Goal: Information Seeking & Learning: Learn about a topic

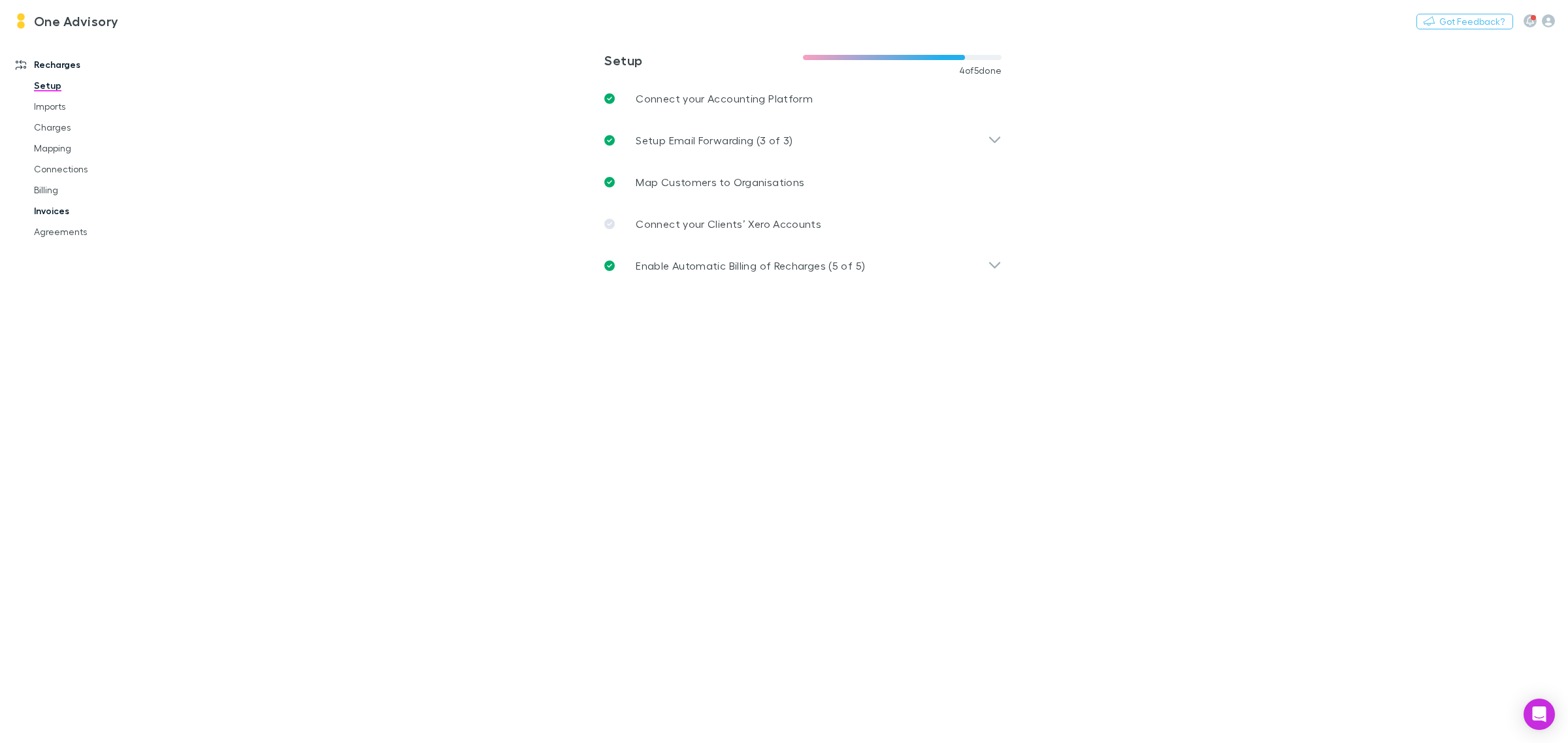
click at [55, 207] on link "Invoices" at bounding box center [102, 211] width 164 height 21
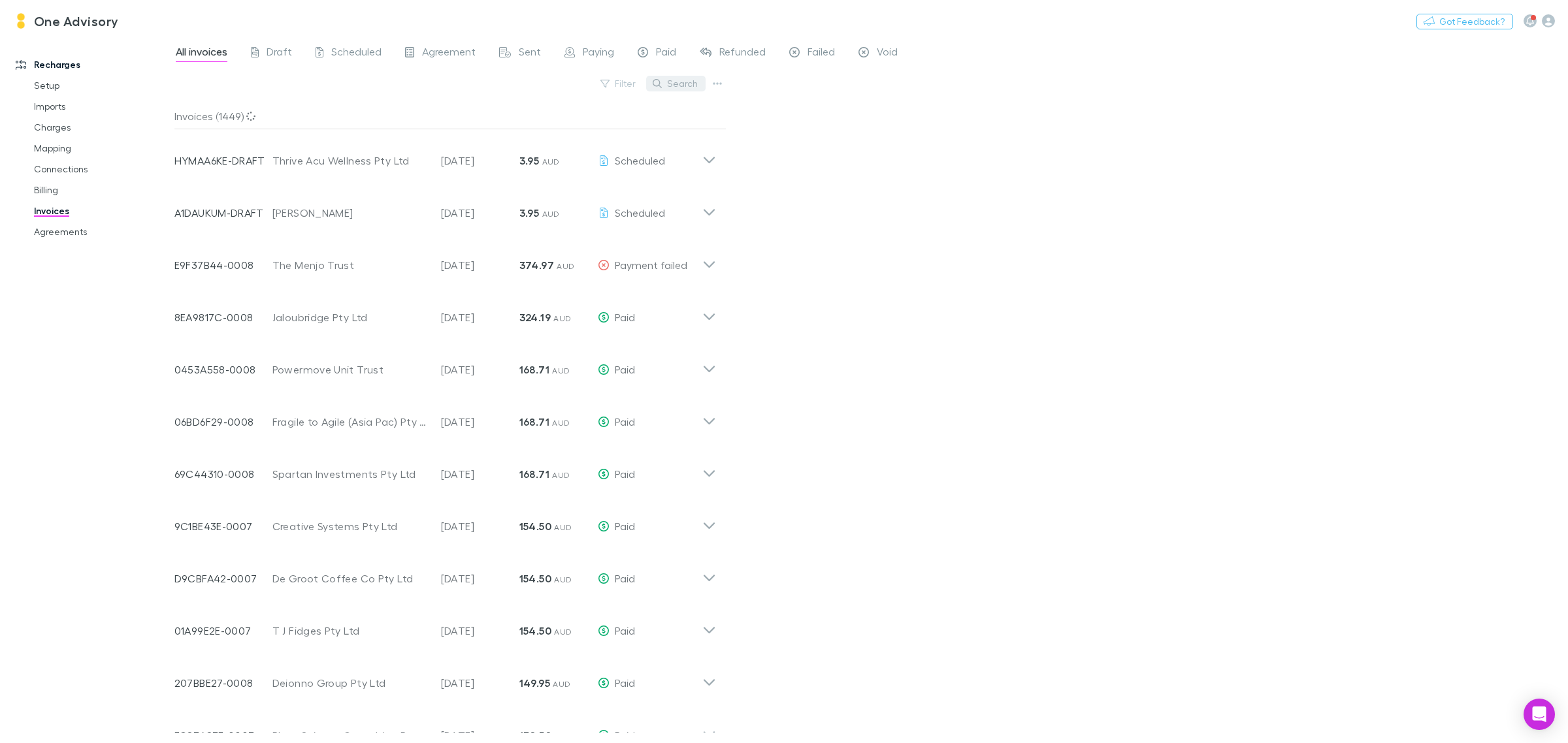
click at [677, 86] on button "Search" at bounding box center [675, 84] width 60 height 16
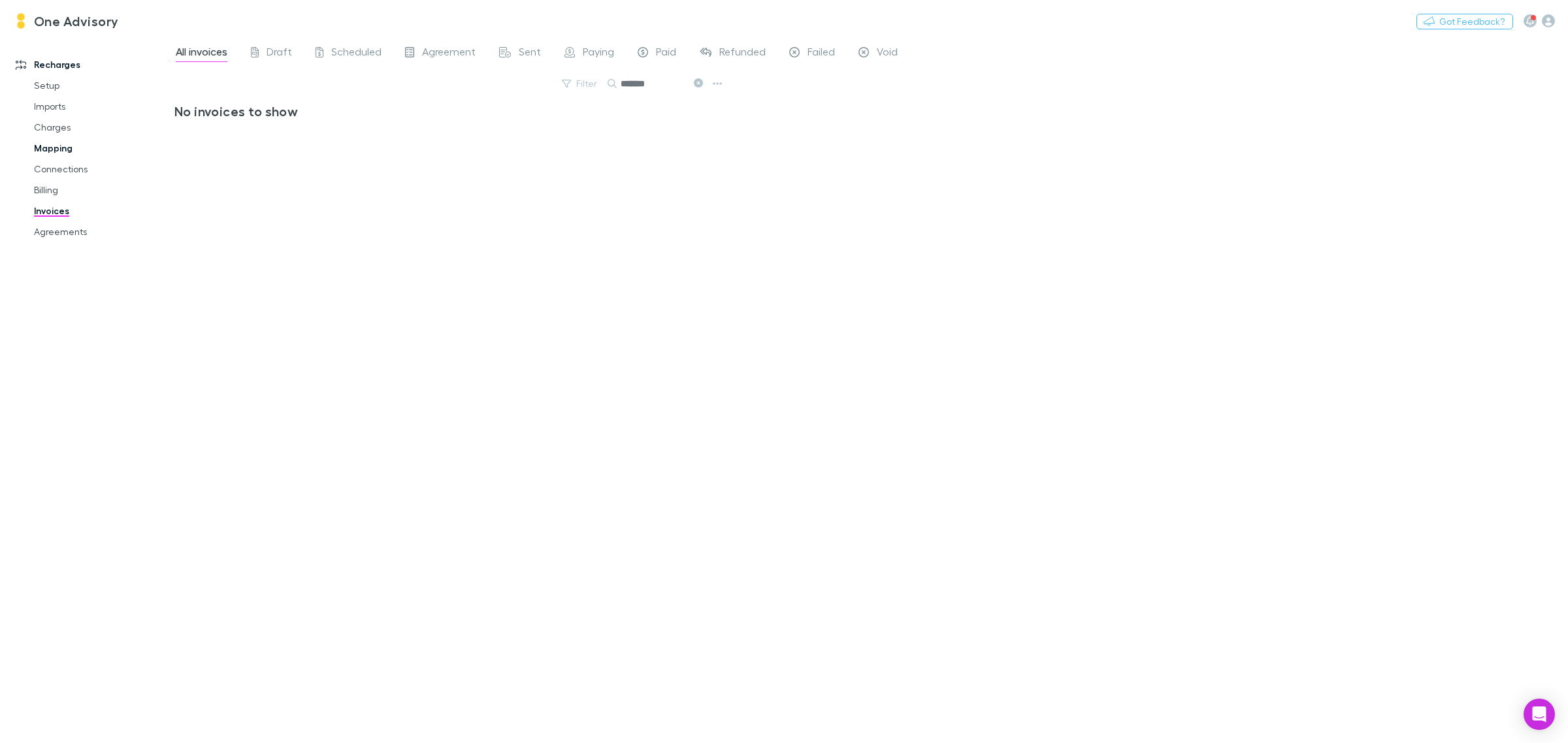
type input "*******"
click at [694, 85] on icon at bounding box center [699, 83] width 9 height 9
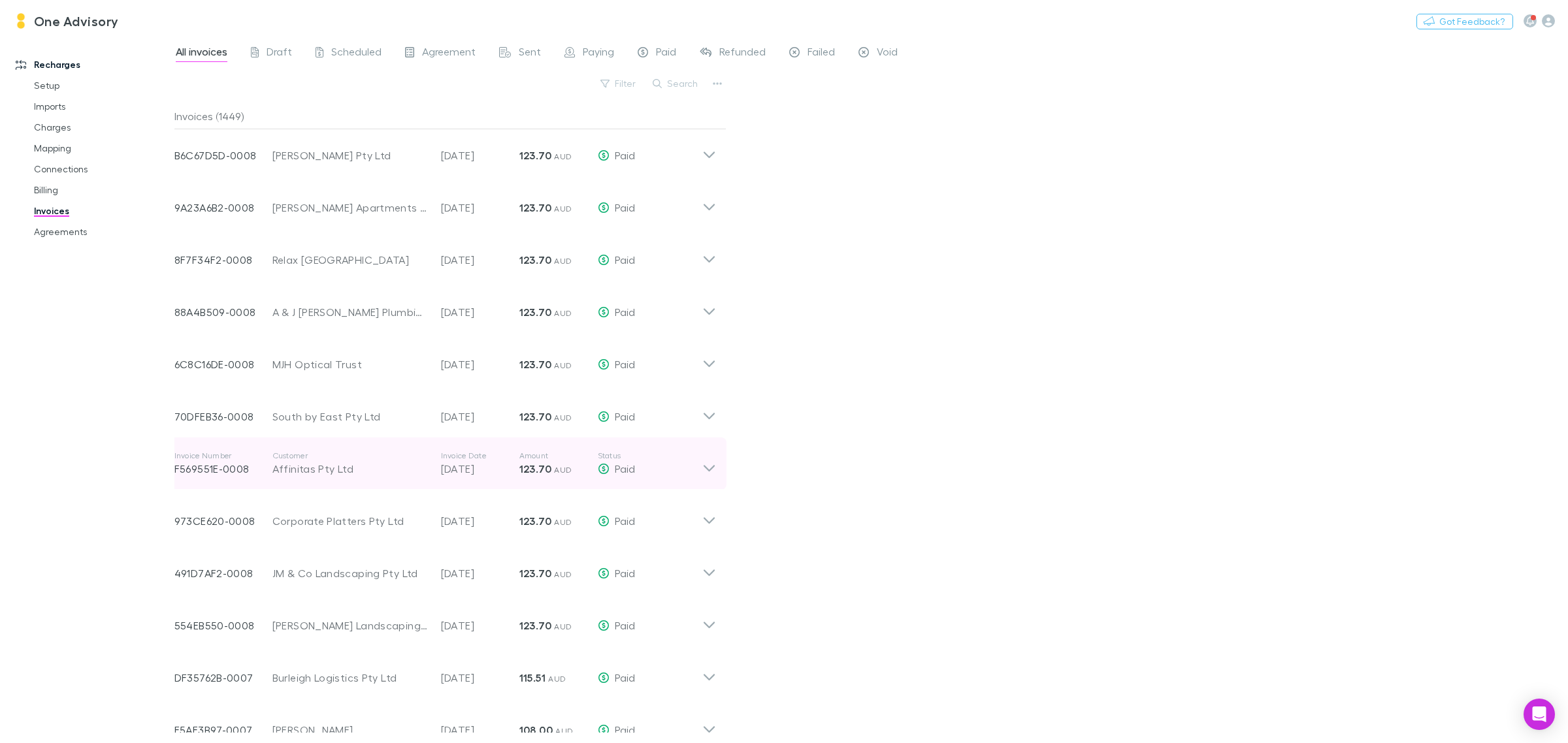
scroll to position [981, 0]
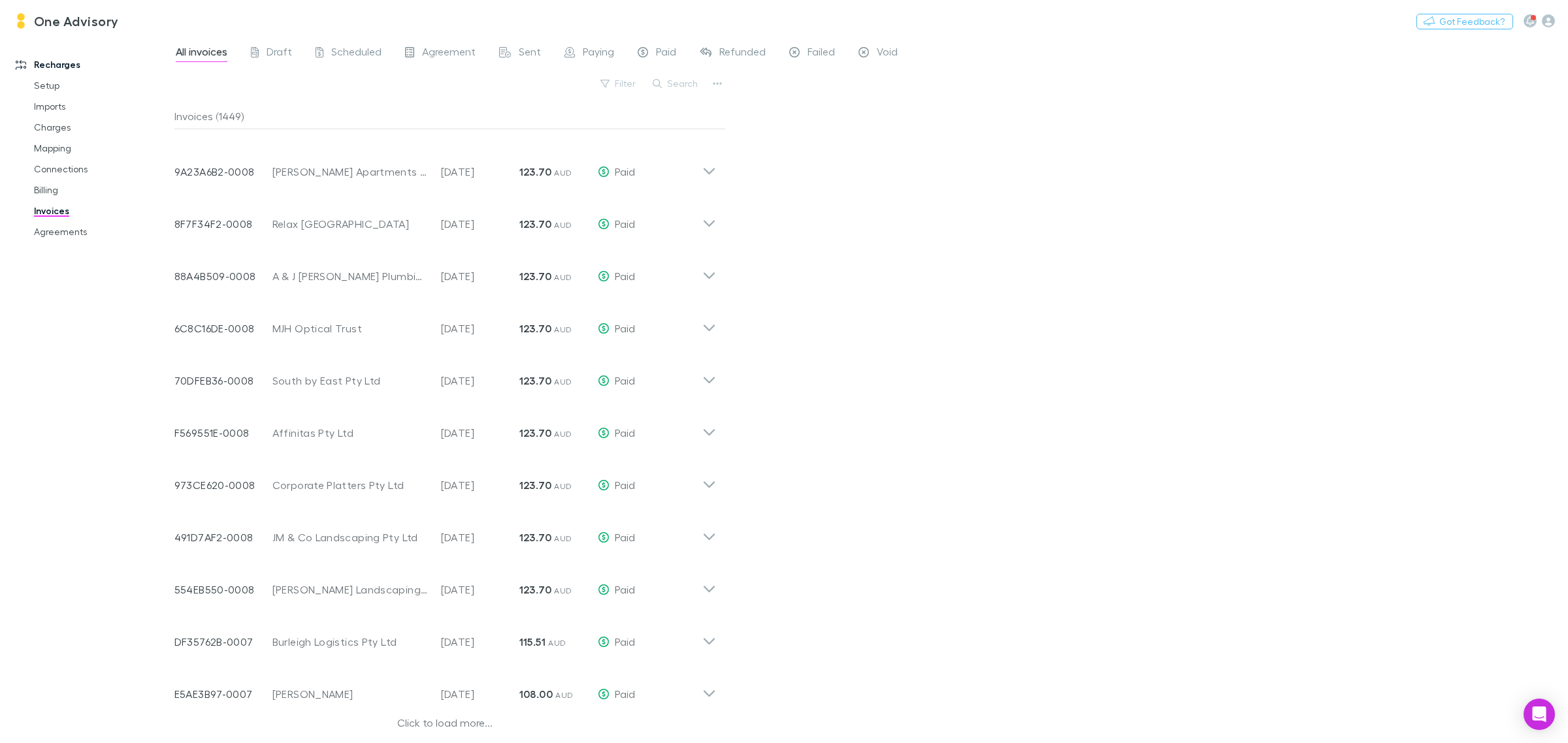
click at [449, 722] on div "Click to load more..." at bounding box center [445, 725] width 541 height 20
click at [430, 717] on div "Click to load more..." at bounding box center [445, 725] width 541 height 20
click at [446, 721] on div "Click to load more..." at bounding box center [445, 725] width 541 height 20
click at [438, 722] on div "Click to load more..." at bounding box center [445, 725] width 541 height 20
click at [436, 721] on div "Click to load more..." at bounding box center [445, 725] width 541 height 20
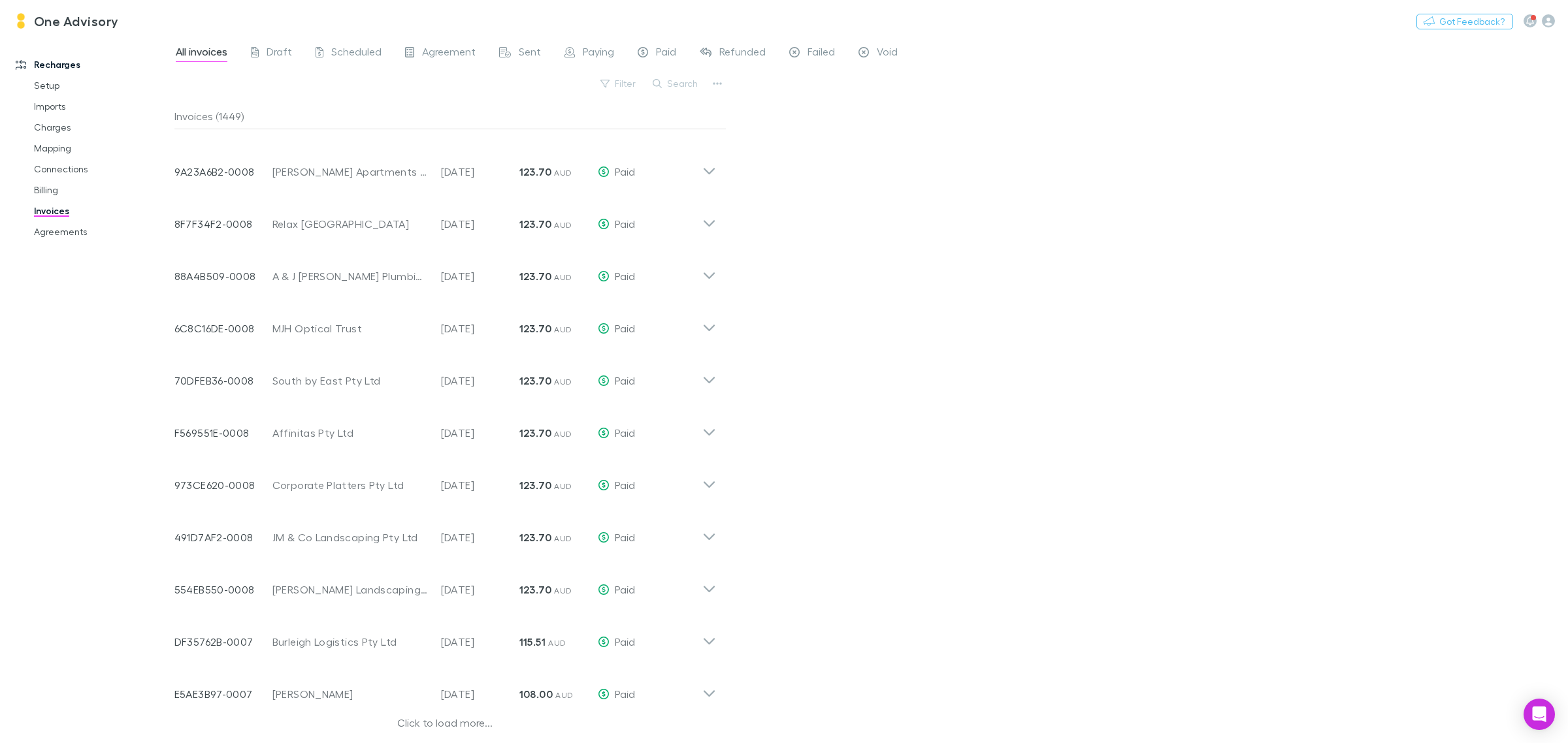
click at [439, 720] on div "Click to load more..." at bounding box center [445, 725] width 541 height 20
click at [412, 722] on div "Click to load more..." at bounding box center [445, 725] width 541 height 20
click at [449, 719] on div "Click to load more..." at bounding box center [445, 725] width 541 height 20
click at [49, 213] on link "Invoices" at bounding box center [102, 211] width 164 height 21
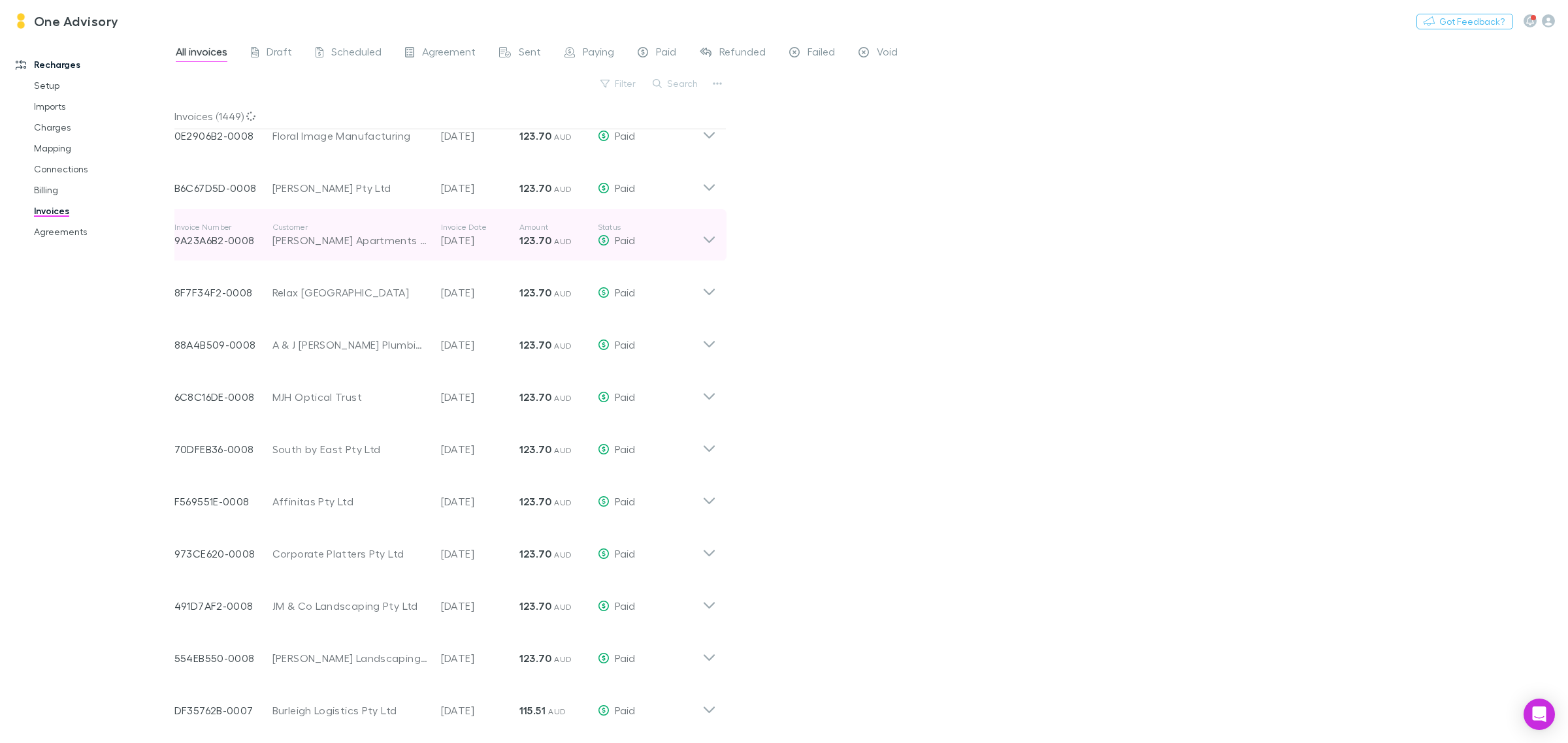
scroll to position [981, 0]
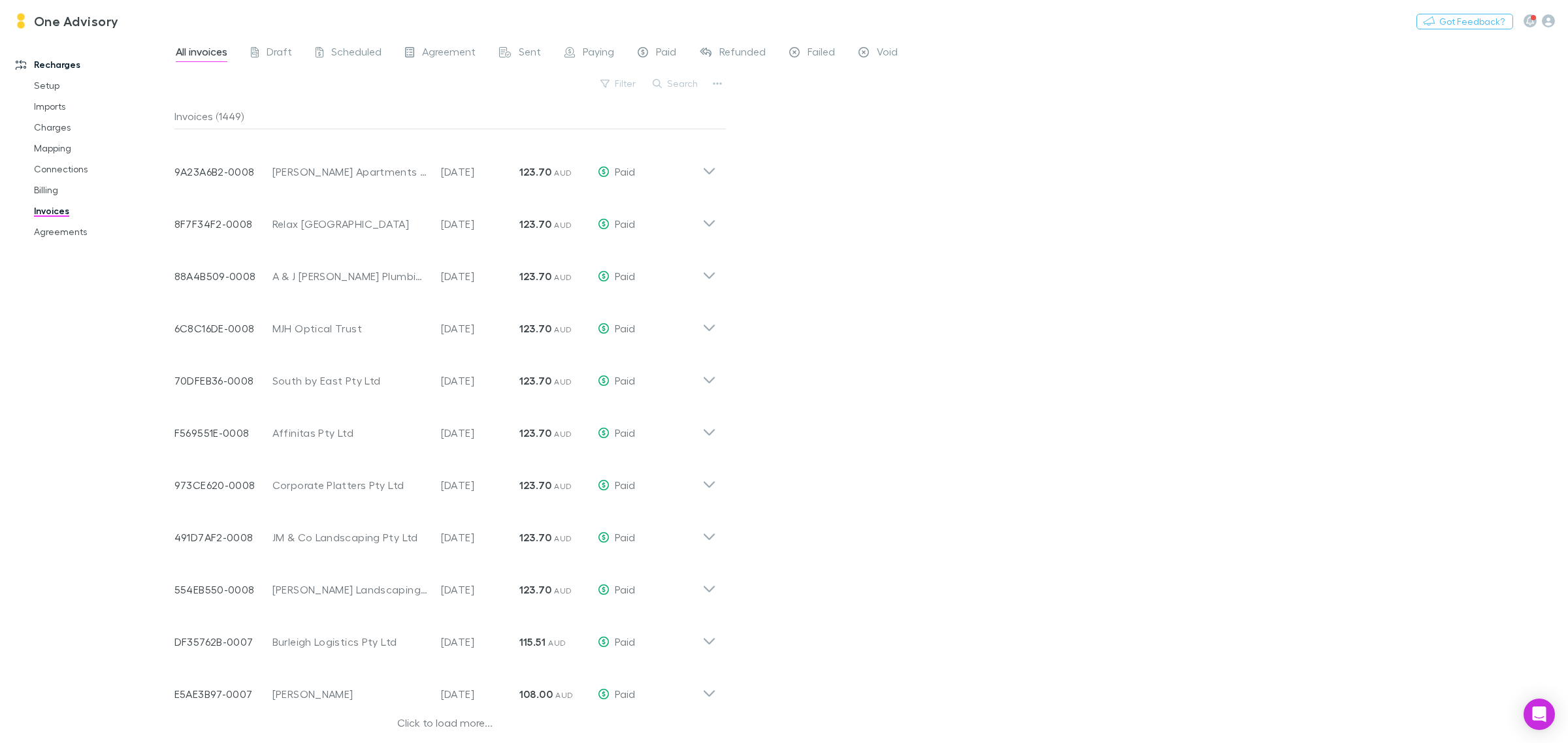
click at [444, 726] on div "Click to load more..." at bounding box center [445, 725] width 541 height 20
click at [444, 722] on div "Invoice Number 79618728-0006 Customer Parkstone Village On Summer Unit Trust In…" at bounding box center [438, 741] width 528 height 47
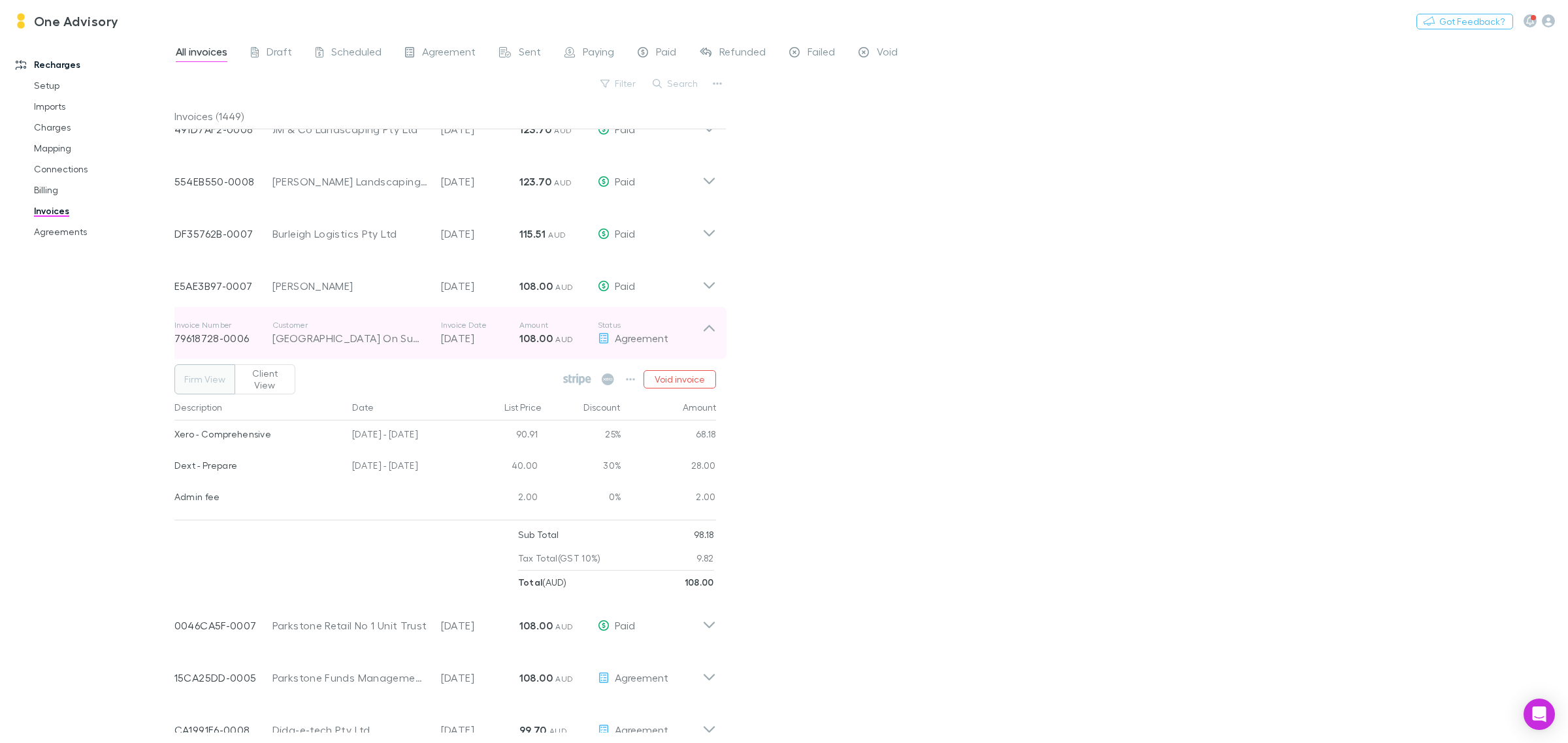
click at [707, 320] on icon at bounding box center [709, 332] width 13 height 26
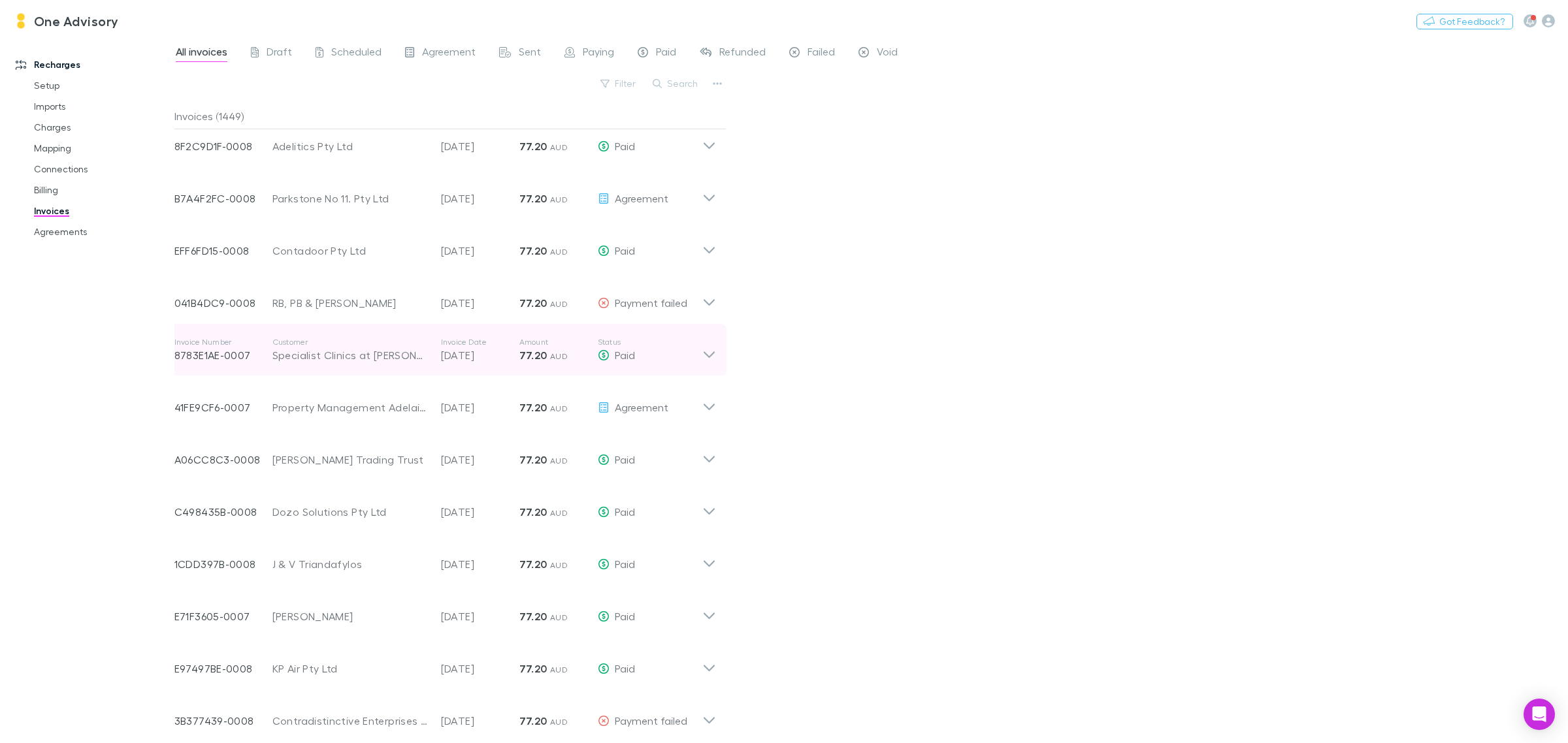
scroll to position [3365, 0]
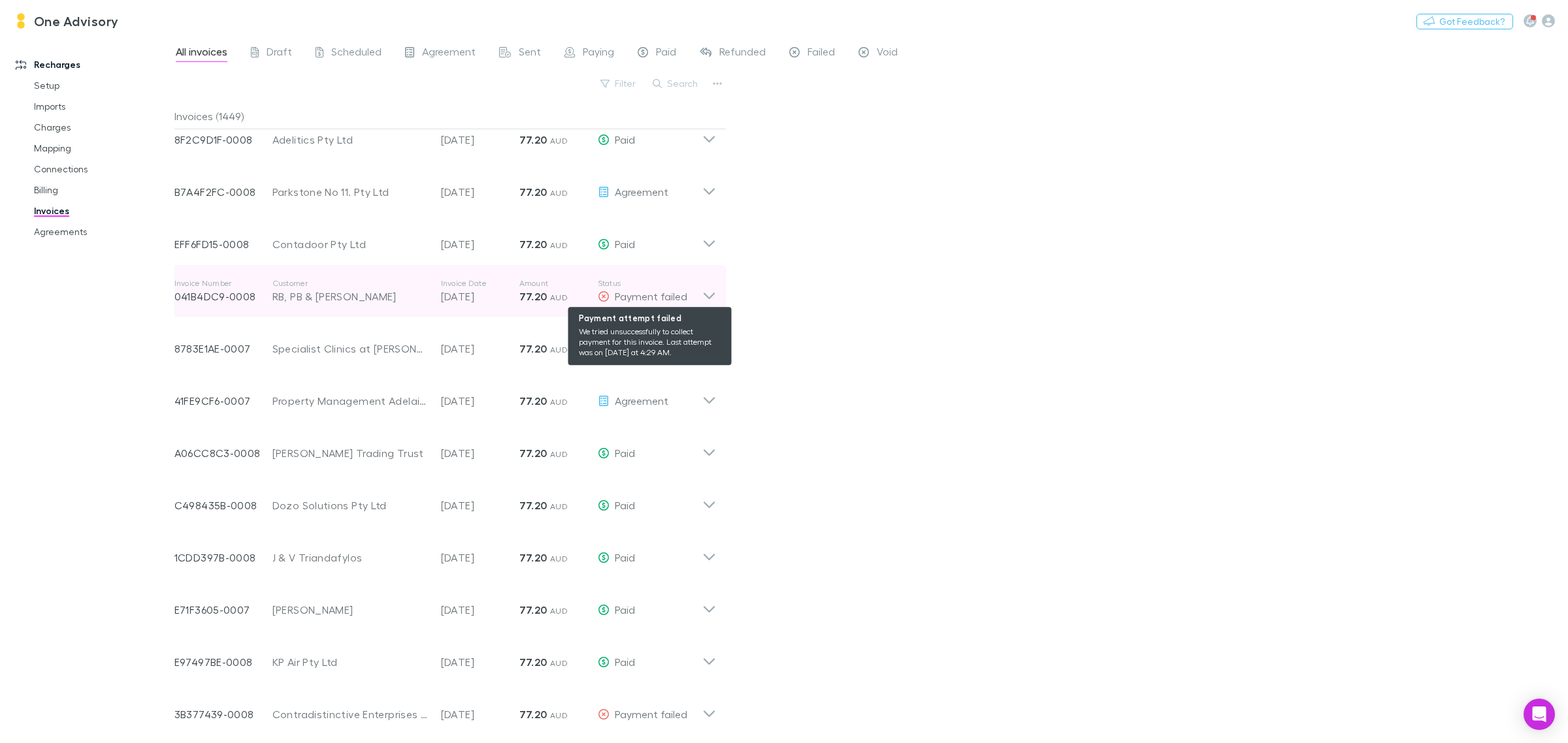
click at [696, 291] on div "Payment failed" at bounding box center [650, 296] width 105 height 16
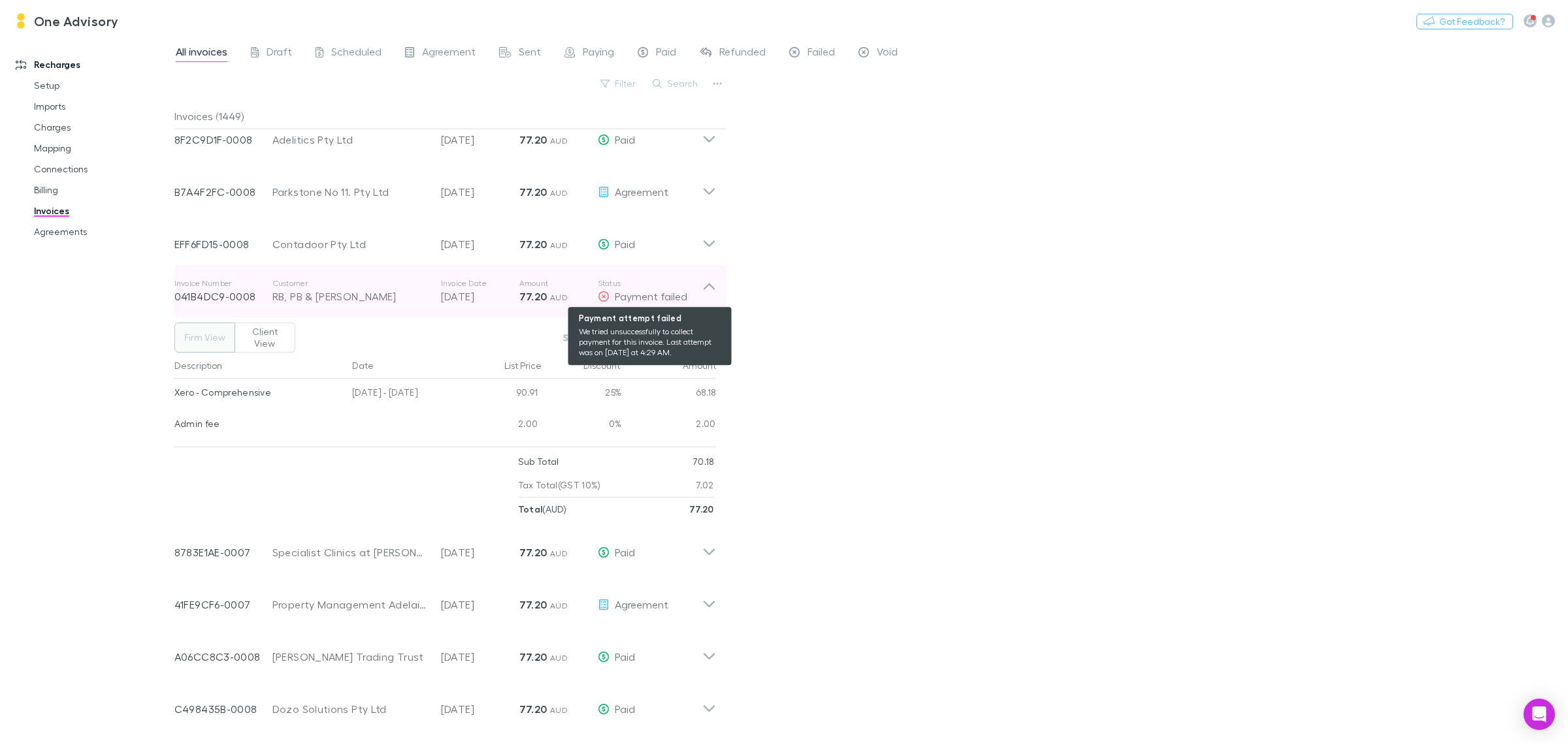
click at [696, 291] on div "Payment failed" at bounding box center [650, 296] width 105 height 16
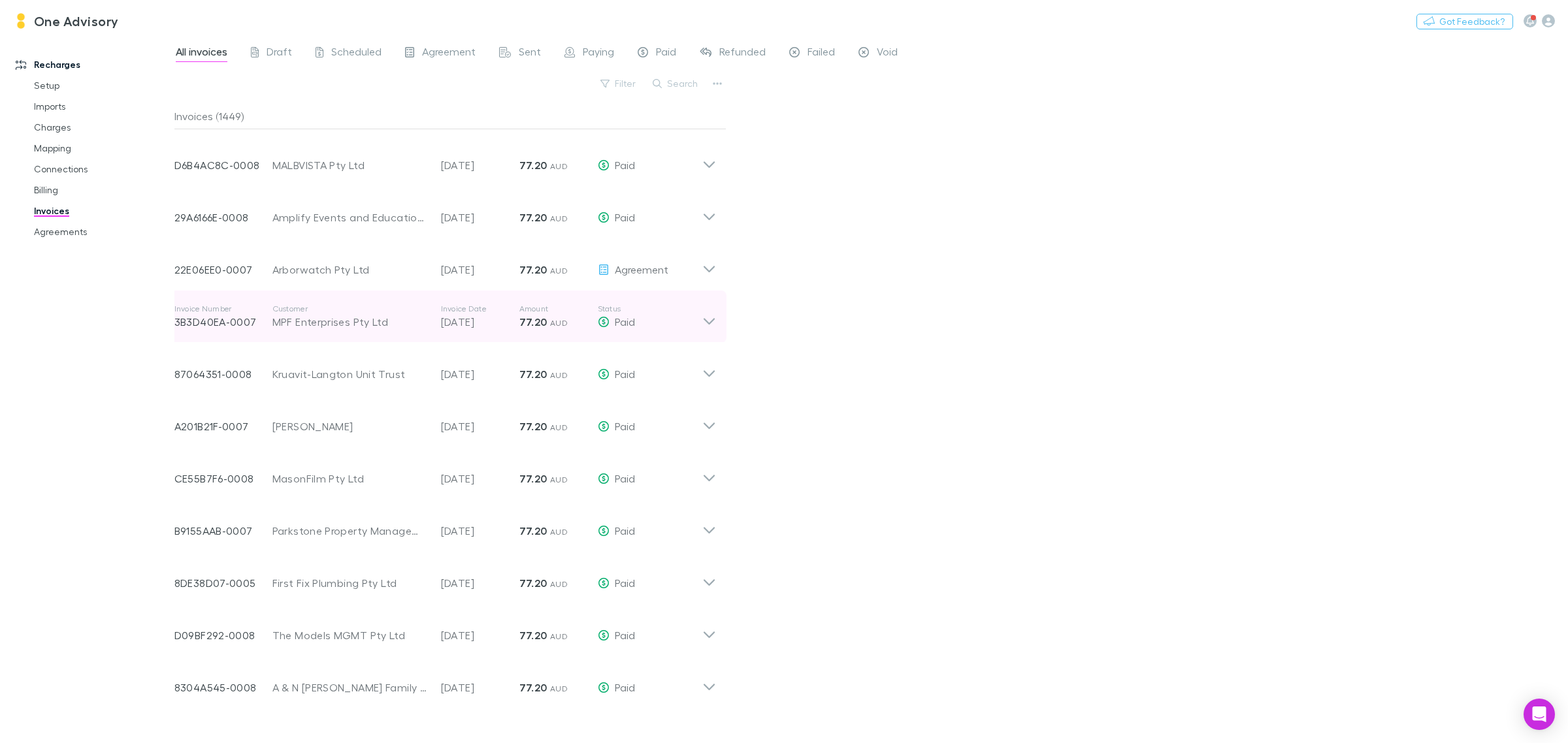
scroll to position [4442, 0]
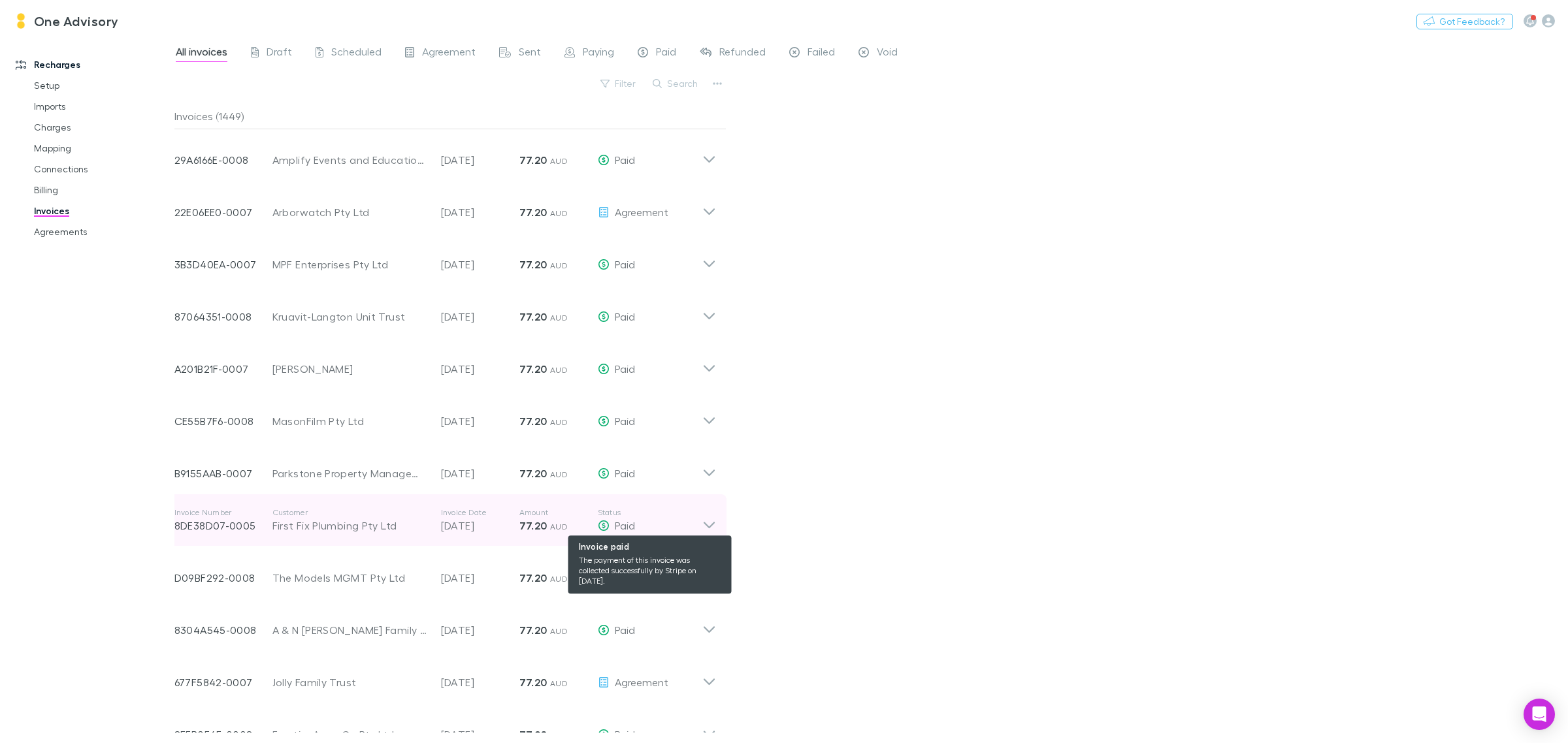
click at [700, 522] on div "Paid" at bounding box center [650, 526] width 105 height 16
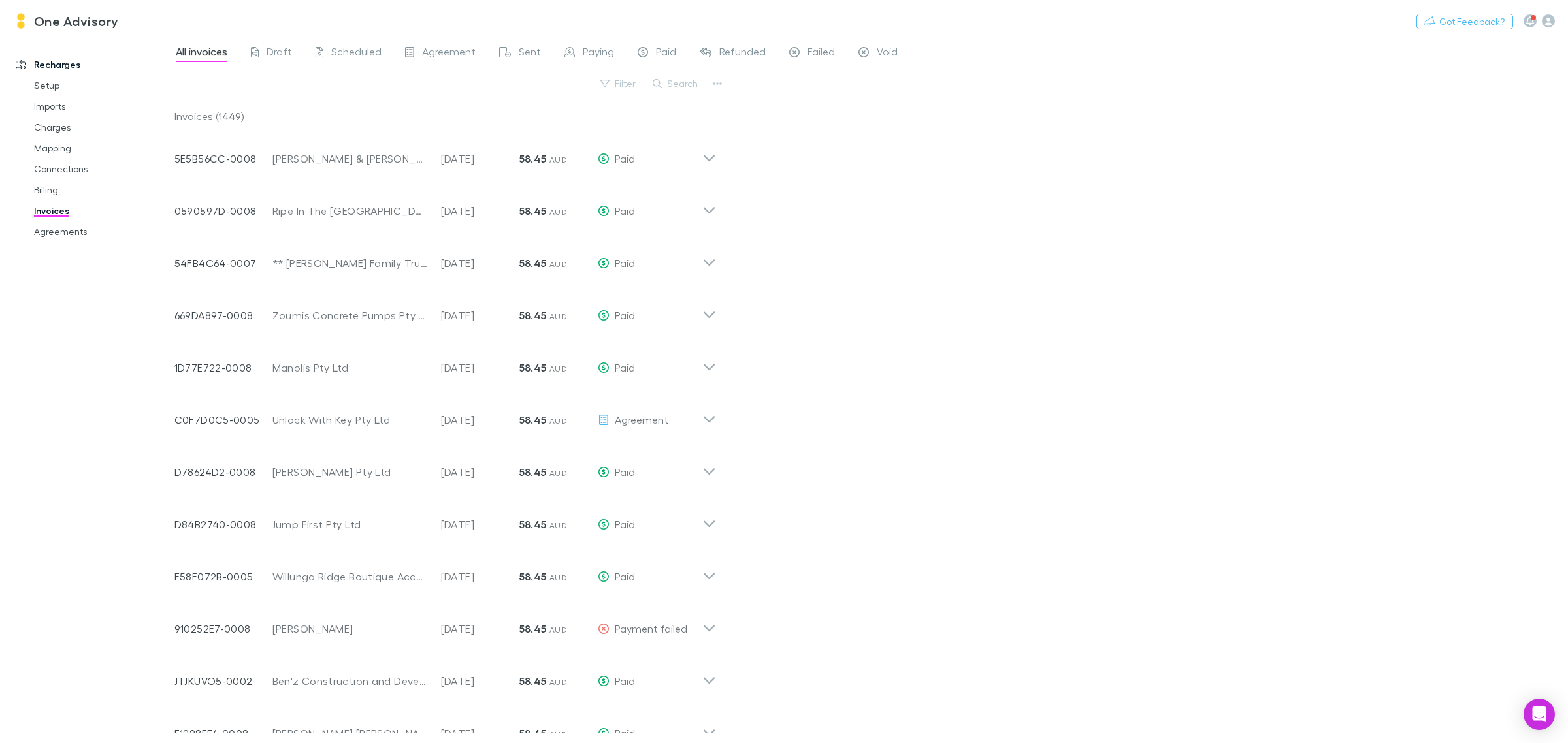
scroll to position [5585, 0]
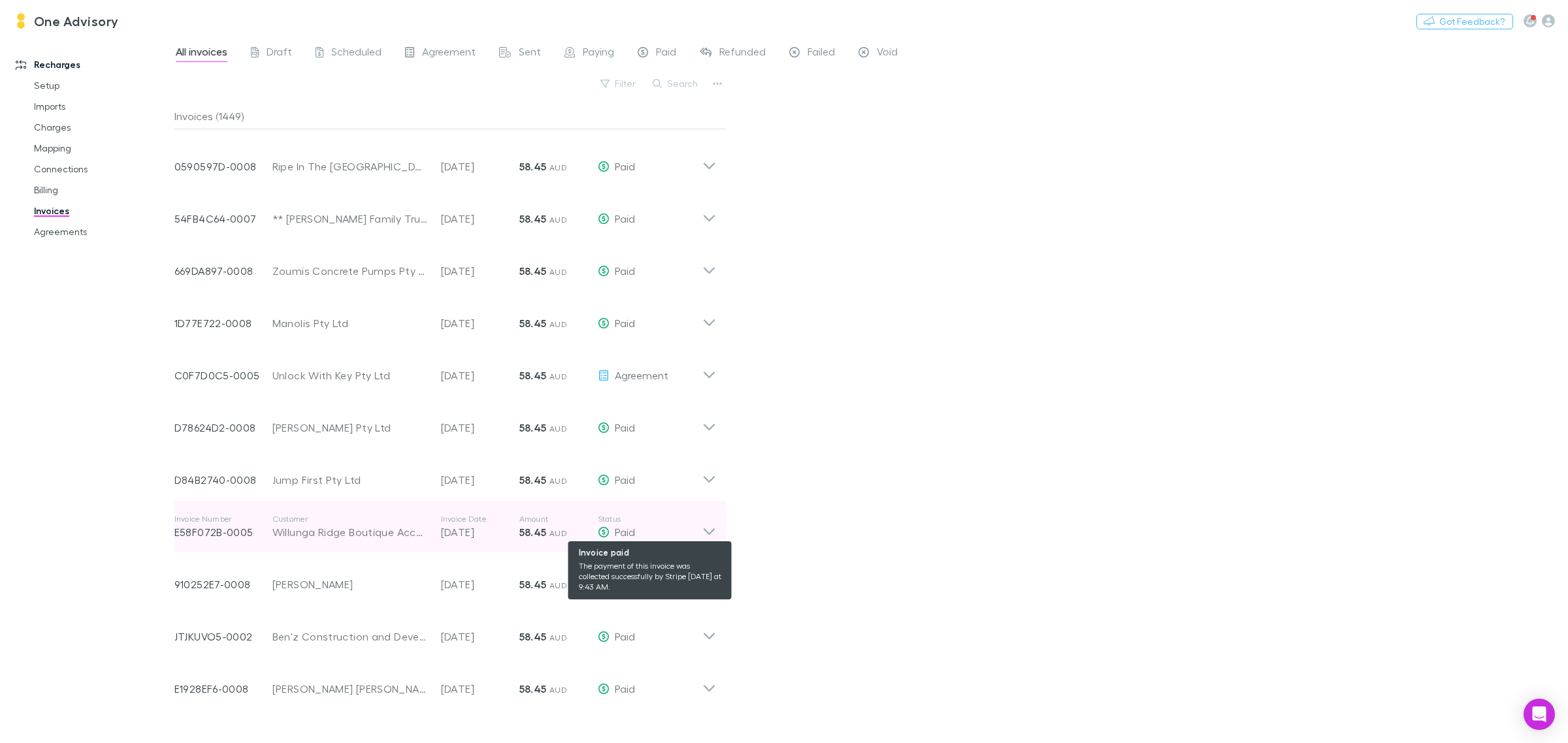
click at [697, 527] on div "Paid" at bounding box center [650, 532] width 105 height 16
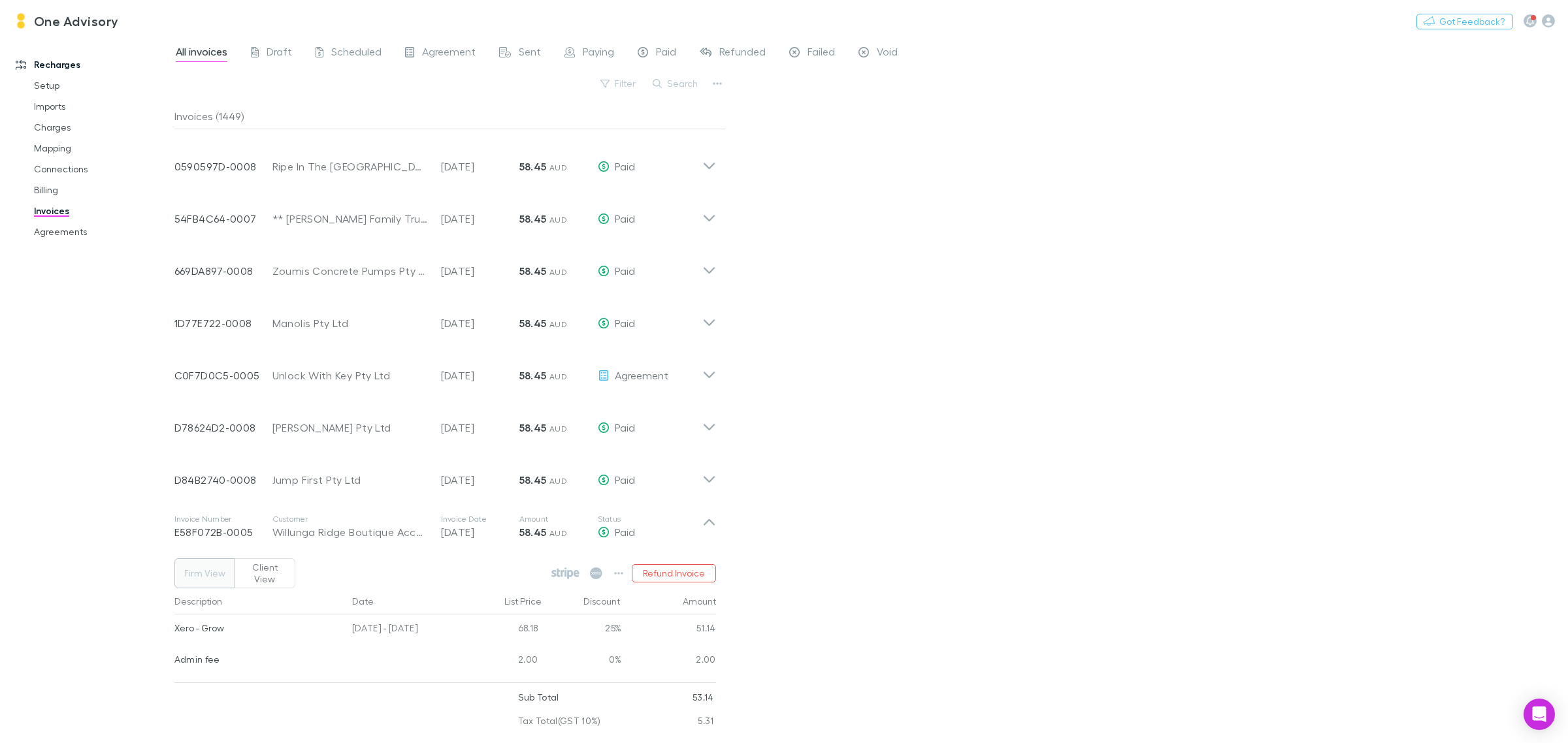
scroll to position [5666, 0]
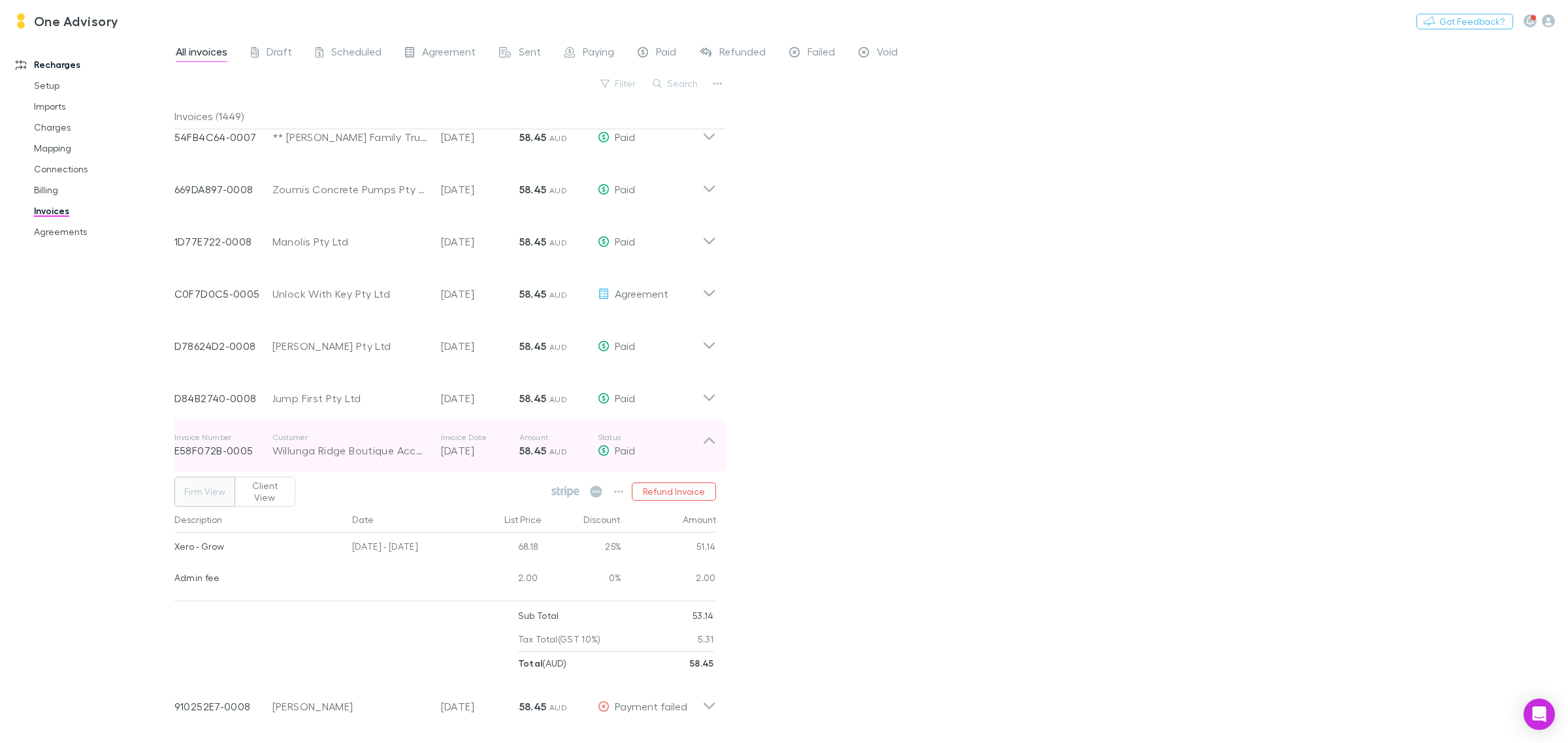
click at [704, 441] on icon at bounding box center [709, 445] width 13 height 26
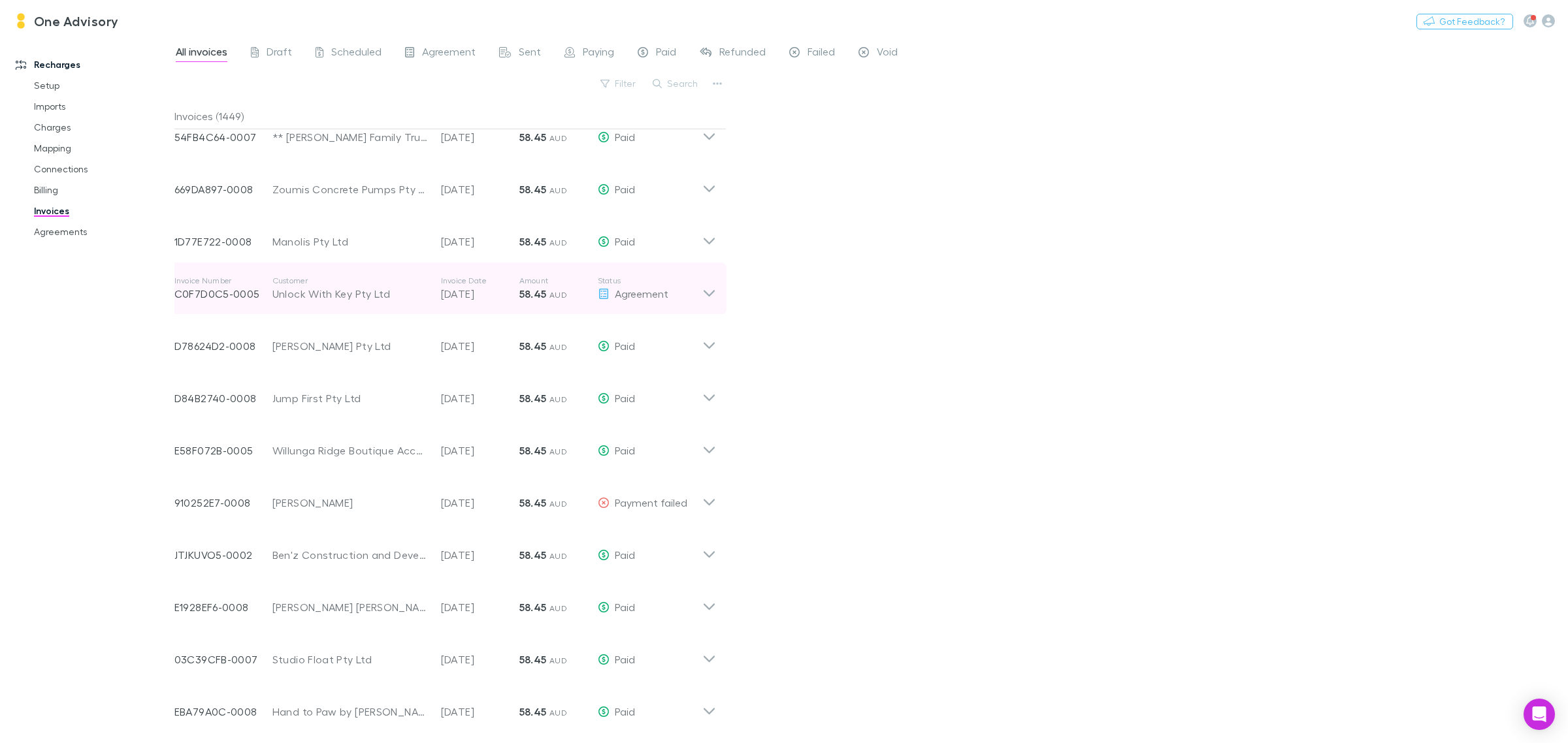
scroll to position [5504, 0]
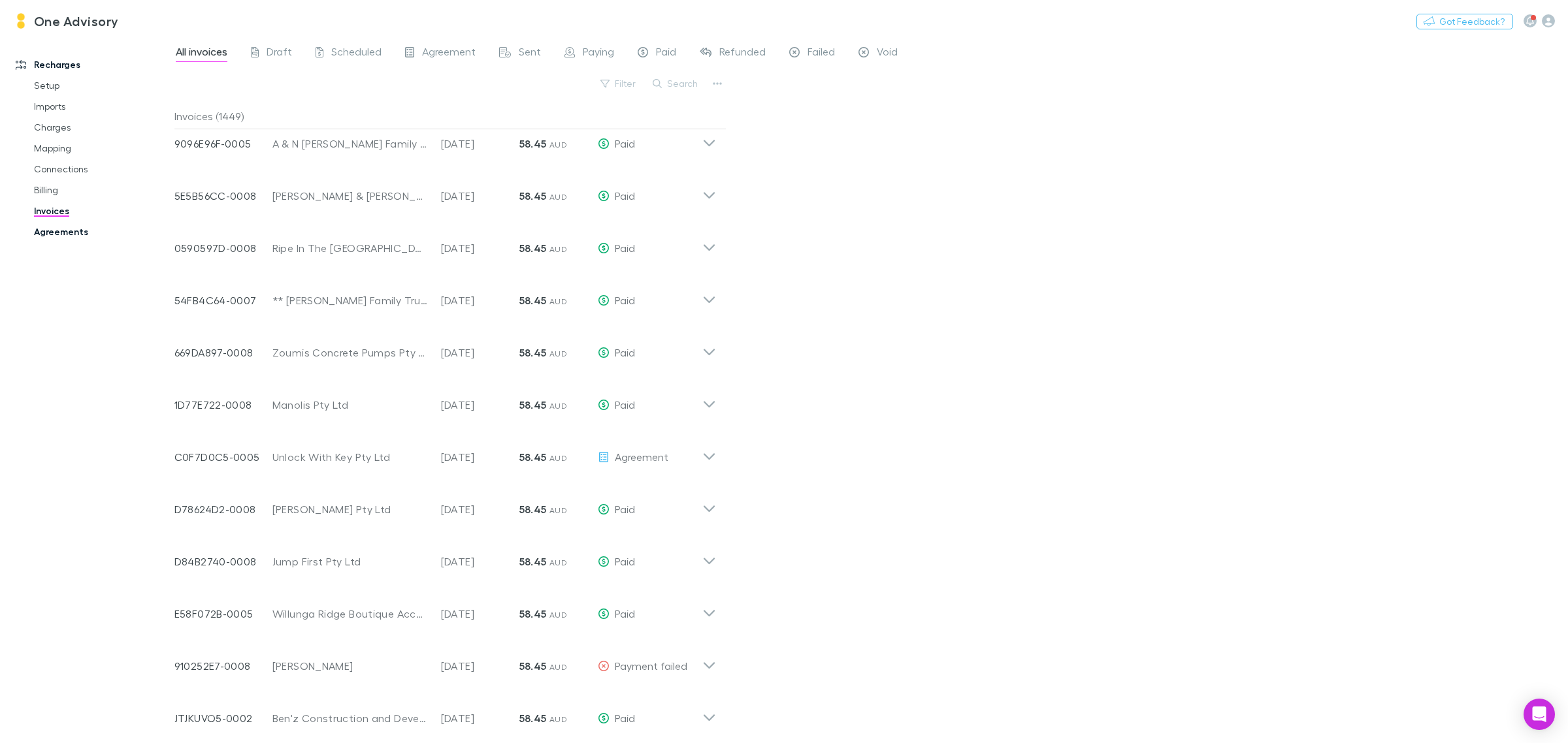
click at [47, 235] on link "Agreements" at bounding box center [102, 231] width 164 height 21
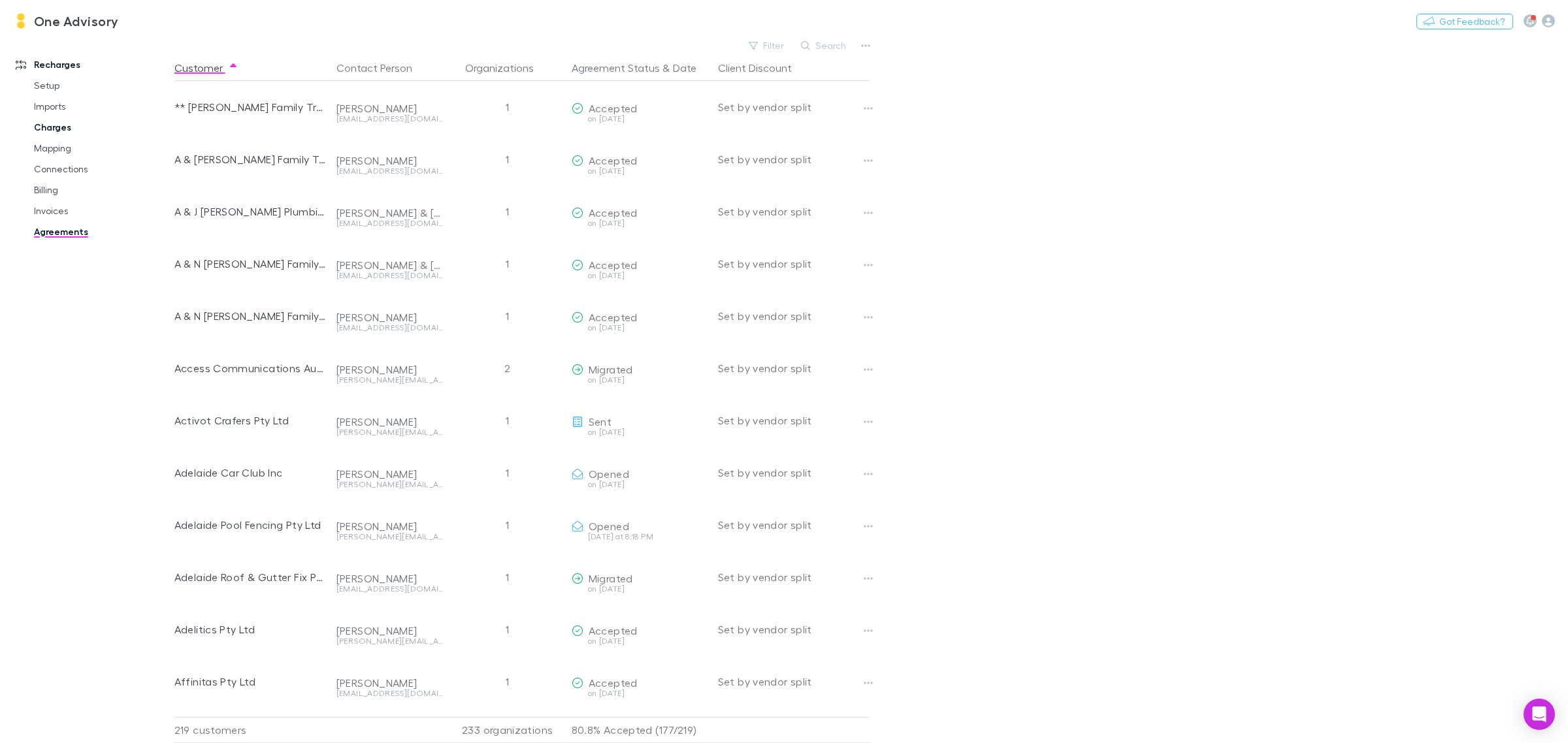
click at [51, 121] on link "Charges" at bounding box center [102, 127] width 164 height 21
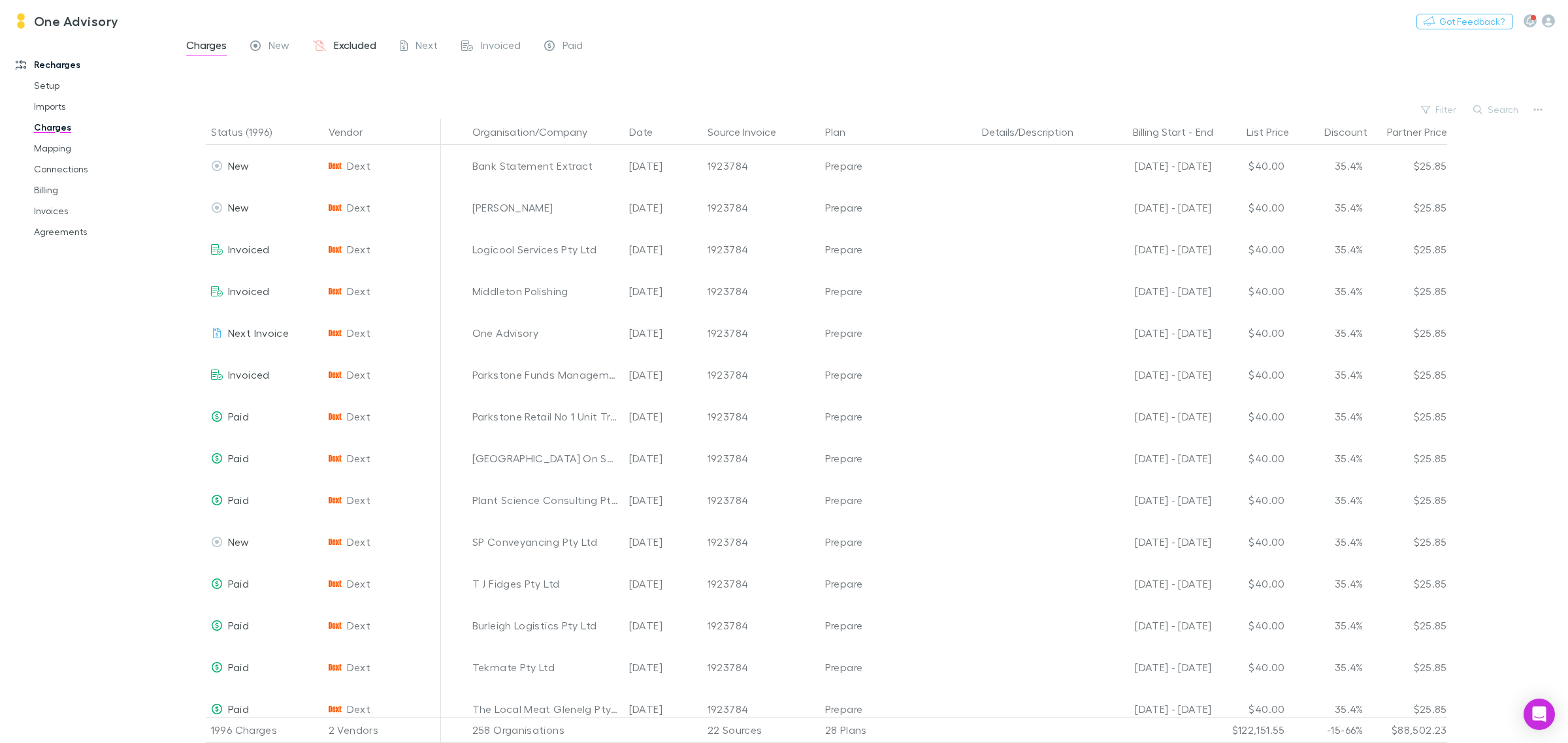
click at [347, 44] on span "Excluded" at bounding box center [356, 46] width 43 height 17
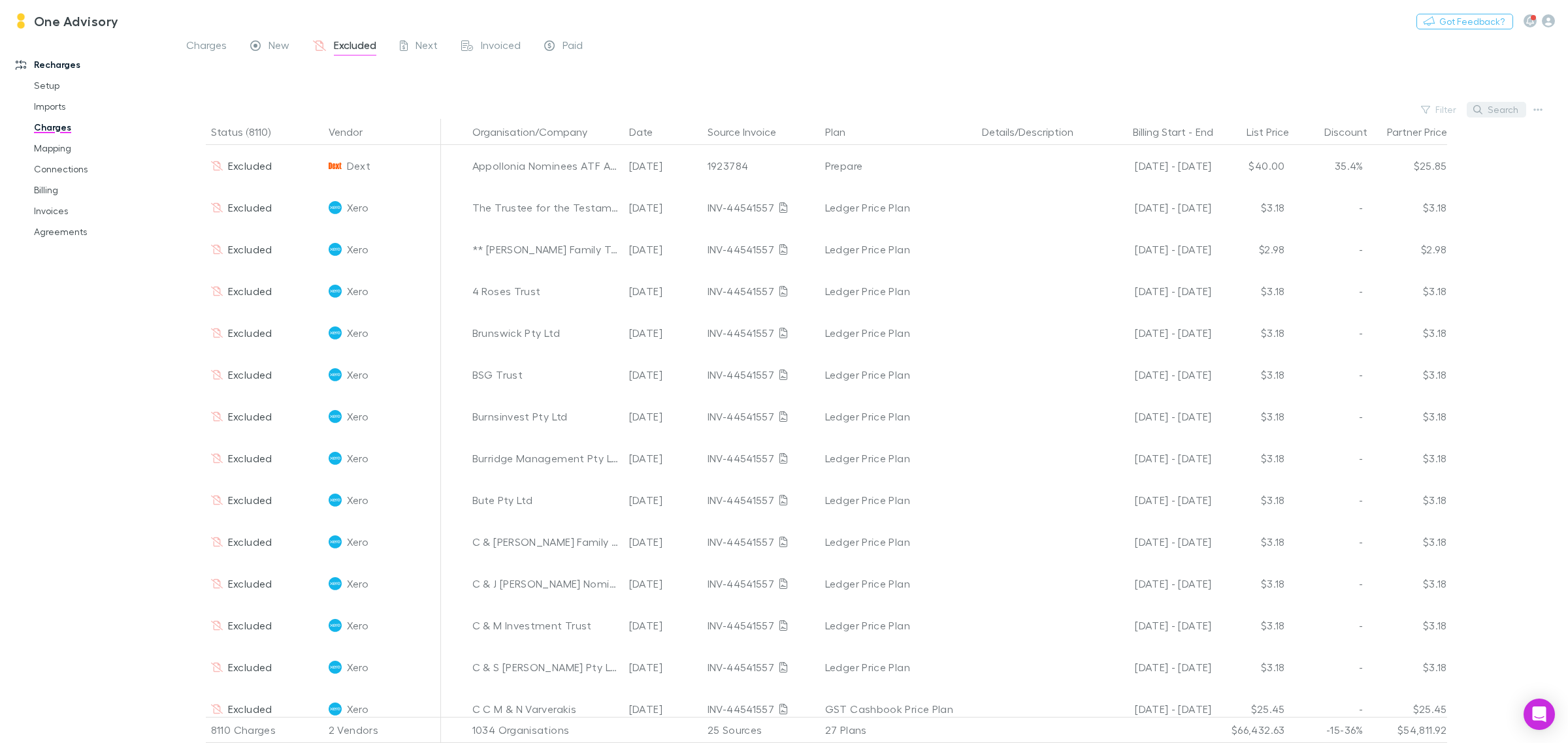
click at [1497, 115] on button "Search" at bounding box center [1497, 110] width 60 height 16
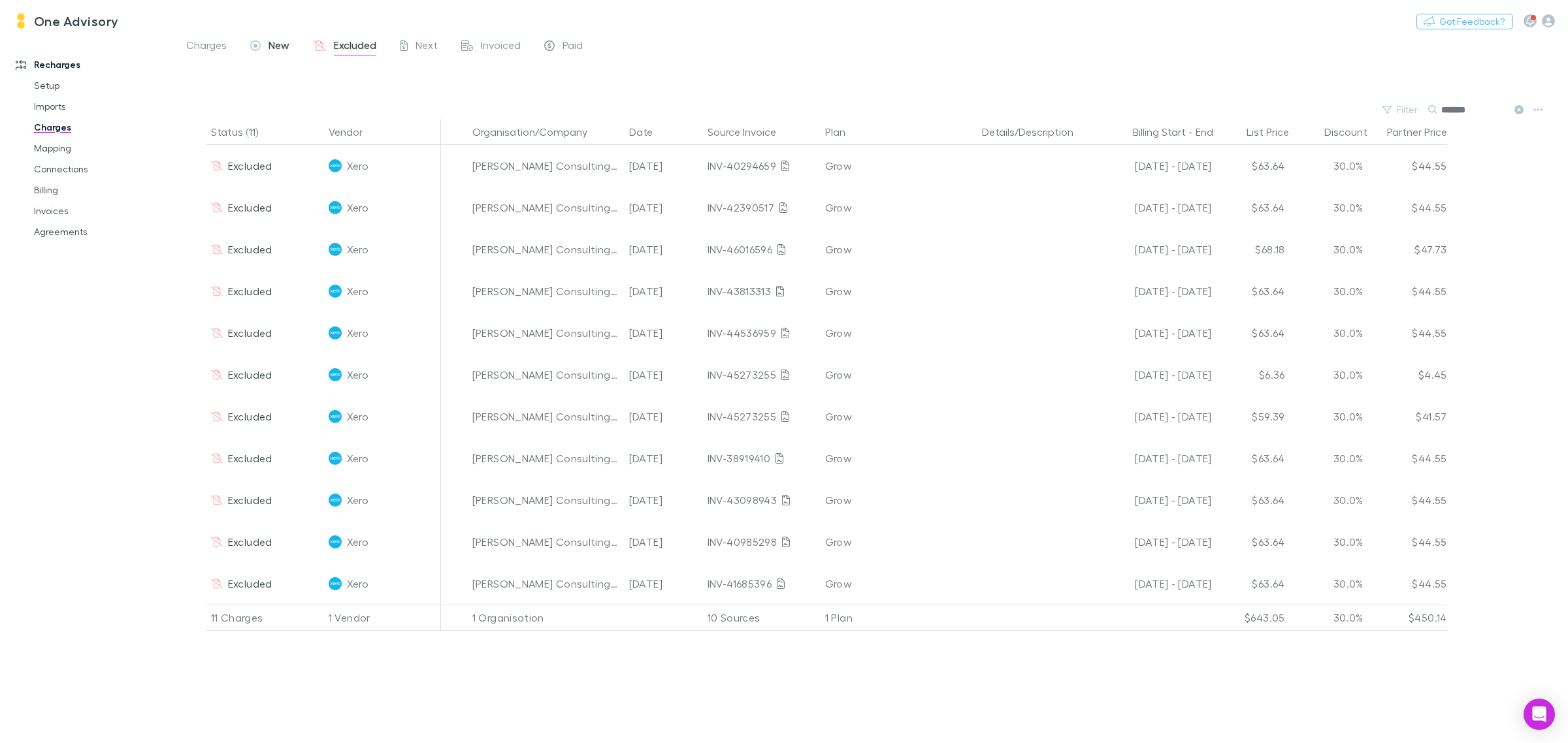
click at [270, 41] on span "New" at bounding box center [279, 46] width 21 height 17
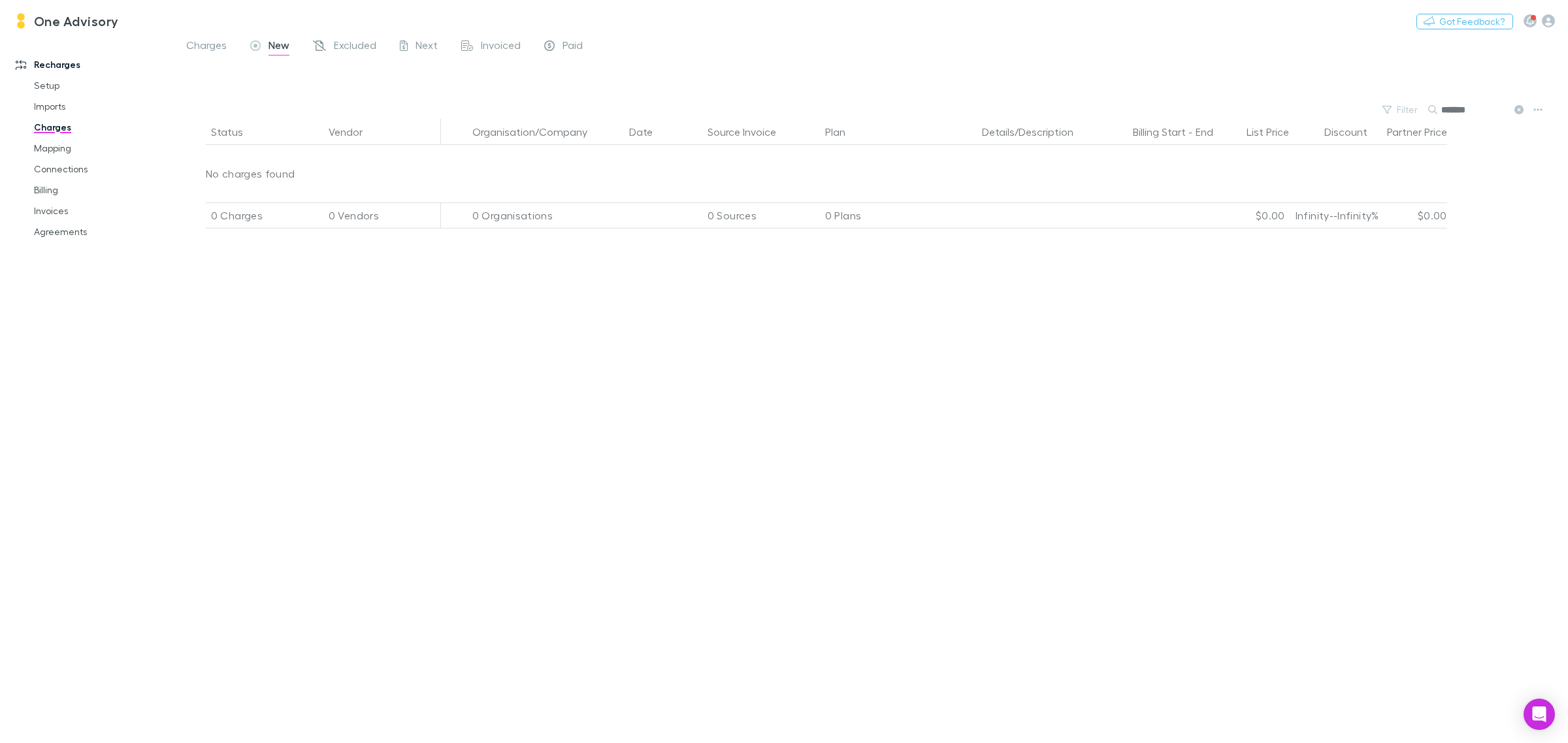
click at [1520, 109] on icon at bounding box center [1519, 110] width 9 height 9
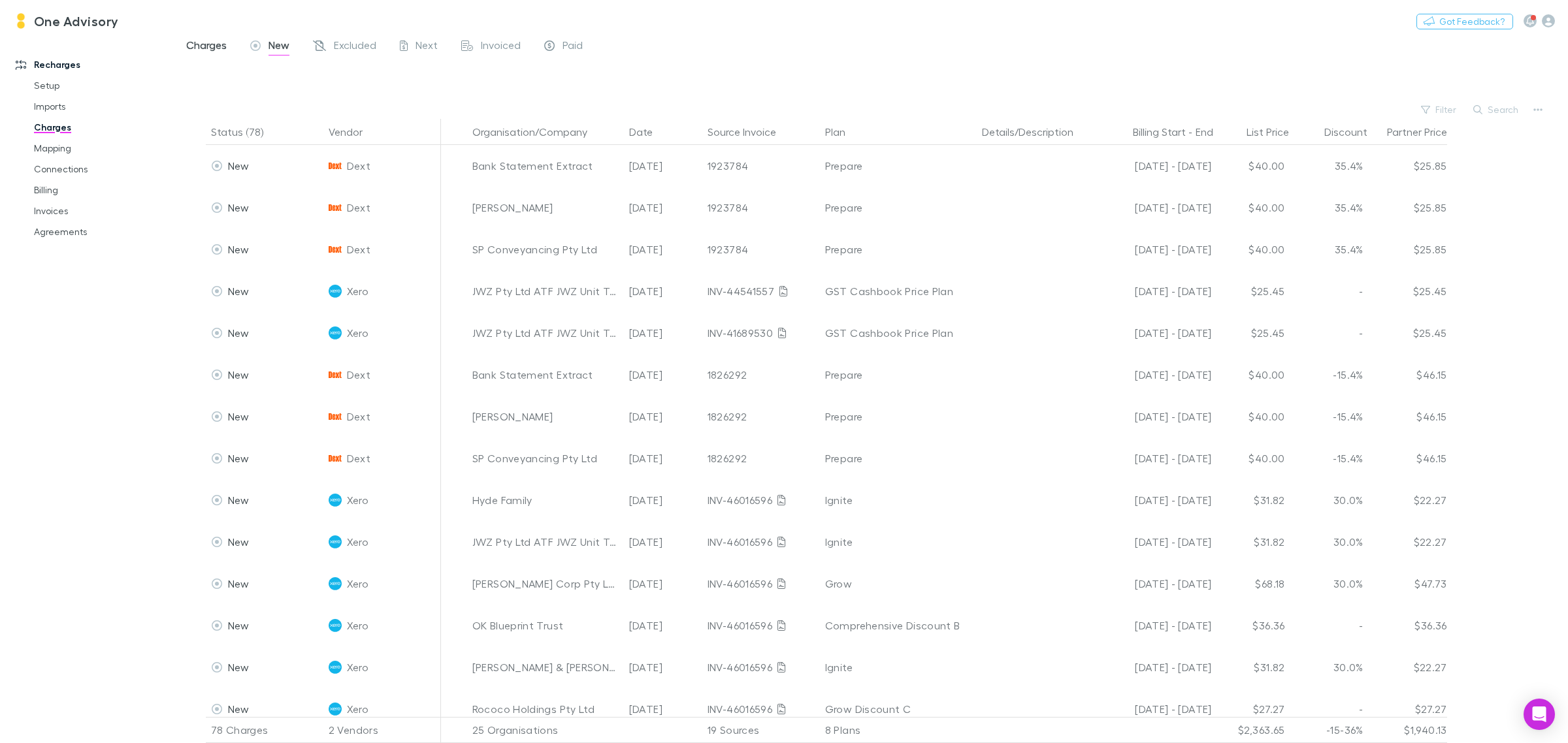
click at [207, 46] on span "Charges" at bounding box center [205, 46] width 40 height 17
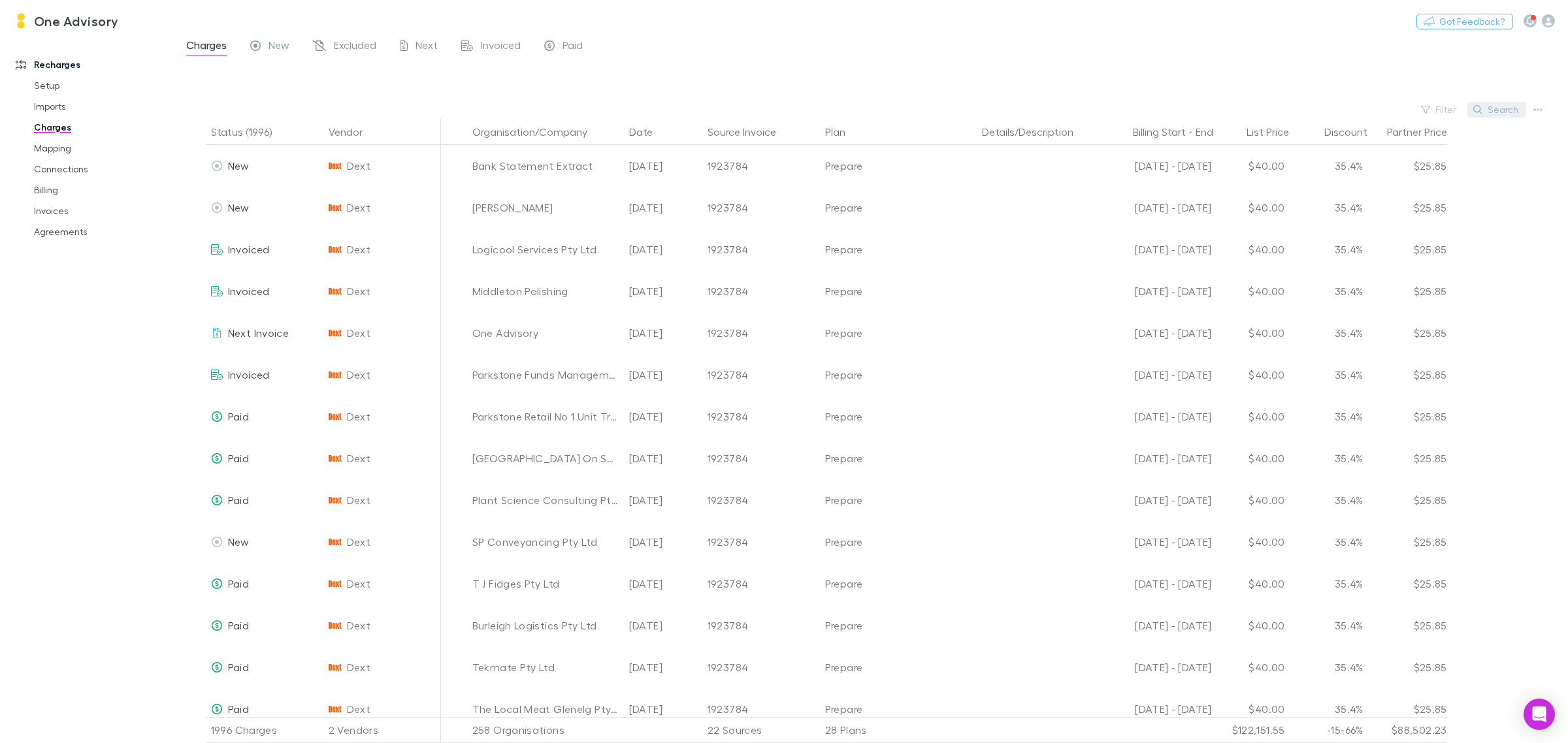
click at [1493, 115] on button "Search" at bounding box center [1497, 110] width 60 height 16
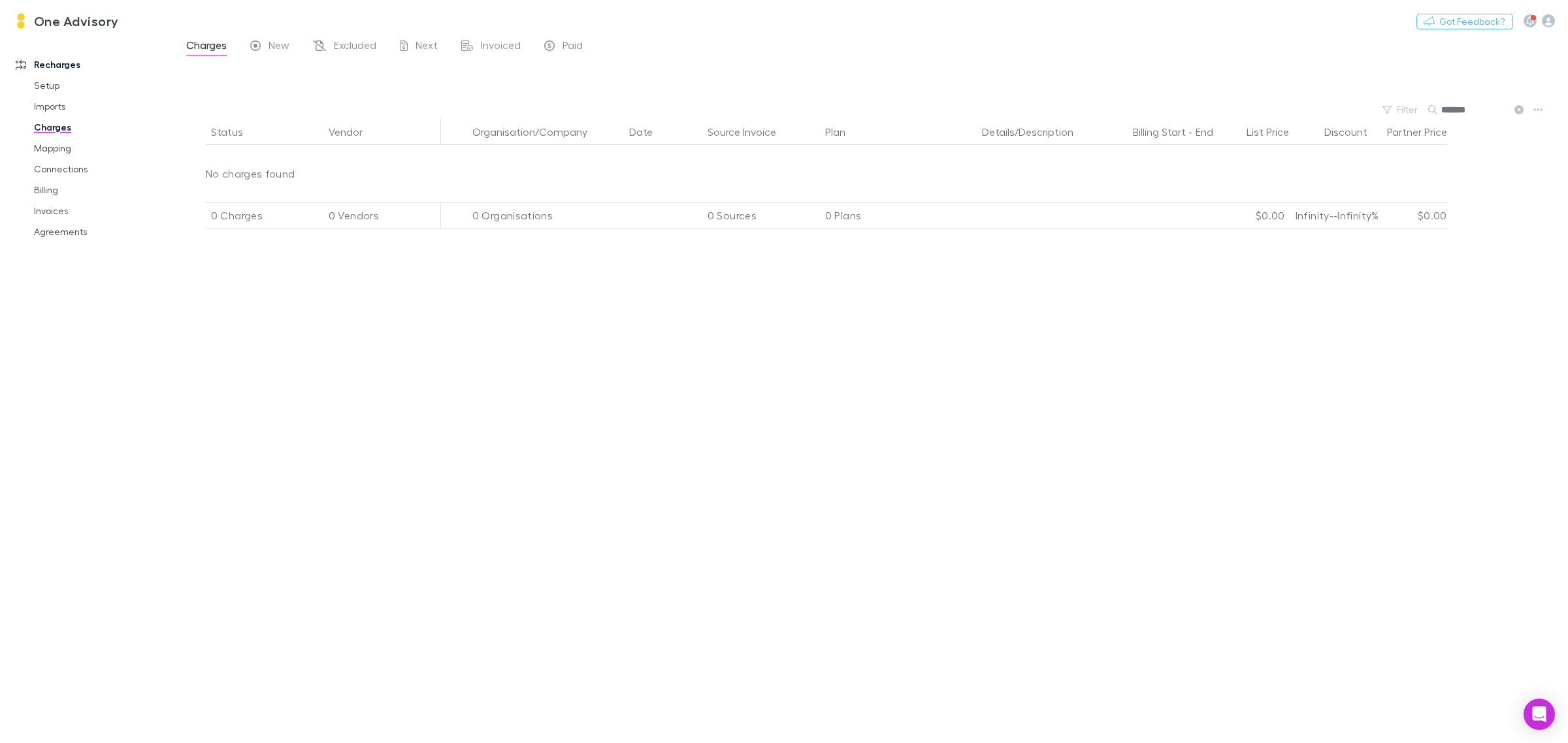
click at [1520, 108] on icon at bounding box center [1519, 110] width 9 height 9
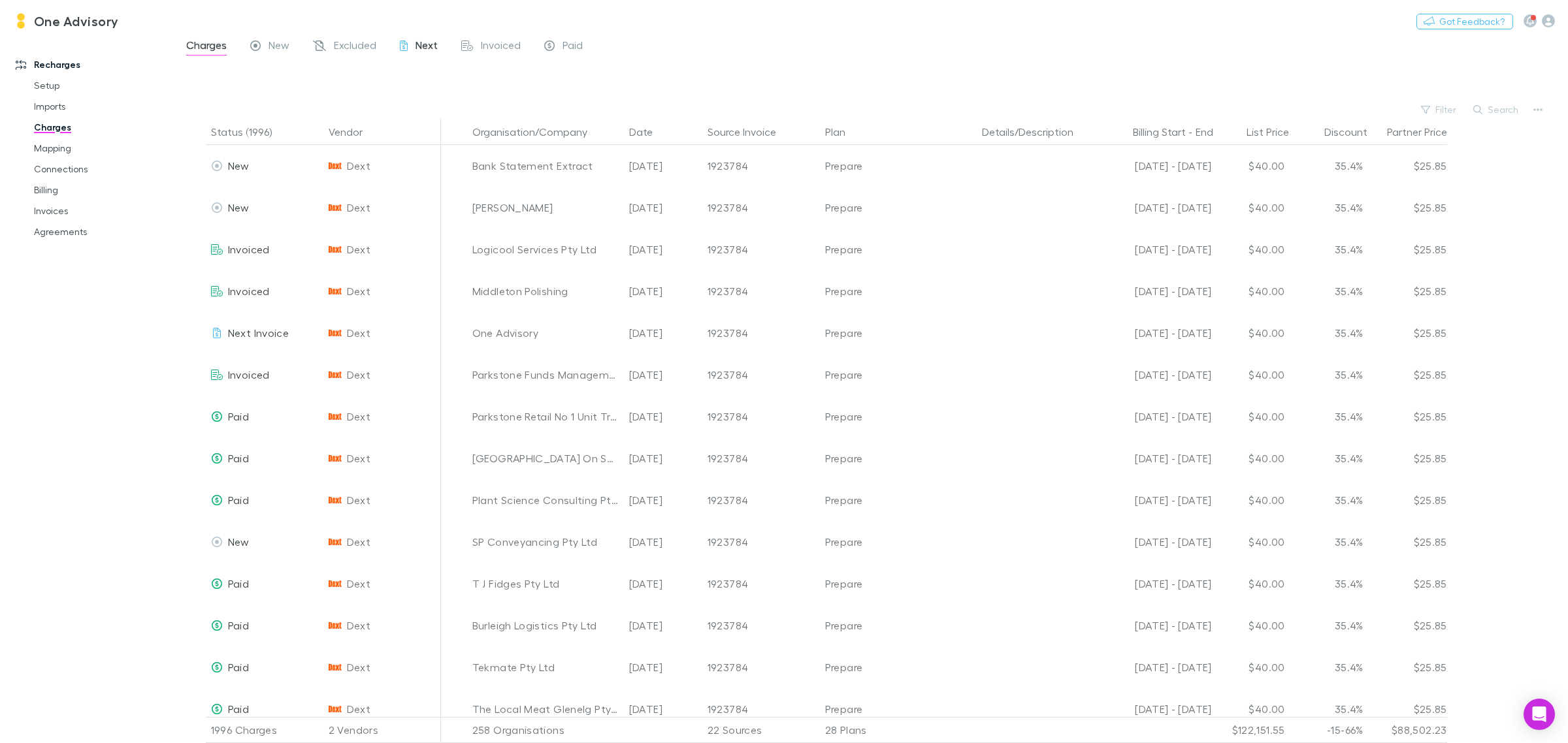
click at [415, 47] on div "Next" at bounding box center [419, 46] width 38 height 17
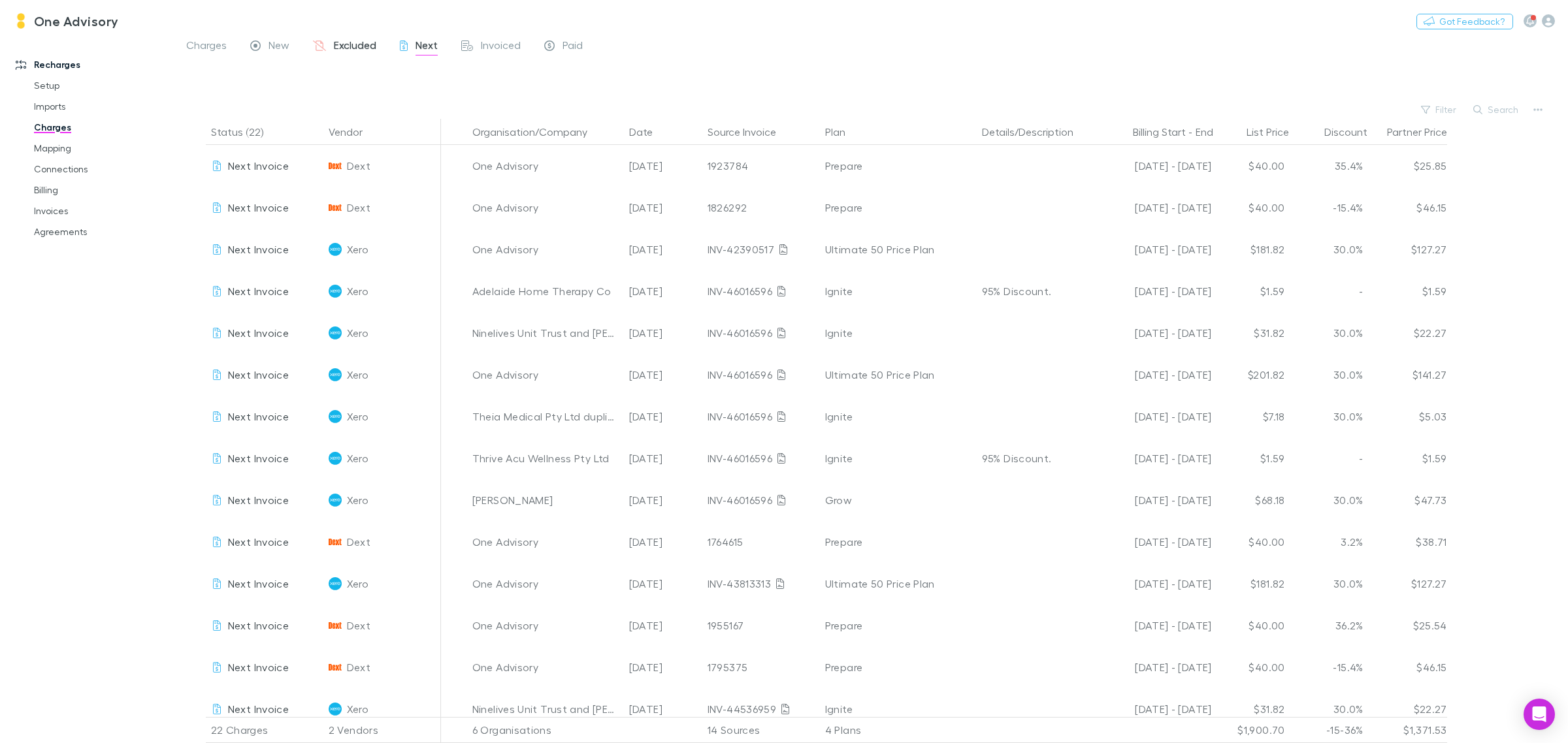
click at [347, 53] on span "Excluded" at bounding box center [356, 46] width 43 height 17
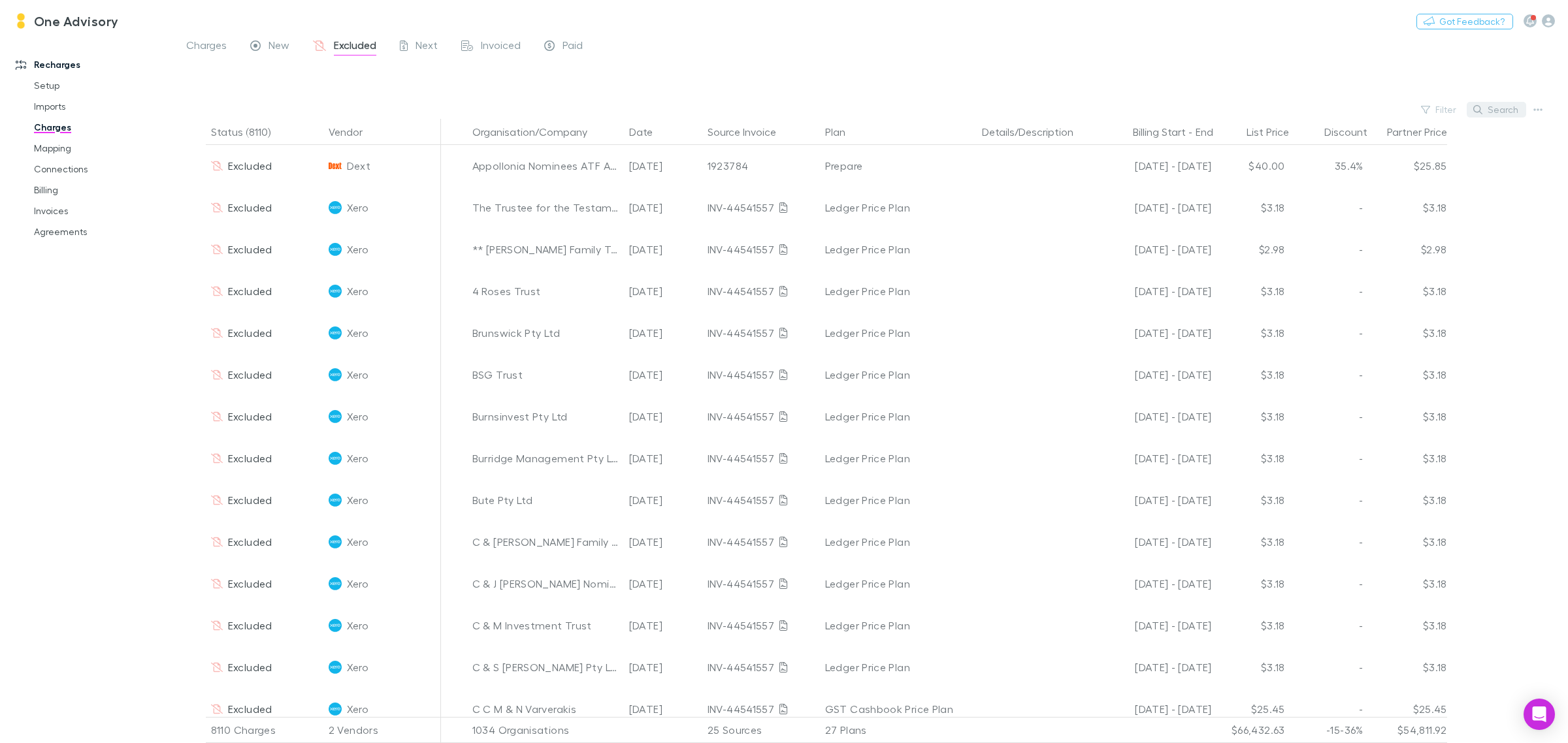
click at [1488, 104] on button "Search" at bounding box center [1497, 110] width 60 height 16
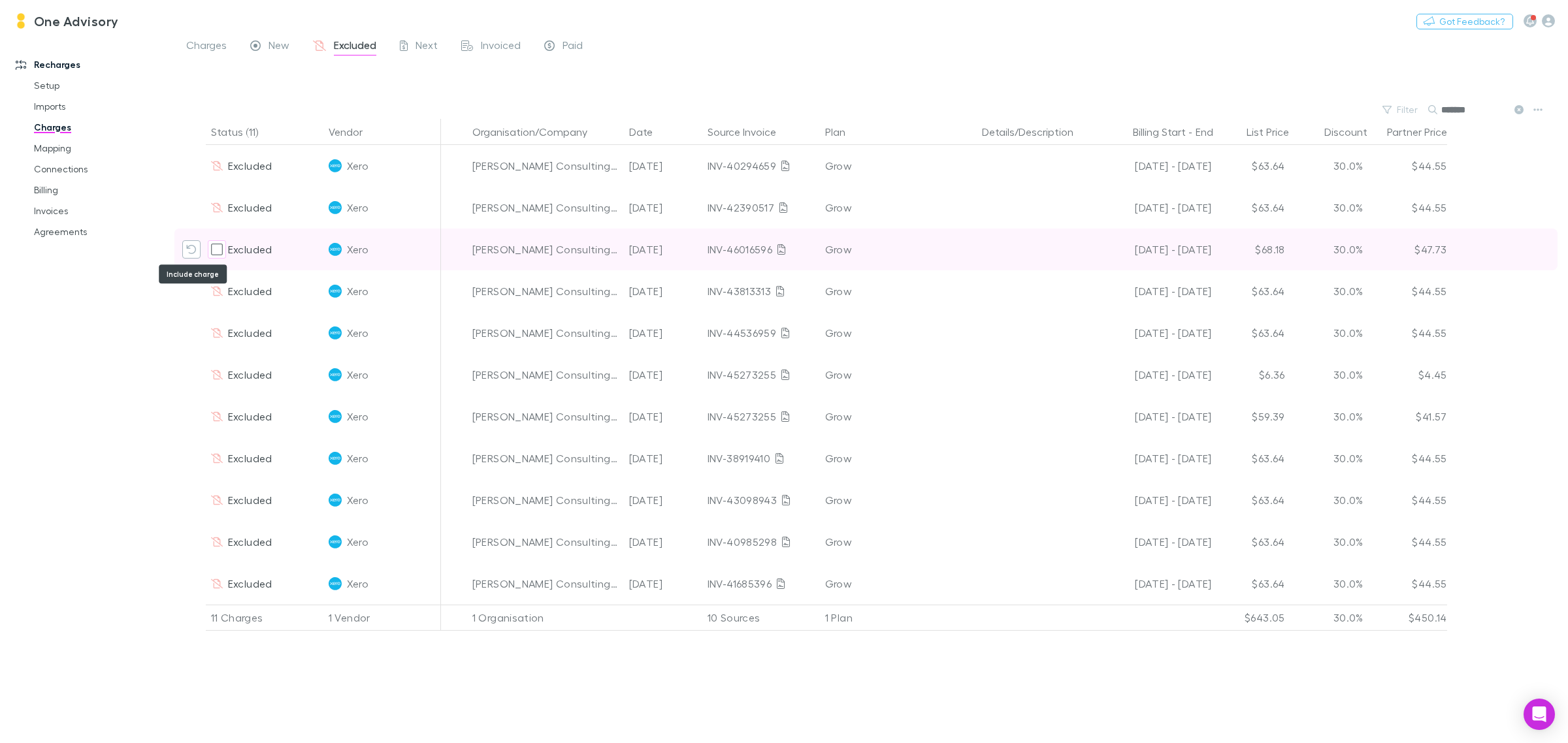
type input "*******"
click at [189, 254] on icon "Include charge" at bounding box center [190, 249] width 10 height 9
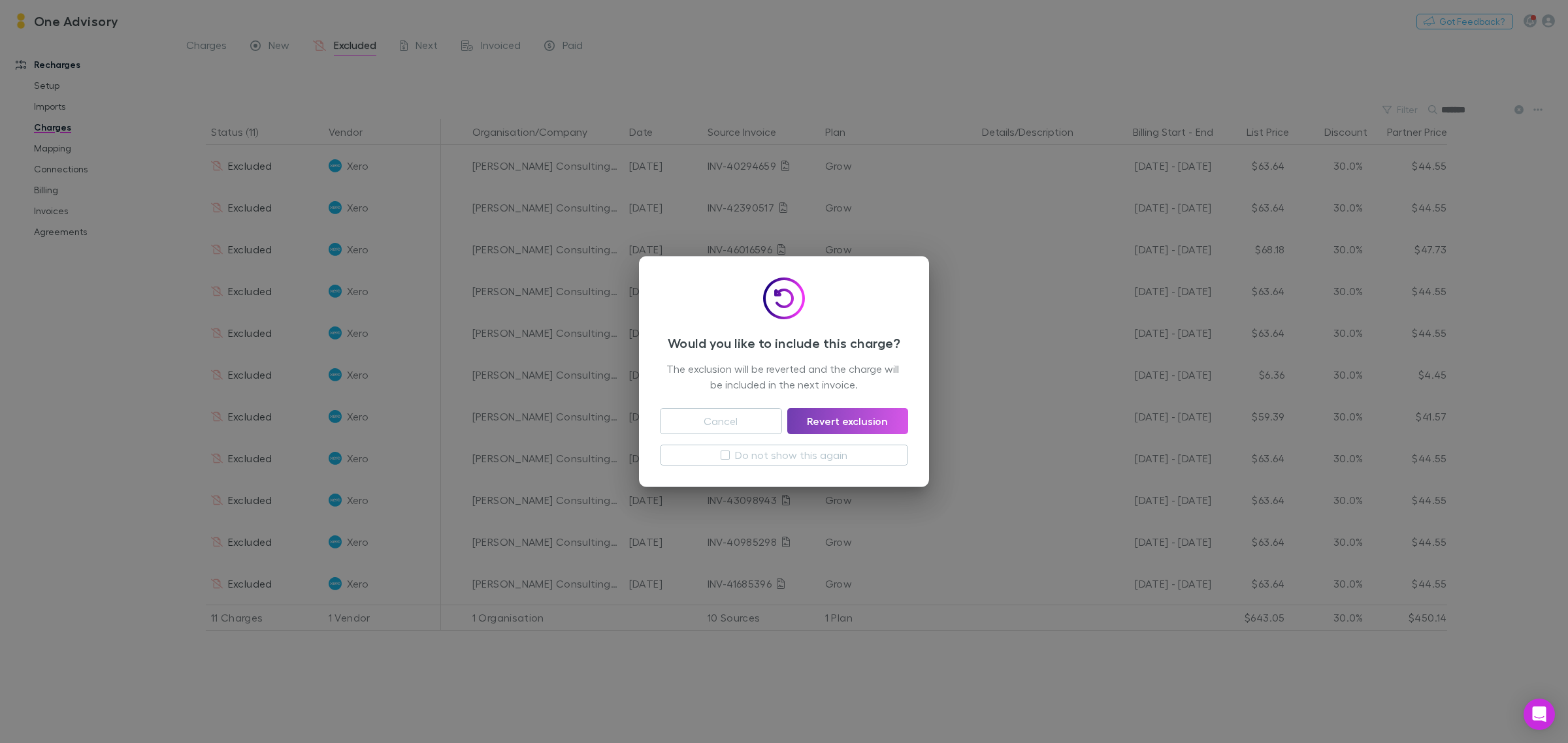
click at [869, 422] on button "Revert exclusion" at bounding box center [847, 421] width 121 height 26
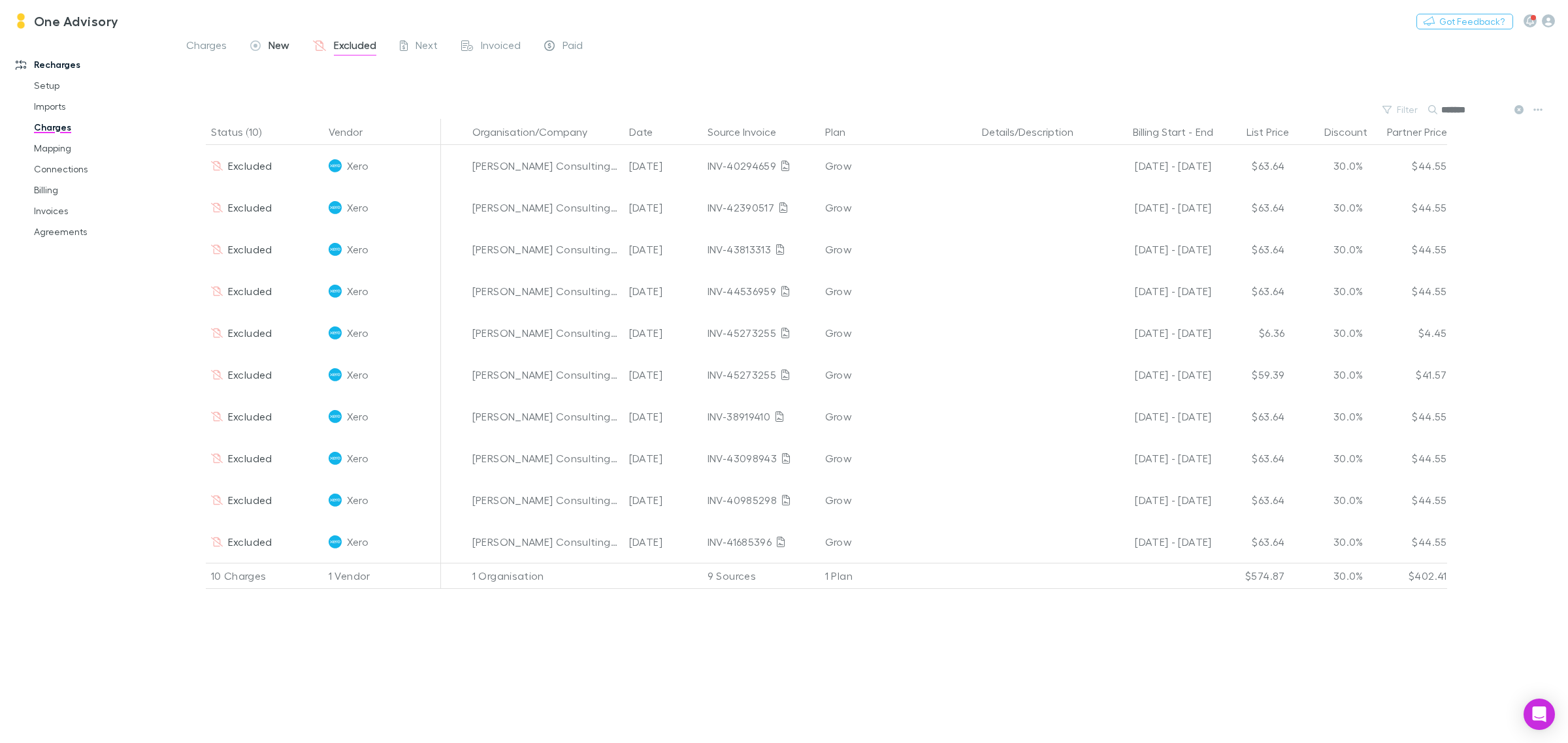
click at [284, 46] on span "New" at bounding box center [279, 46] width 21 height 17
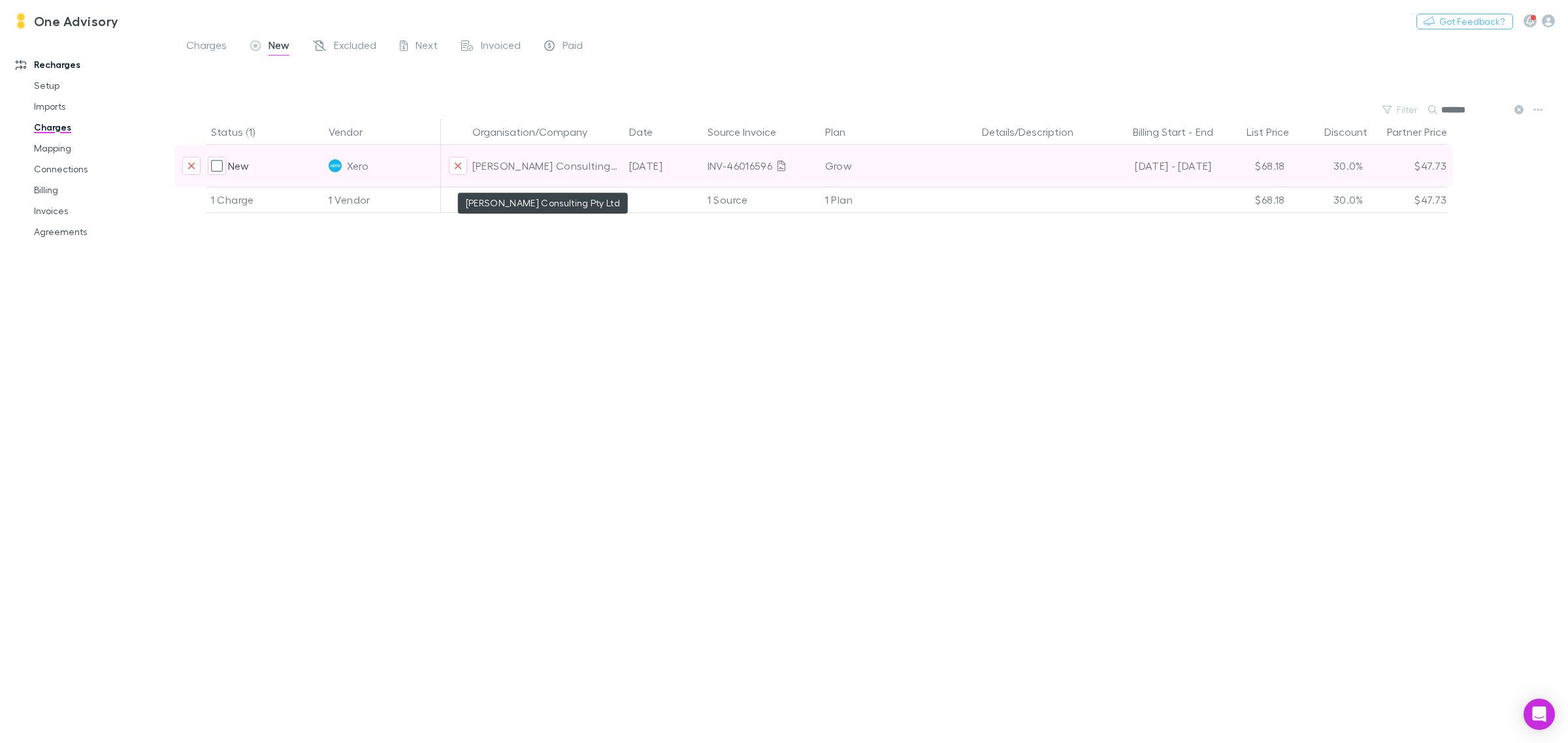
click at [586, 163] on div "[PERSON_NAME] Consulting Pty Ltd" at bounding box center [546, 165] width 147 height 42
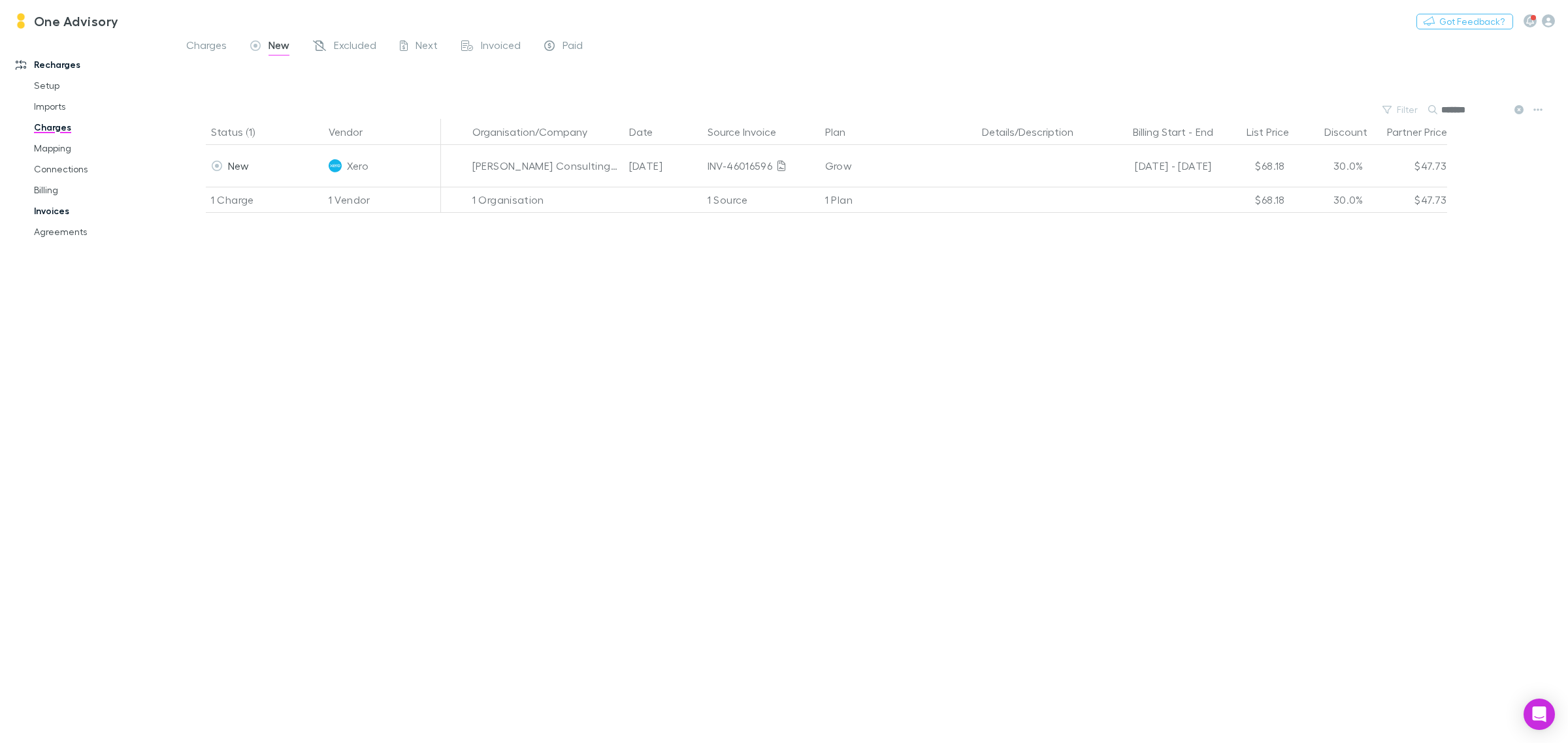
click at [46, 213] on link "Invoices" at bounding box center [102, 211] width 164 height 21
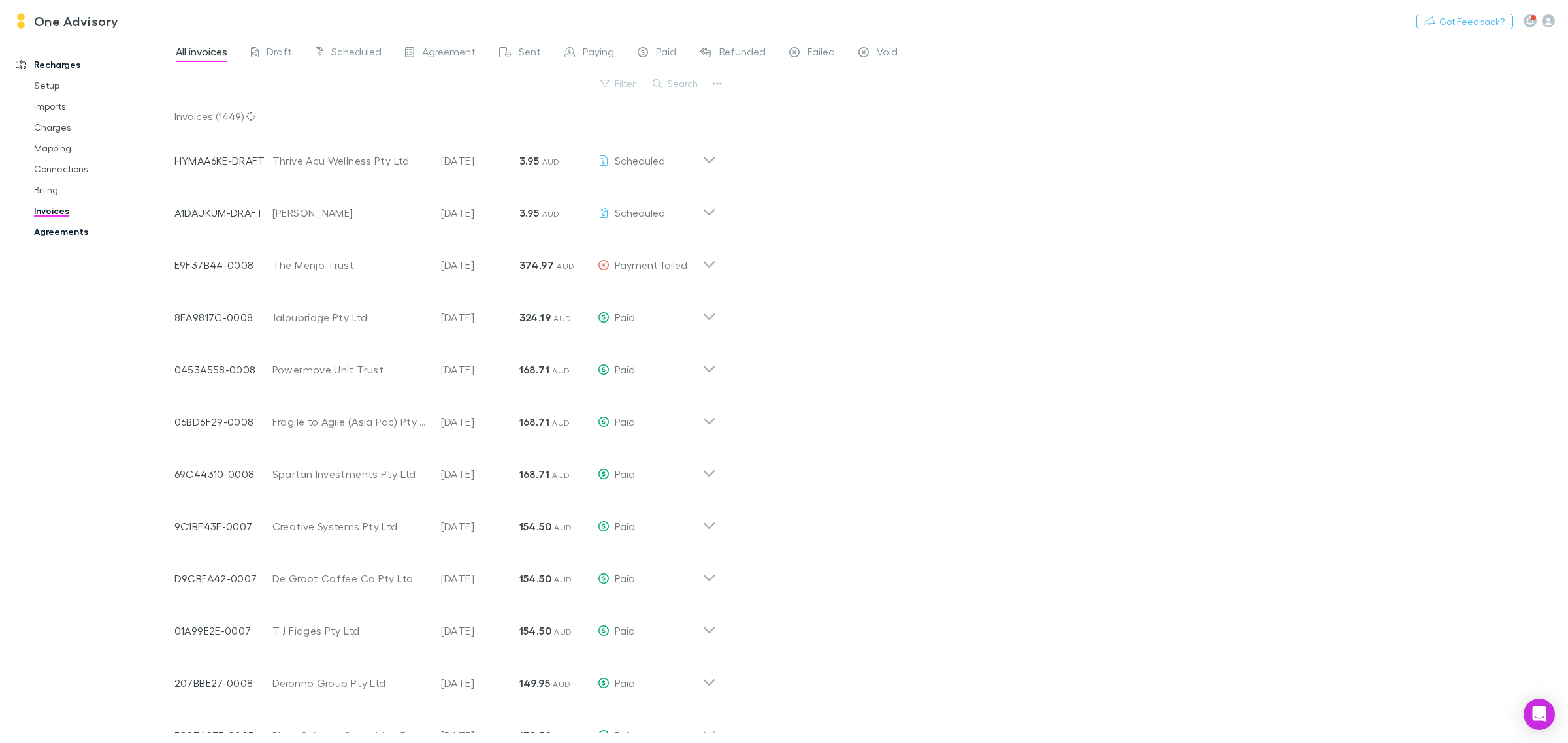
click at [61, 230] on link "Agreements" at bounding box center [102, 231] width 164 height 21
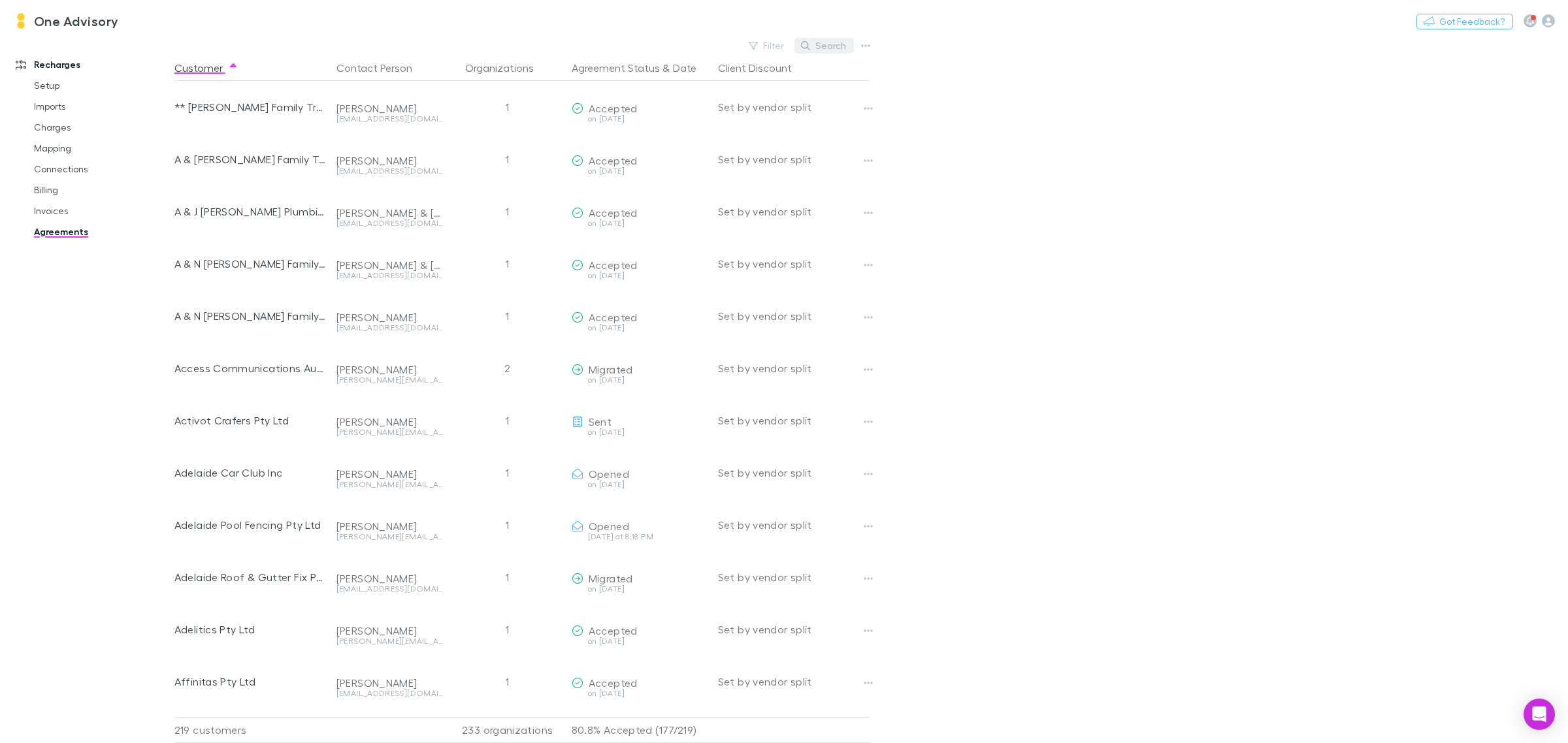
click at [817, 50] on button "Search" at bounding box center [824, 46] width 60 height 16
click at [729, 38] on div "One Advisory Nothing Got Feedback? Recharges Setup Imports Charges Mapping Conn…" at bounding box center [784, 372] width 1568 height 743
click at [50, 193] on link "Billing" at bounding box center [102, 189] width 164 height 21
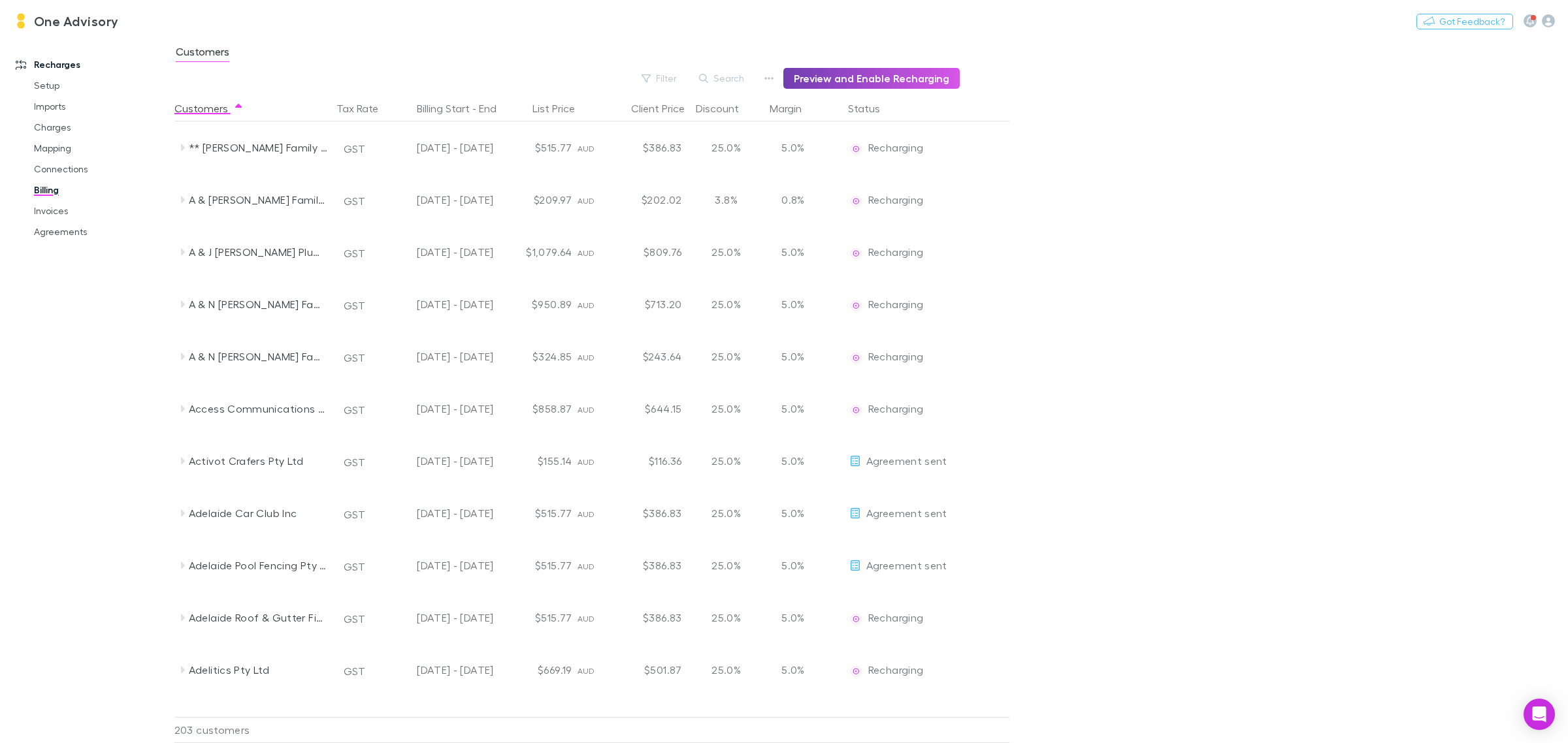
click at [877, 79] on button "Preview and Enable Recharging" at bounding box center [871, 78] width 176 height 21
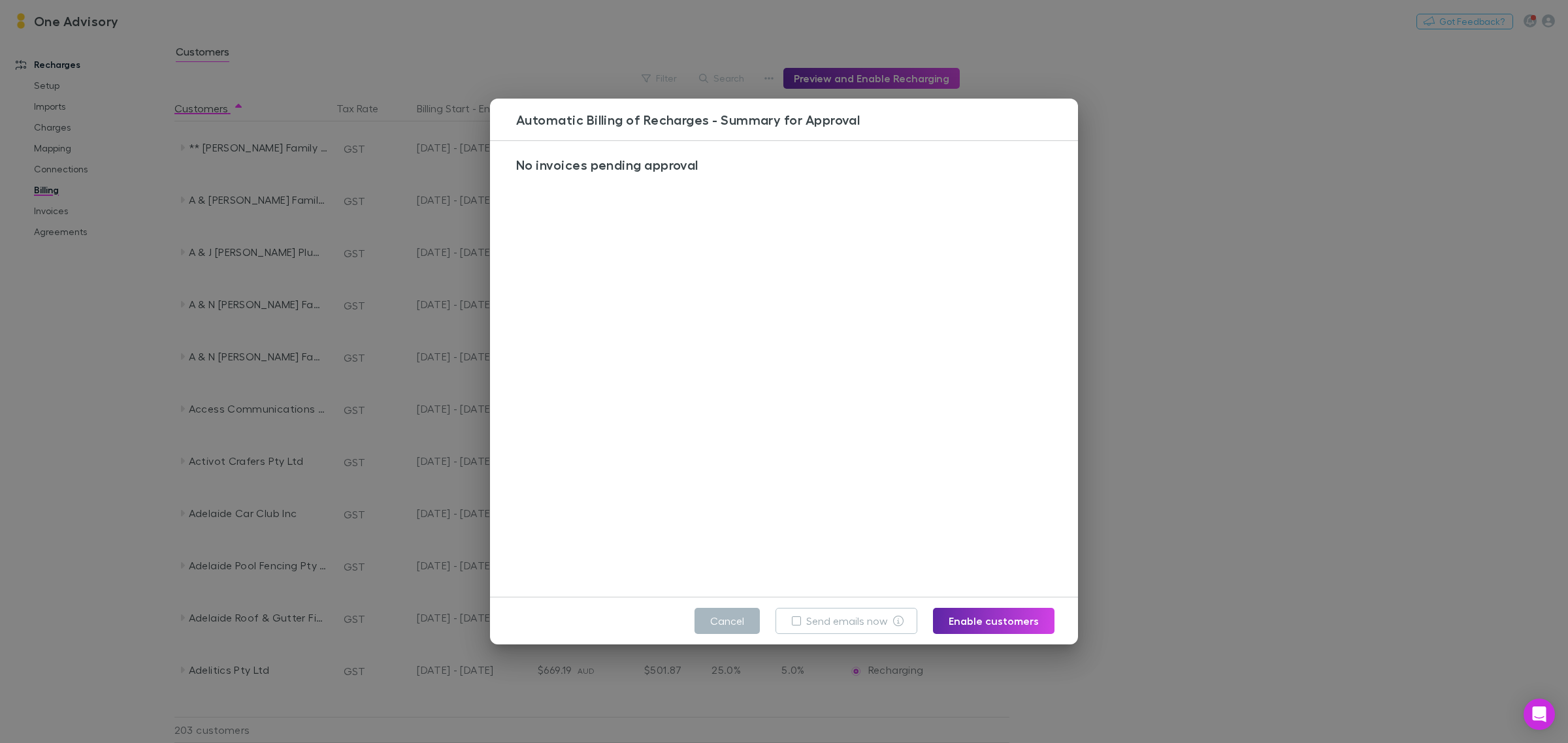
click at [719, 626] on button "Cancel" at bounding box center [726, 621] width 65 height 26
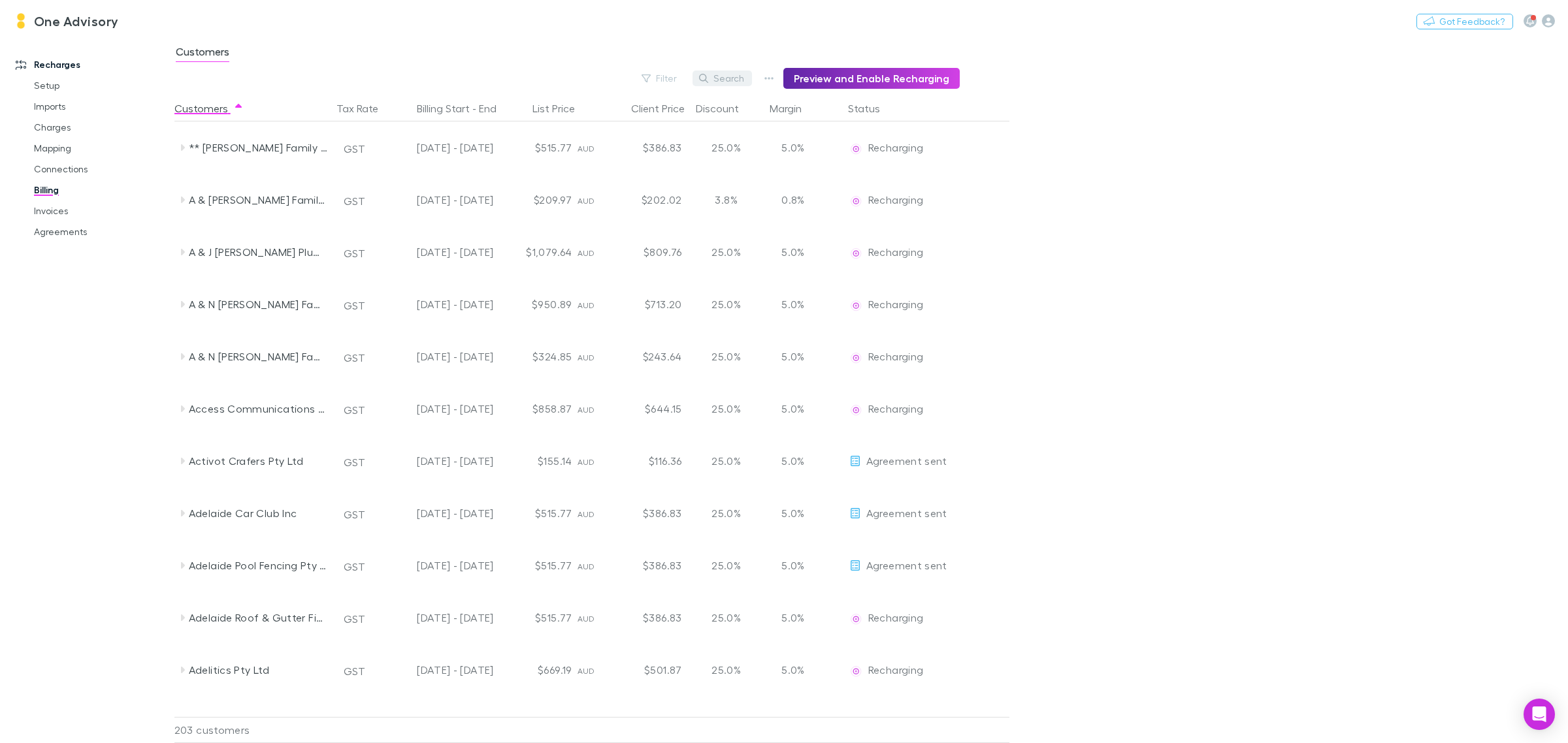
click at [724, 79] on button "Search" at bounding box center [722, 79] width 60 height 16
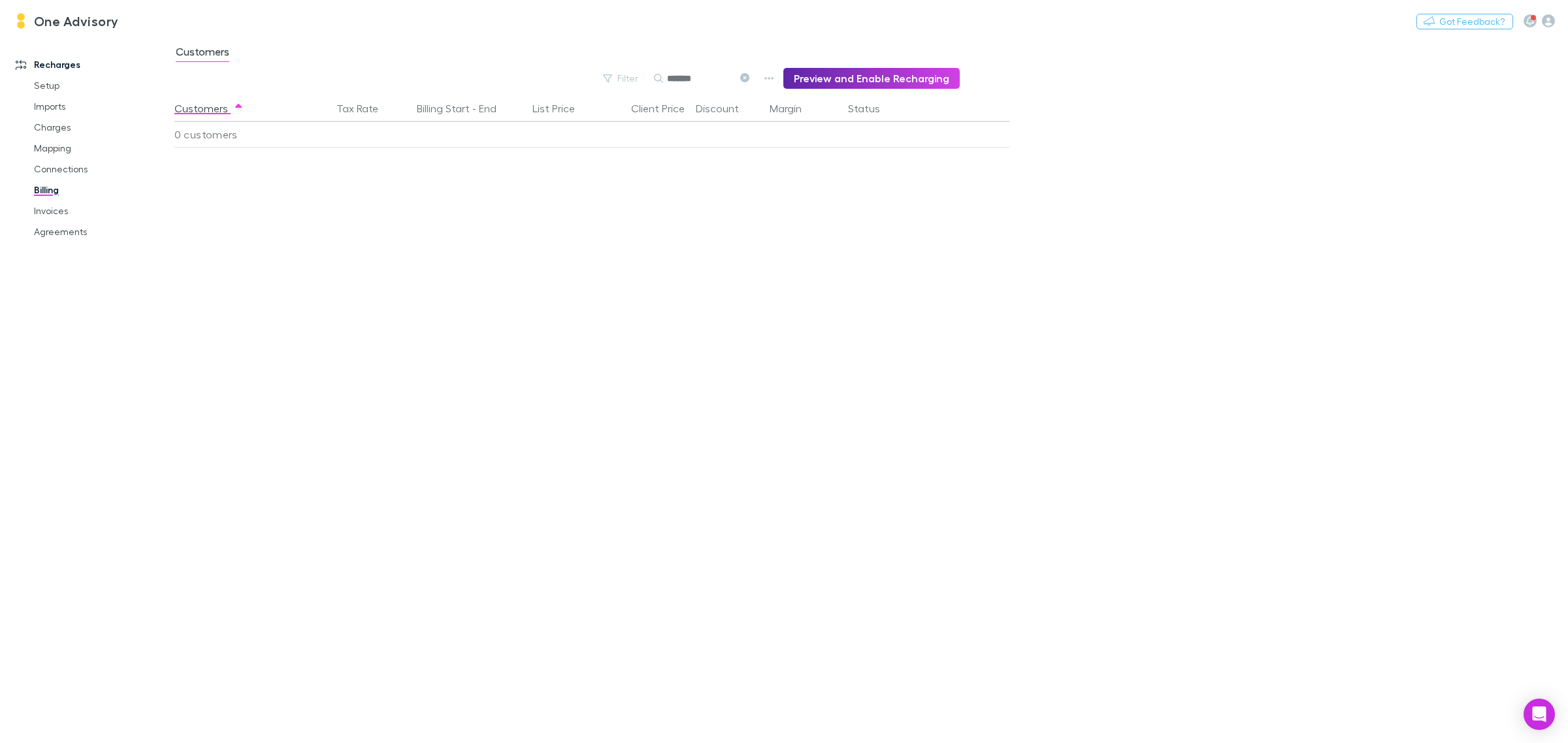
click at [750, 79] on icon at bounding box center [745, 78] width 9 height 9
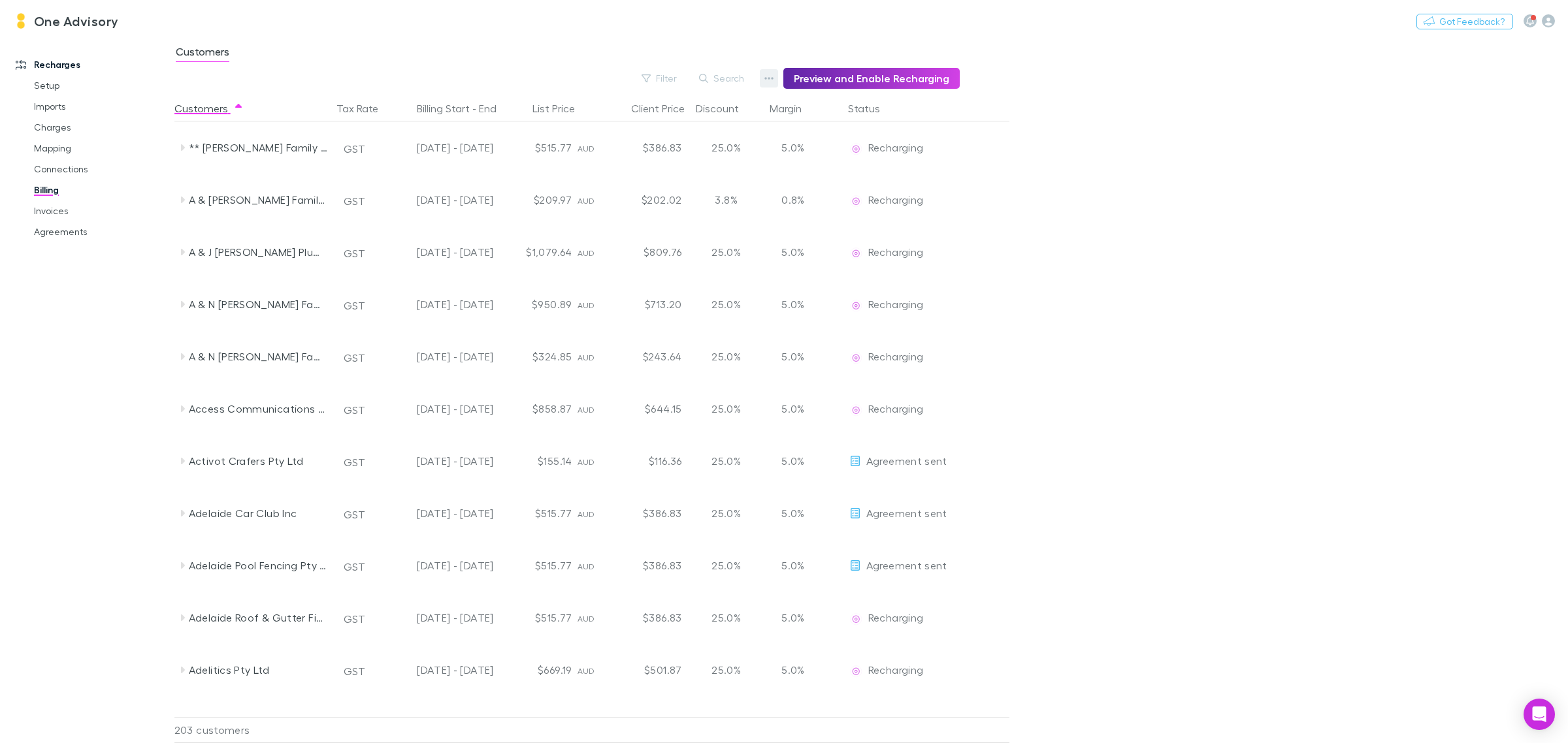
click at [774, 79] on icon "button" at bounding box center [769, 79] width 9 height 11
click at [644, 148] on p "Admin Fee" at bounding box center [694, 145] width 159 height 16
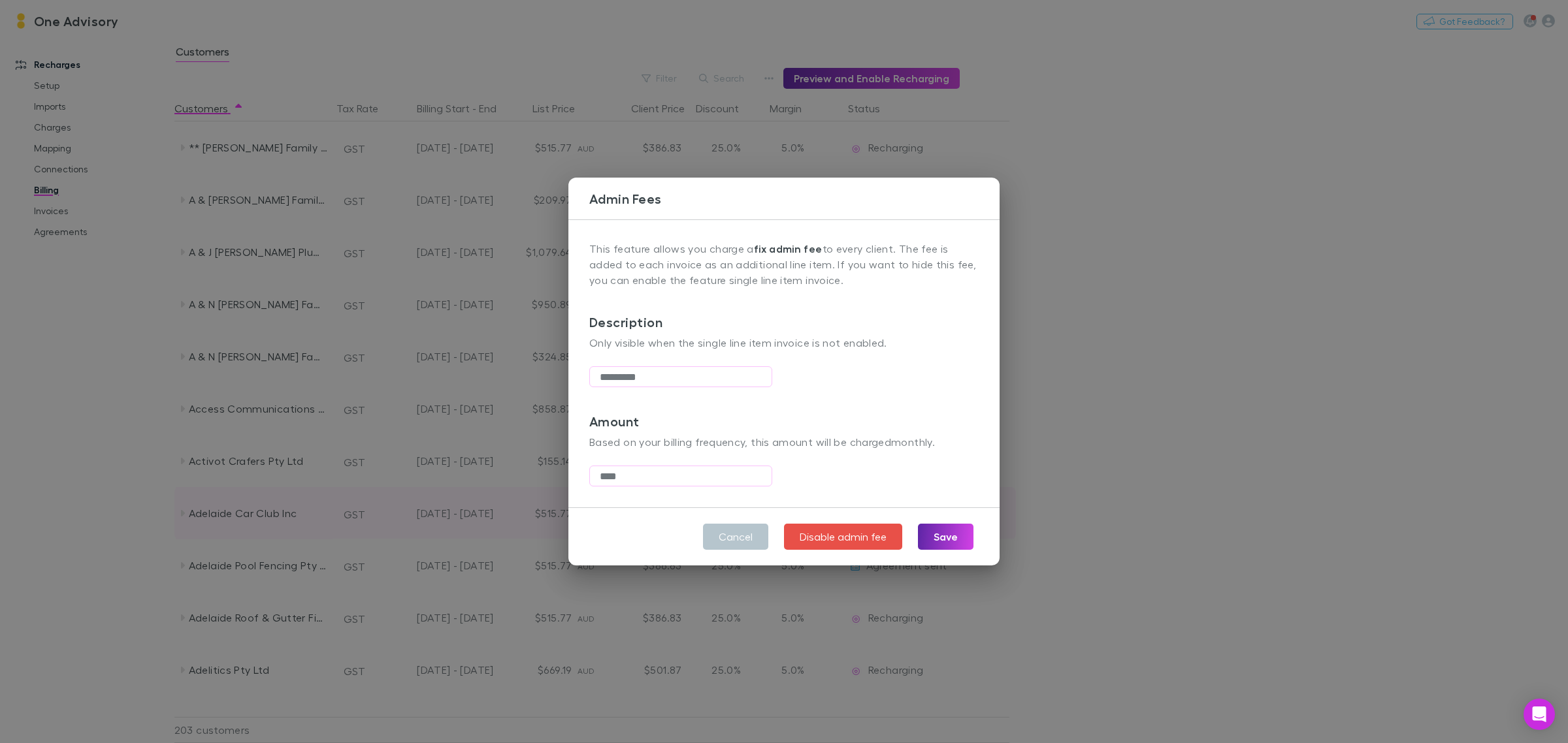
click at [734, 534] on button "Cancel" at bounding box center [735, 537] width 65 height 26
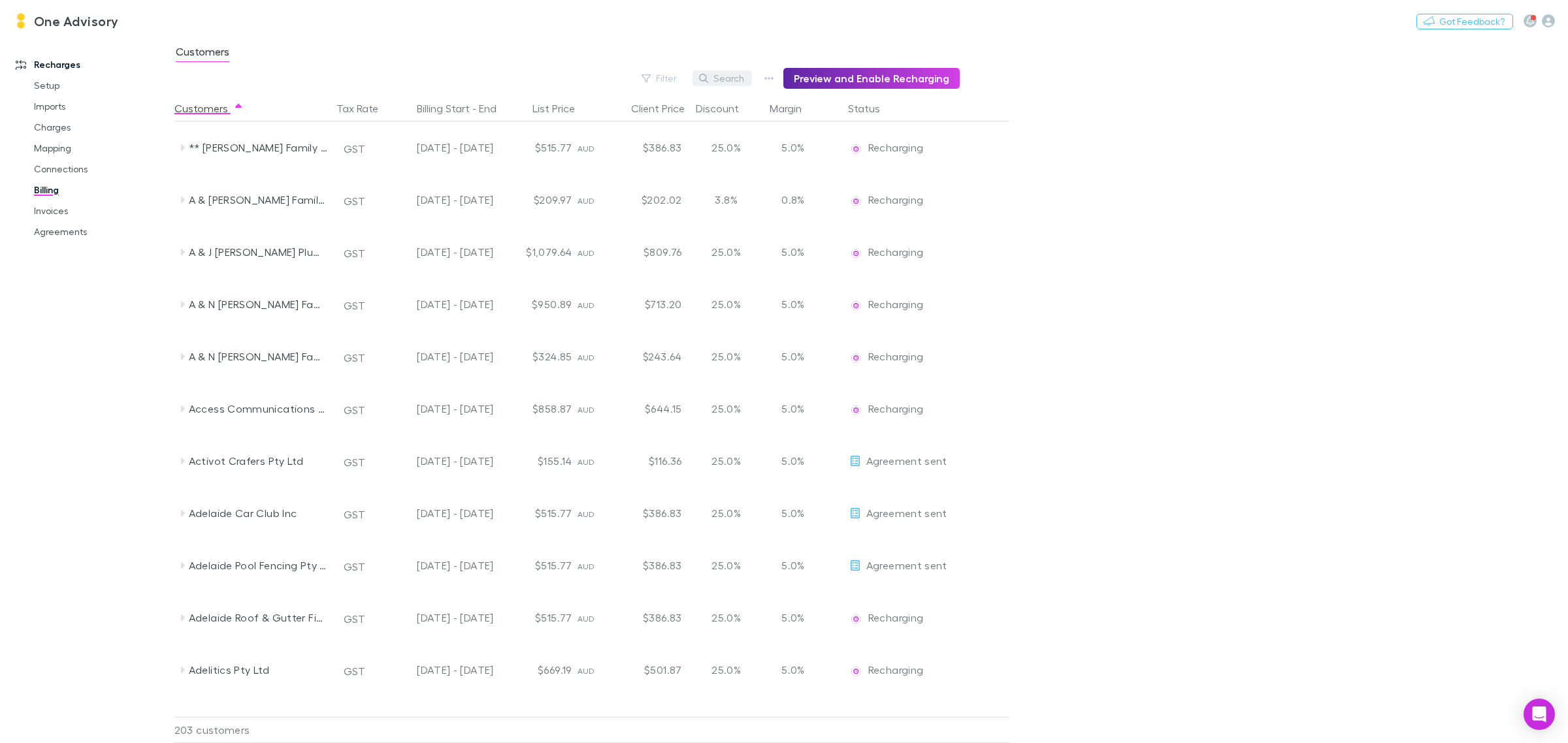
click at [709, 79] on icon "button" at bounding box center [704, 79] width 9 height 9
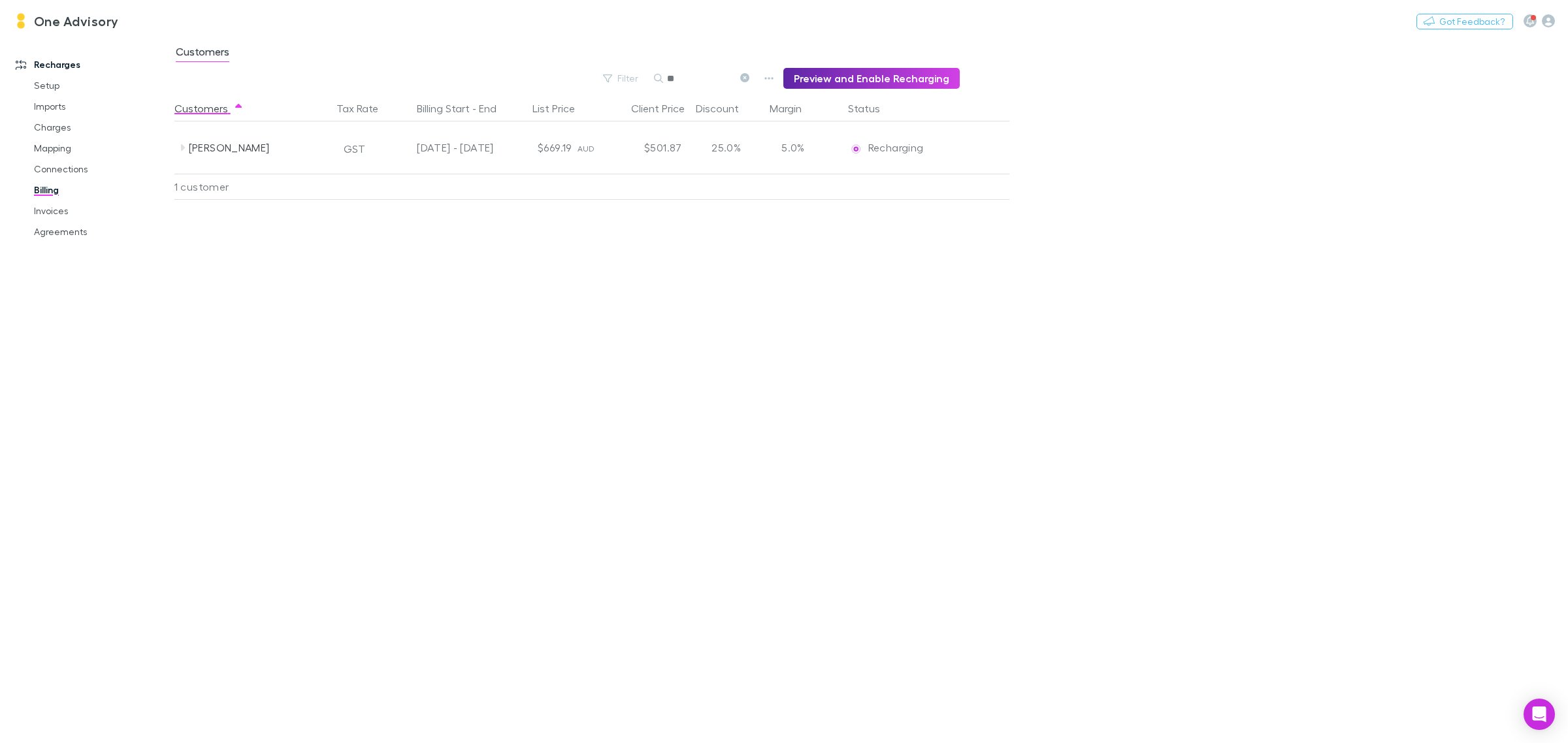
type input "*"
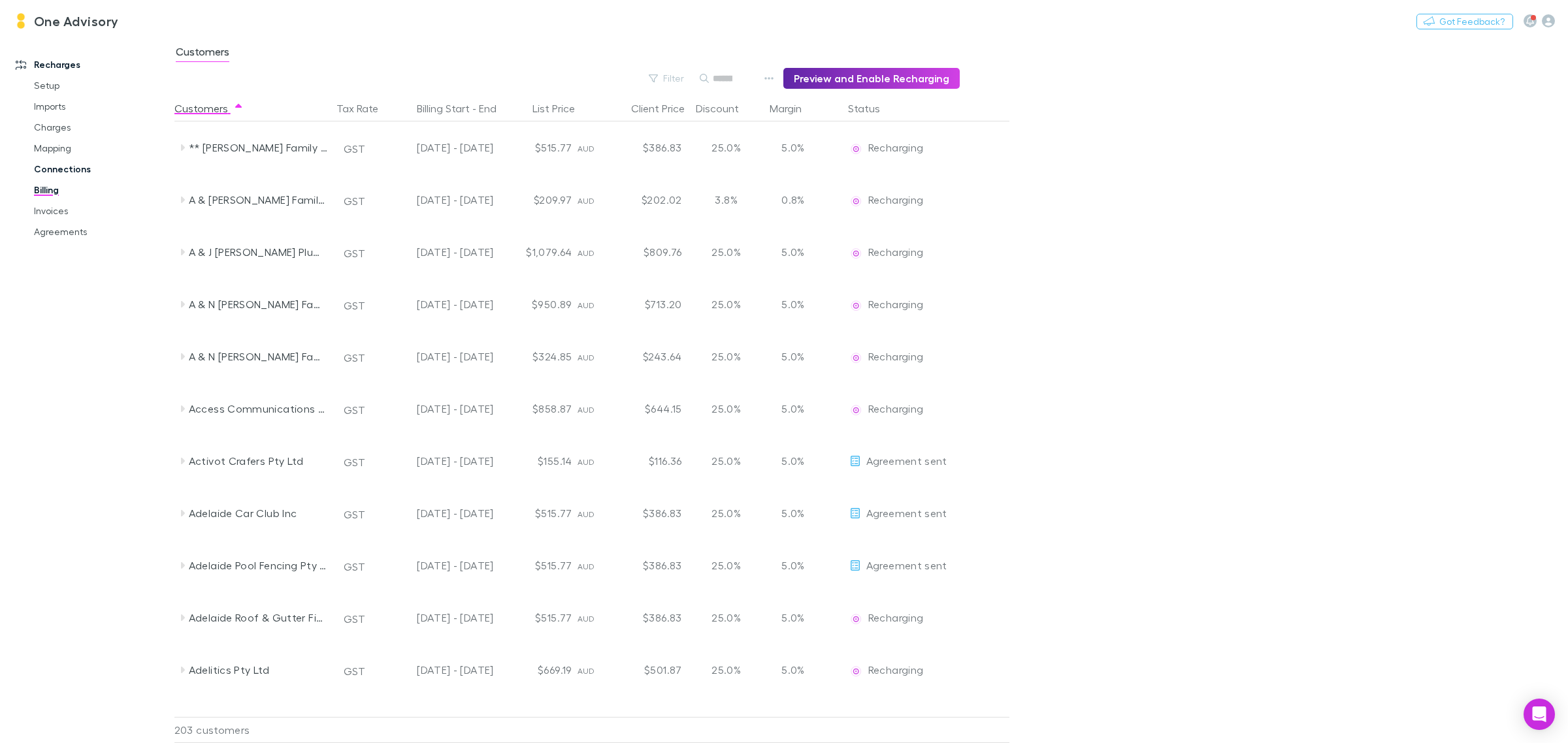
click at [64, 174] on link "Connections" at bounding box center [102, 169] width 164 height 21
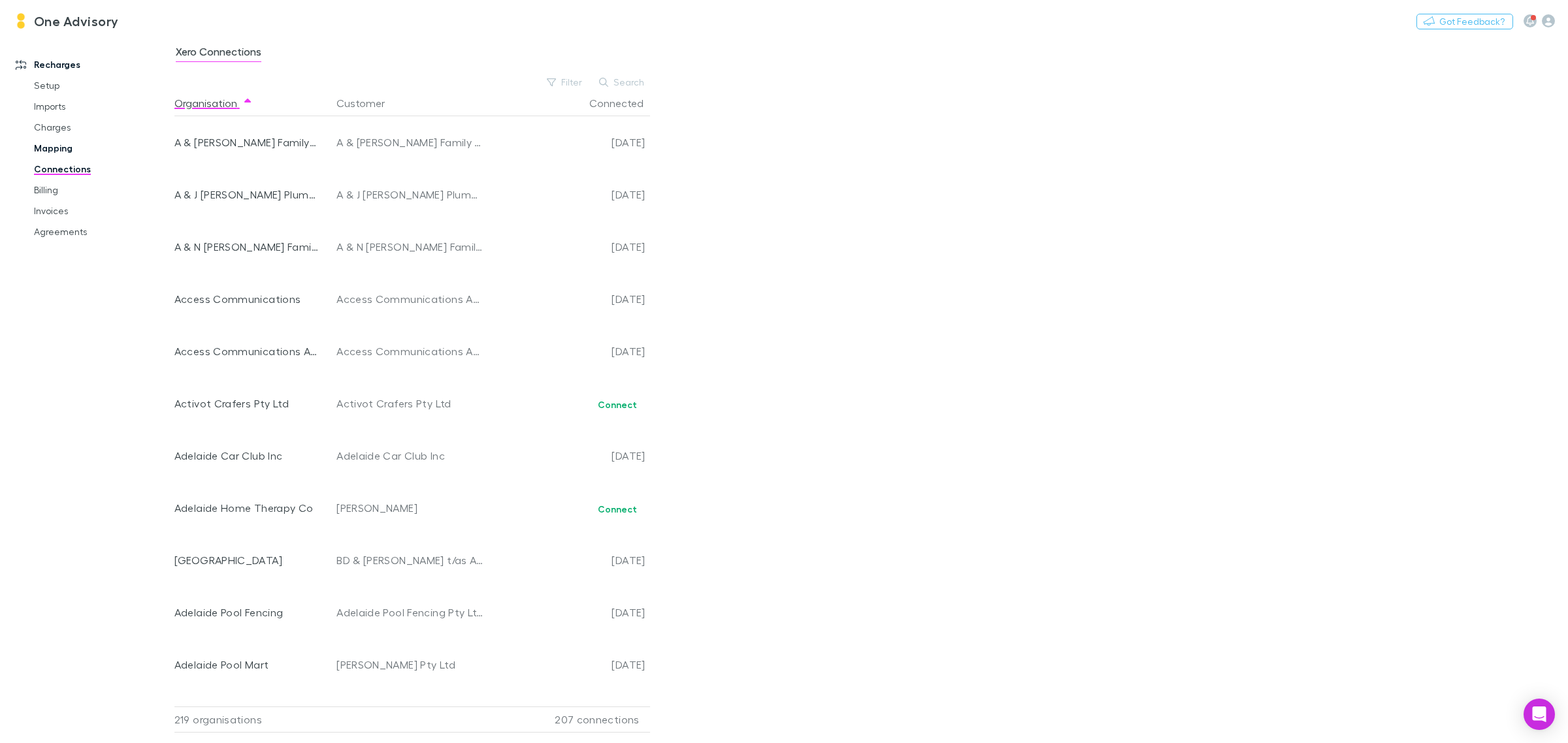
click at [57, 154] on link "Mapping" at bounding box center [102, 147] width 164 height 21
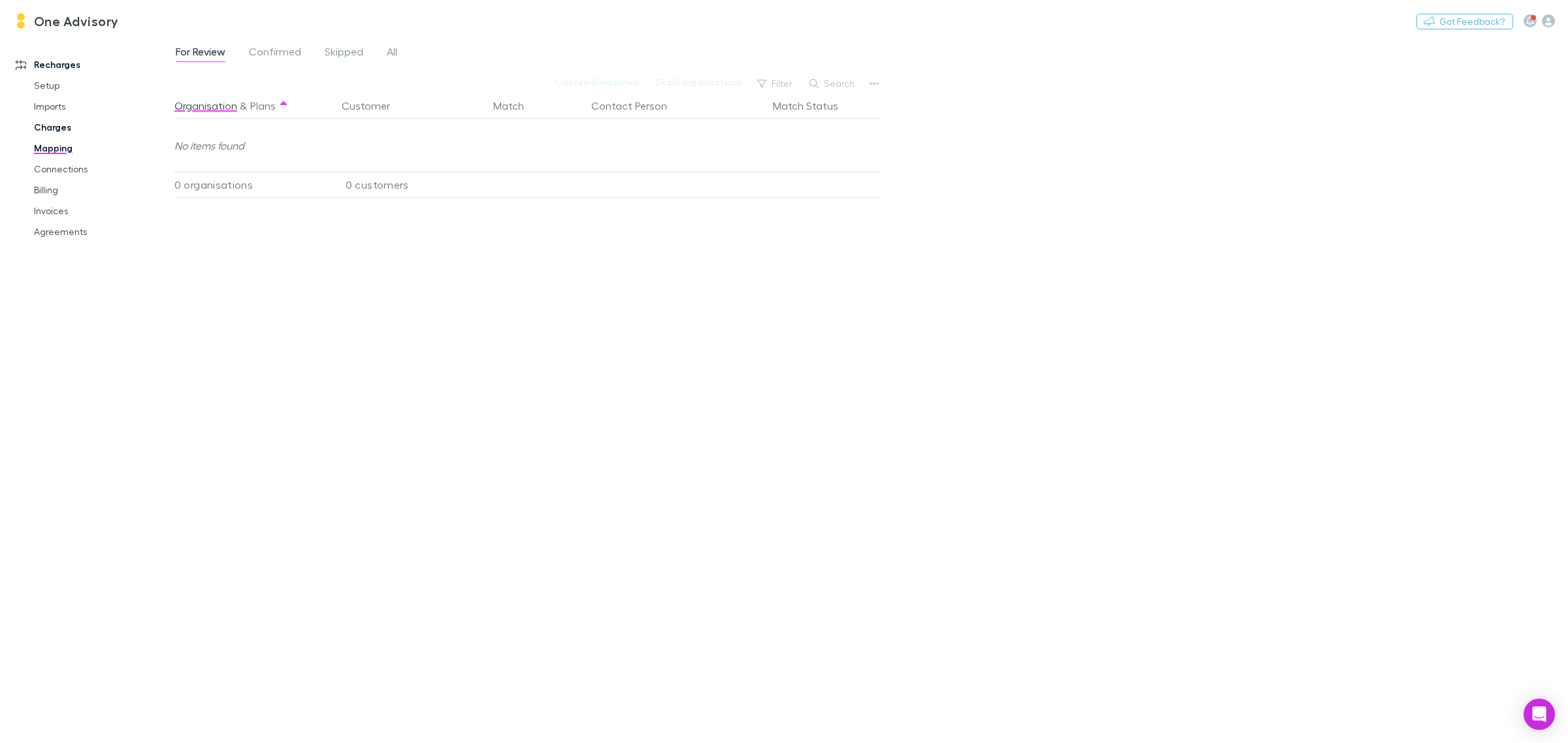
click at [59, 128] on link "Charges" at bounding box center [102, 127] width 164 height 21
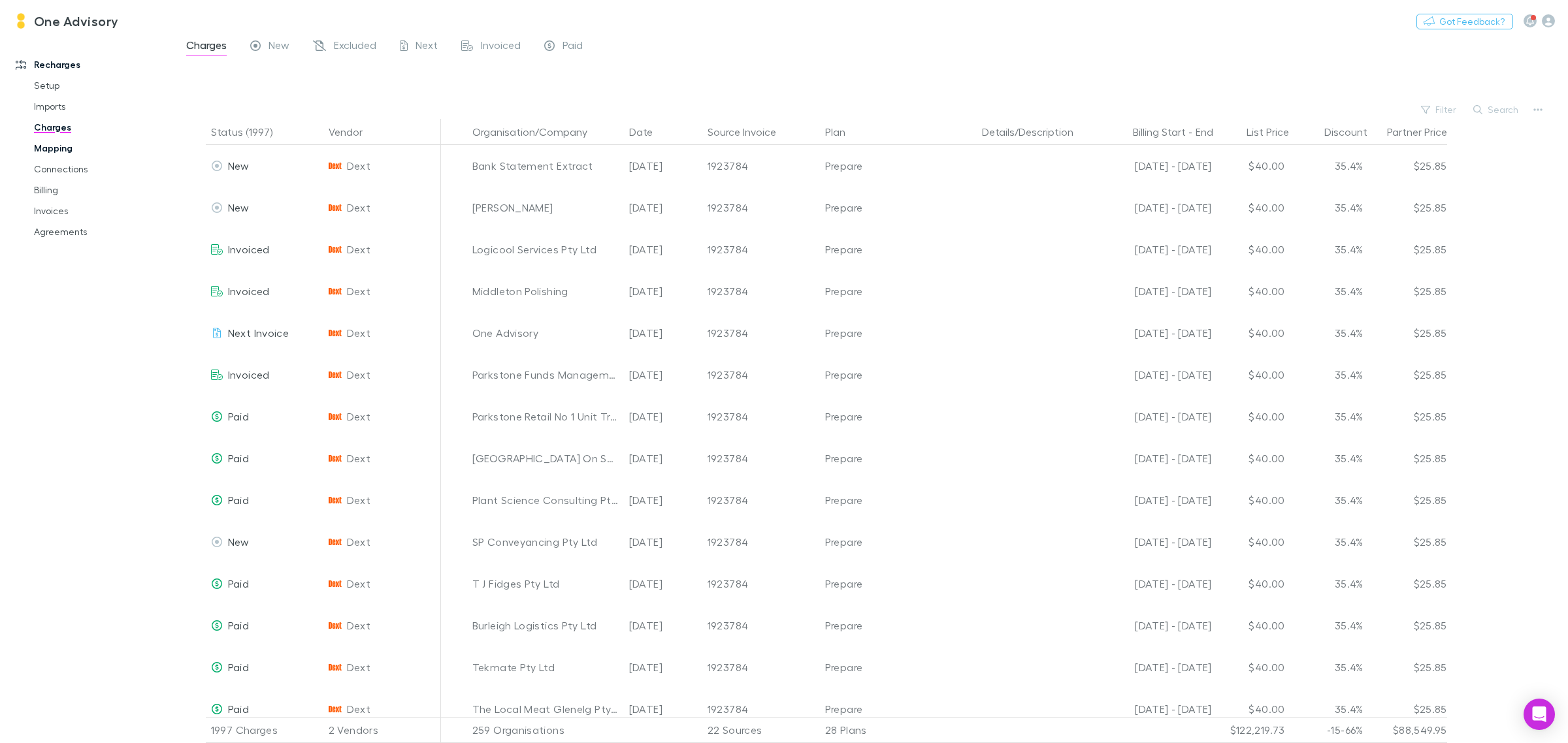
click at [56, 148] on link "Mapping" at bounding box center [102, 147] width 164 height 21
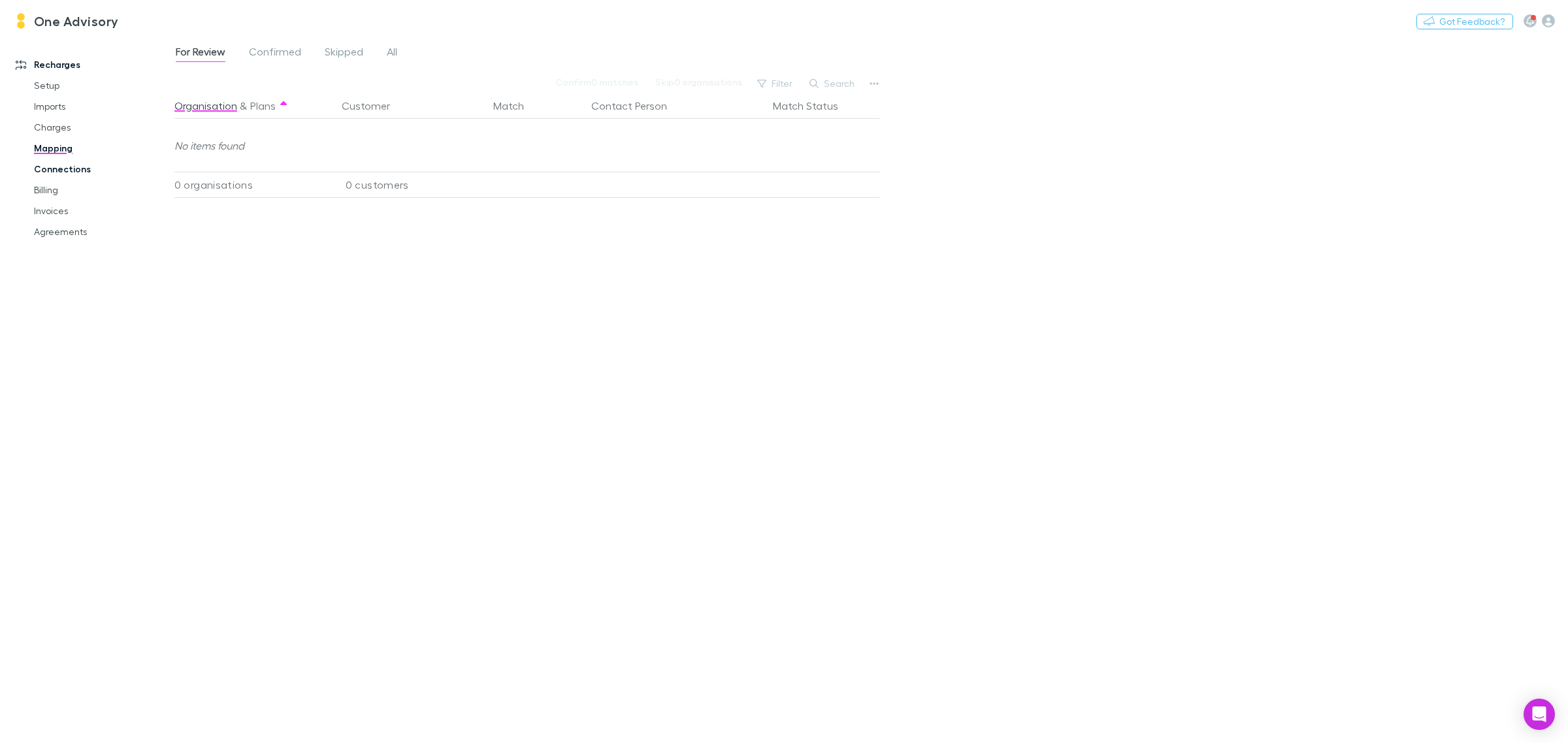
click at [54, 167] on link "Connections" at bounding box center [102, 169] width 164 height 21
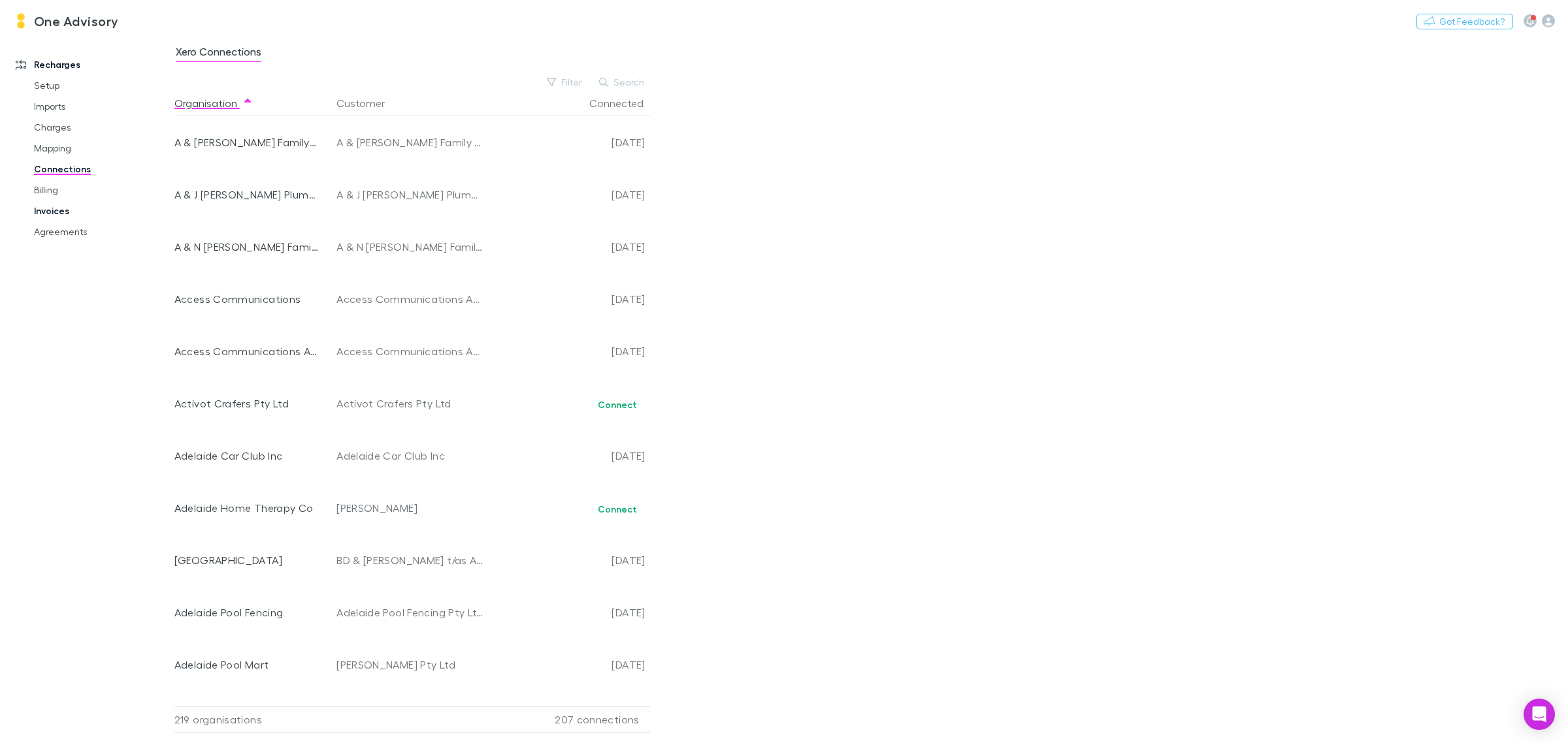
click at [51, 211] on link "Invoices" at bounding box center [102, 211] width 164 height 21
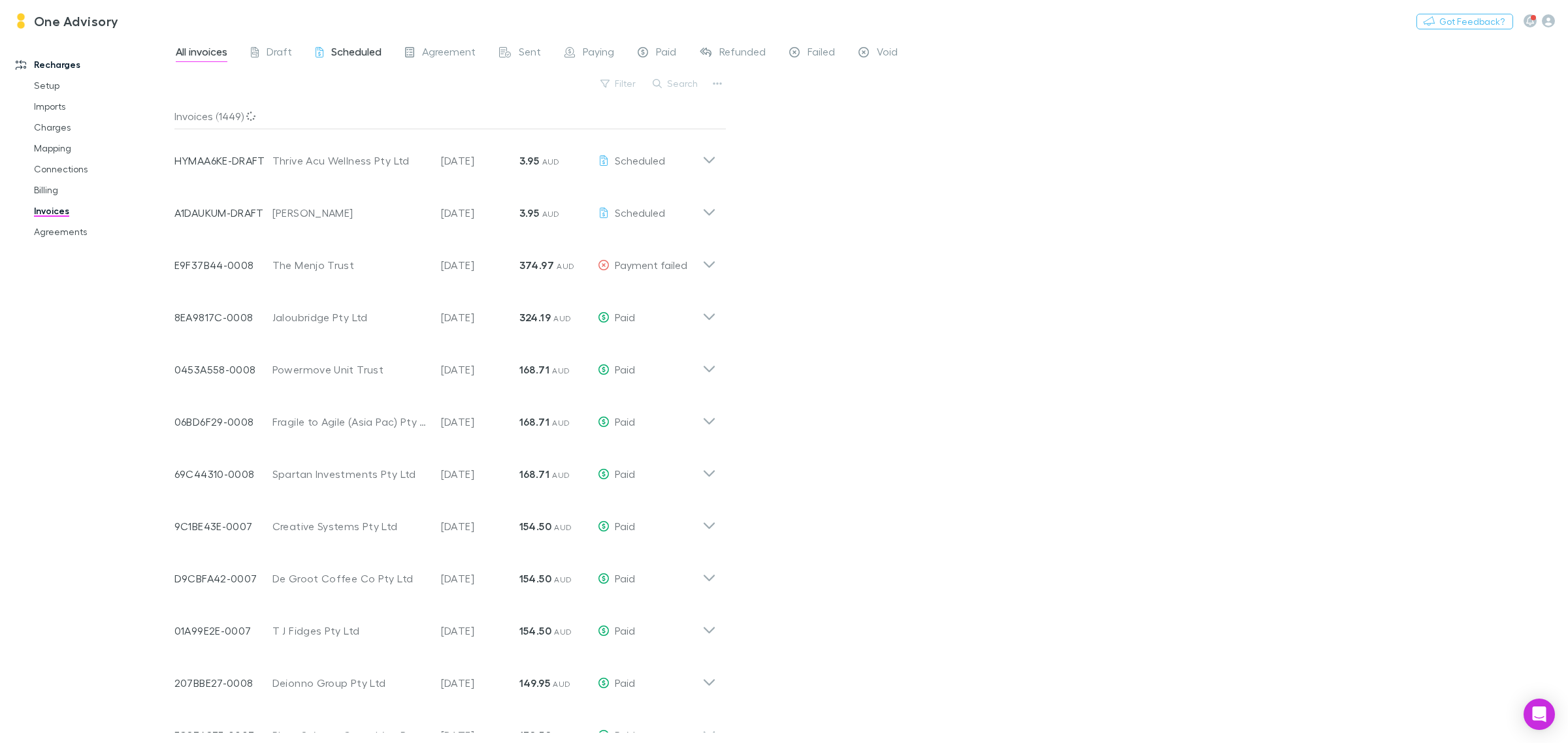
click at [349, 53] on span "Scheduled" at bounding box center [356, 53] width 50 height 17
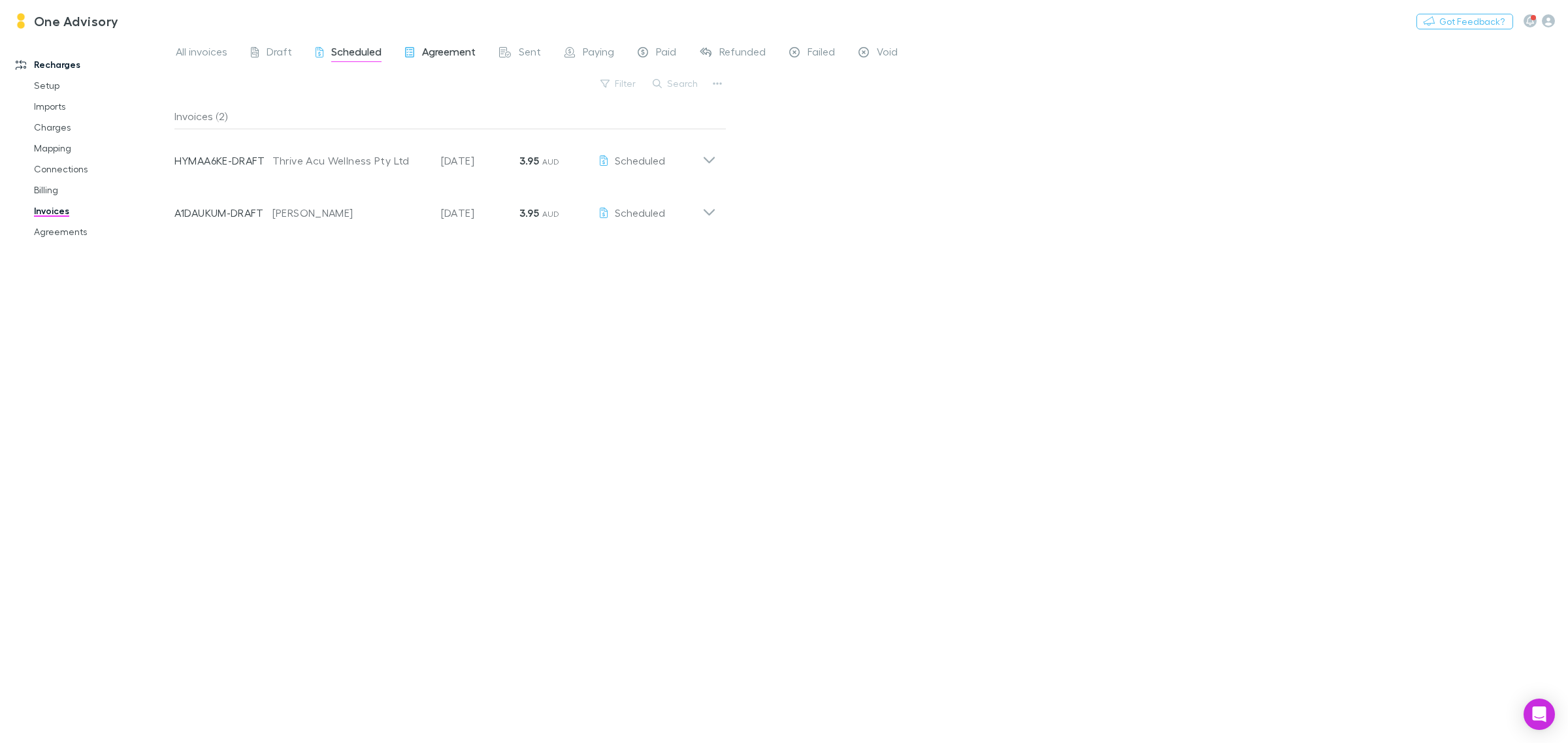
click at [435, 47] on span "Agreement" at bounding box center [449, 53] width 54 height 17
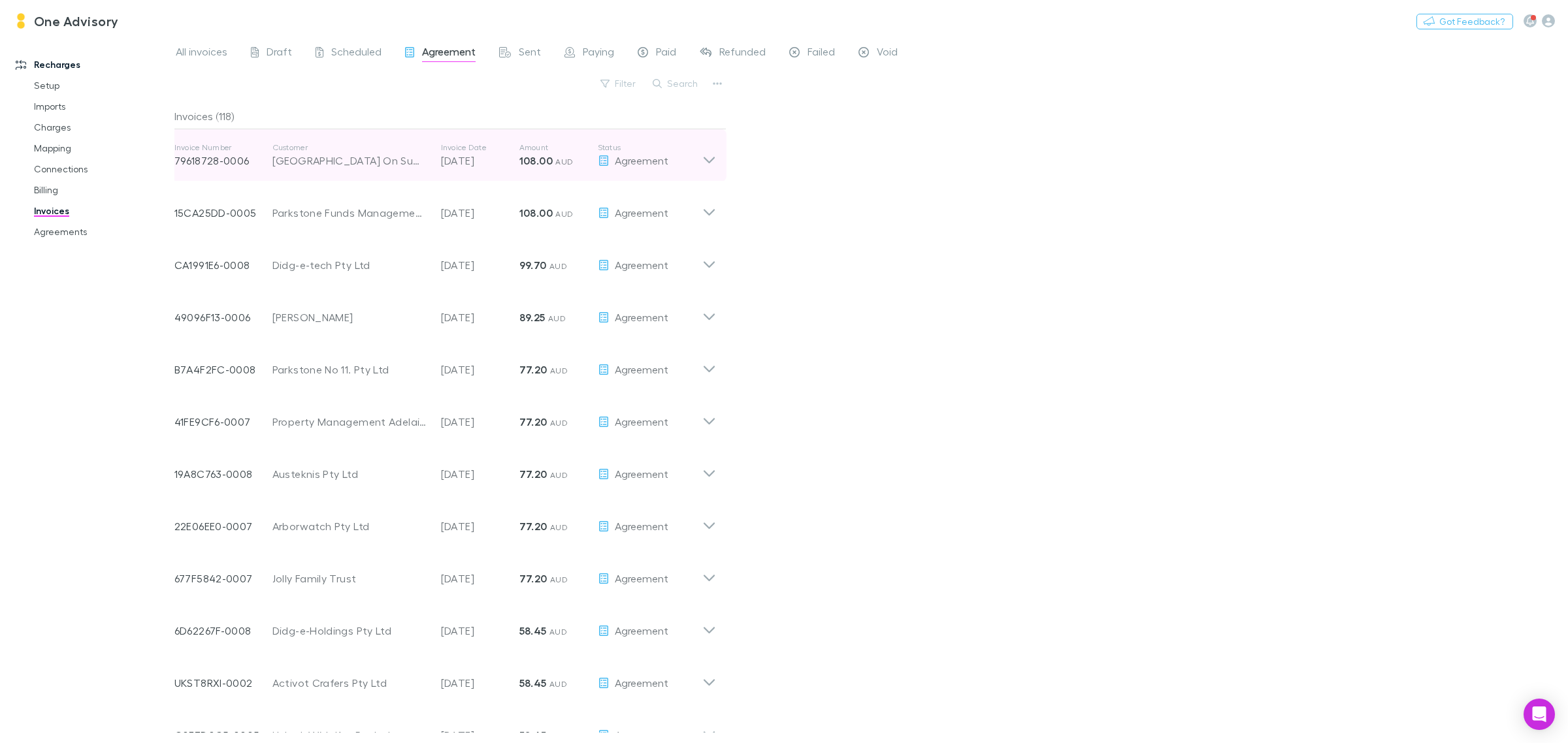
click at [709, 154] on icon at bounding box center [709, 154] width 13 height 26
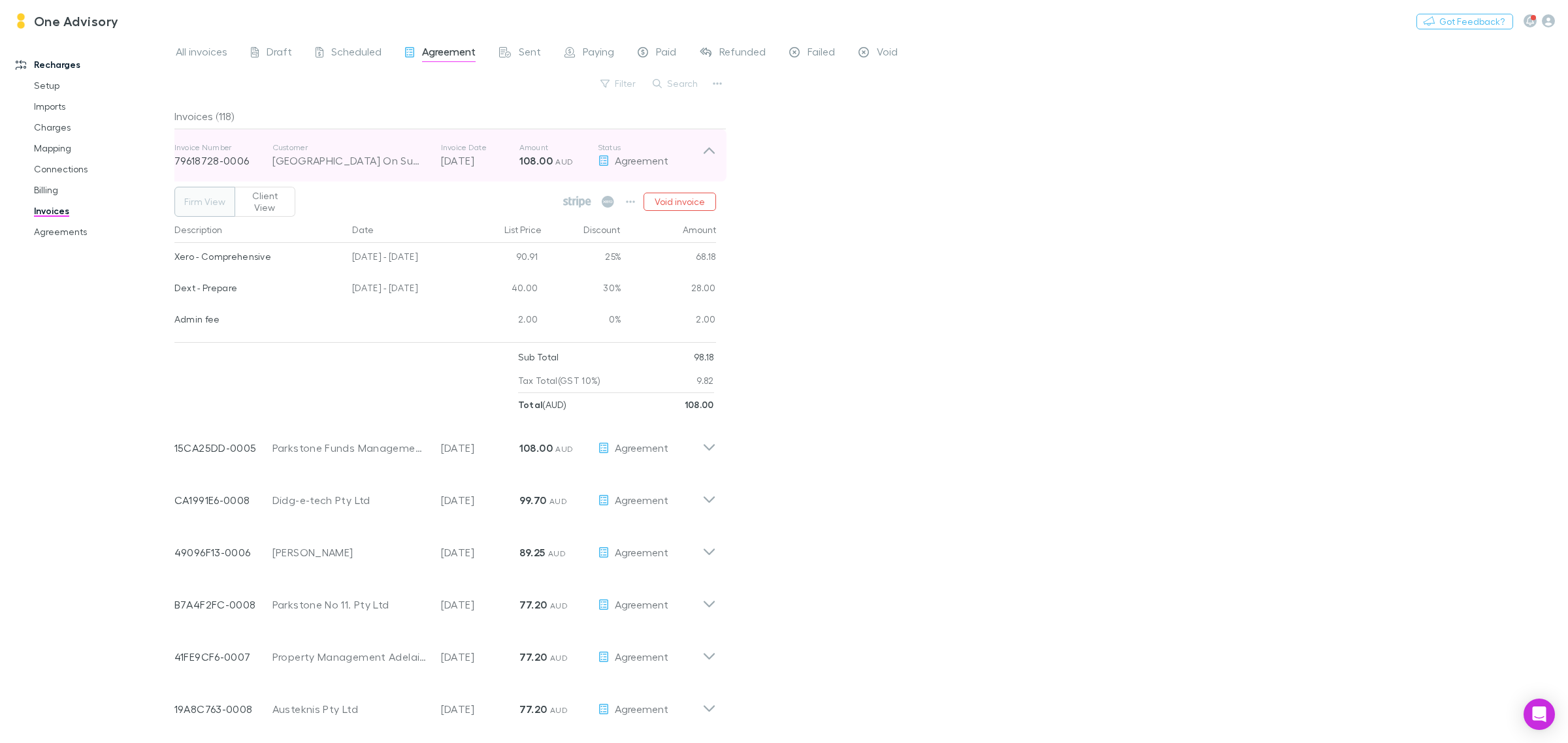
click at [709, 154] on icon at bounding box center [709, 154] width 13 height 26
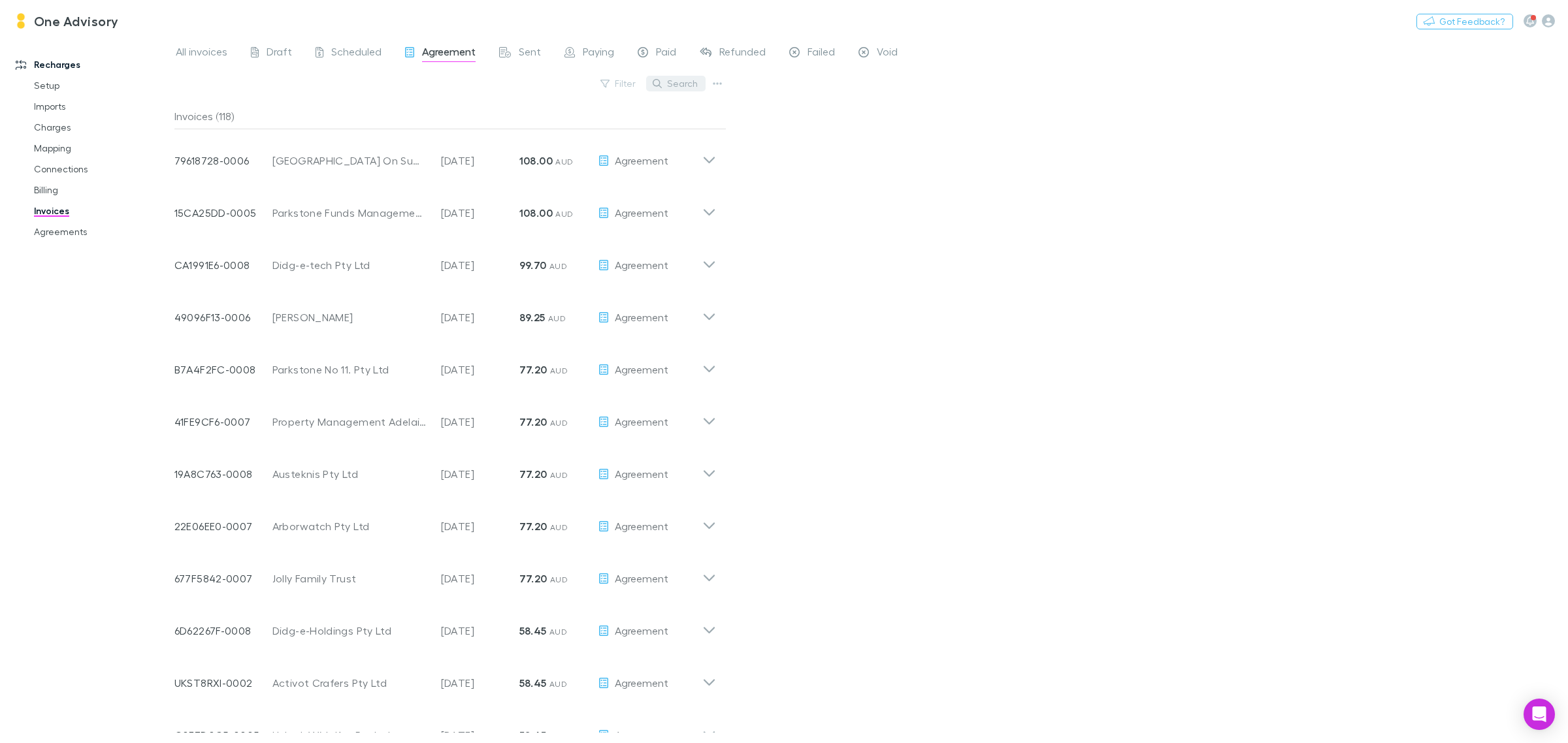
click at [681, 82] on button "Search" at bounding box center [675, 84] width 60 height 16
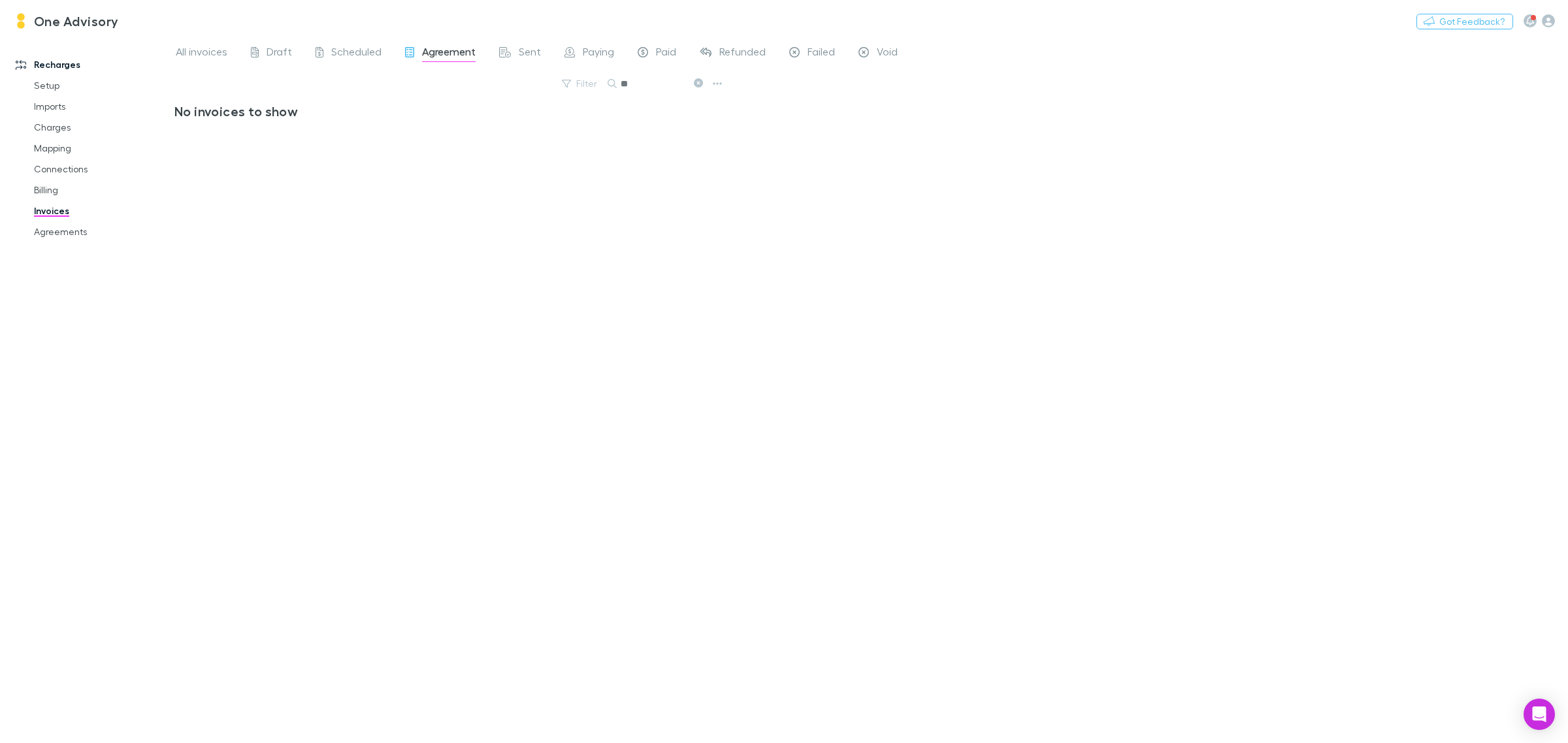
type input "*"
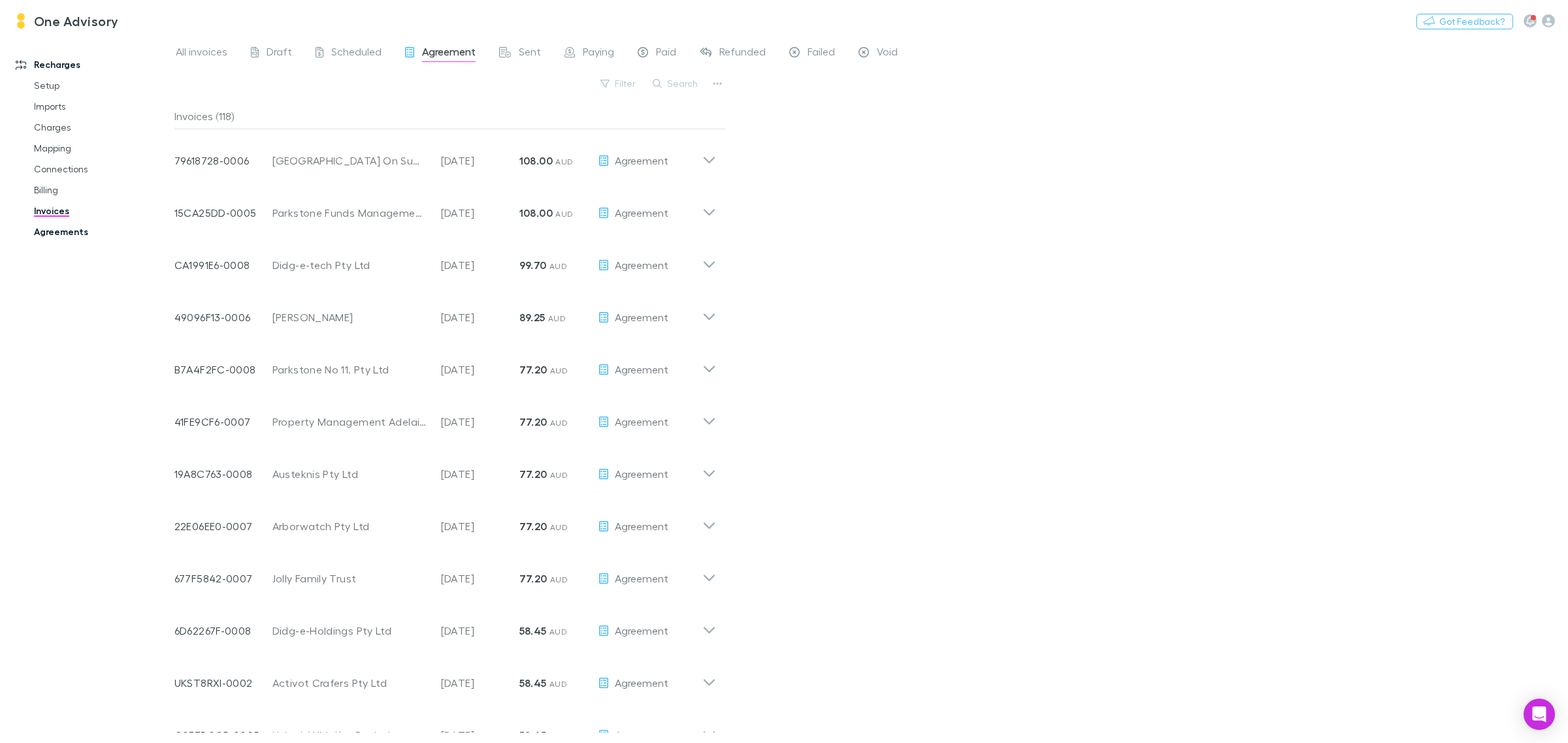
click at [64, 230] on link "Agreements" at bounding box center [102, 231] width 164 height 21
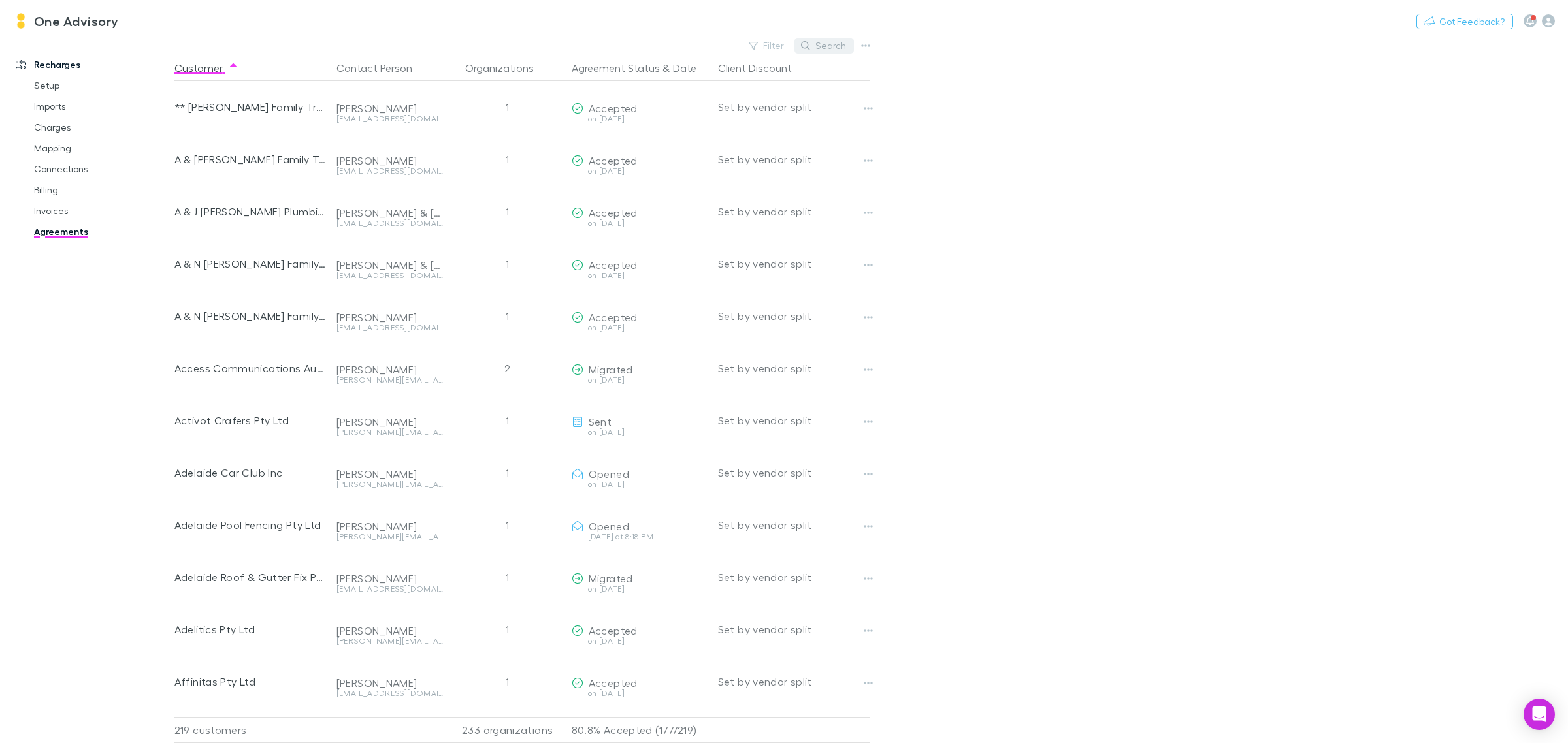
click at [826, 43] on button "Search" at bounding box center [824, 46] width 60 height 16
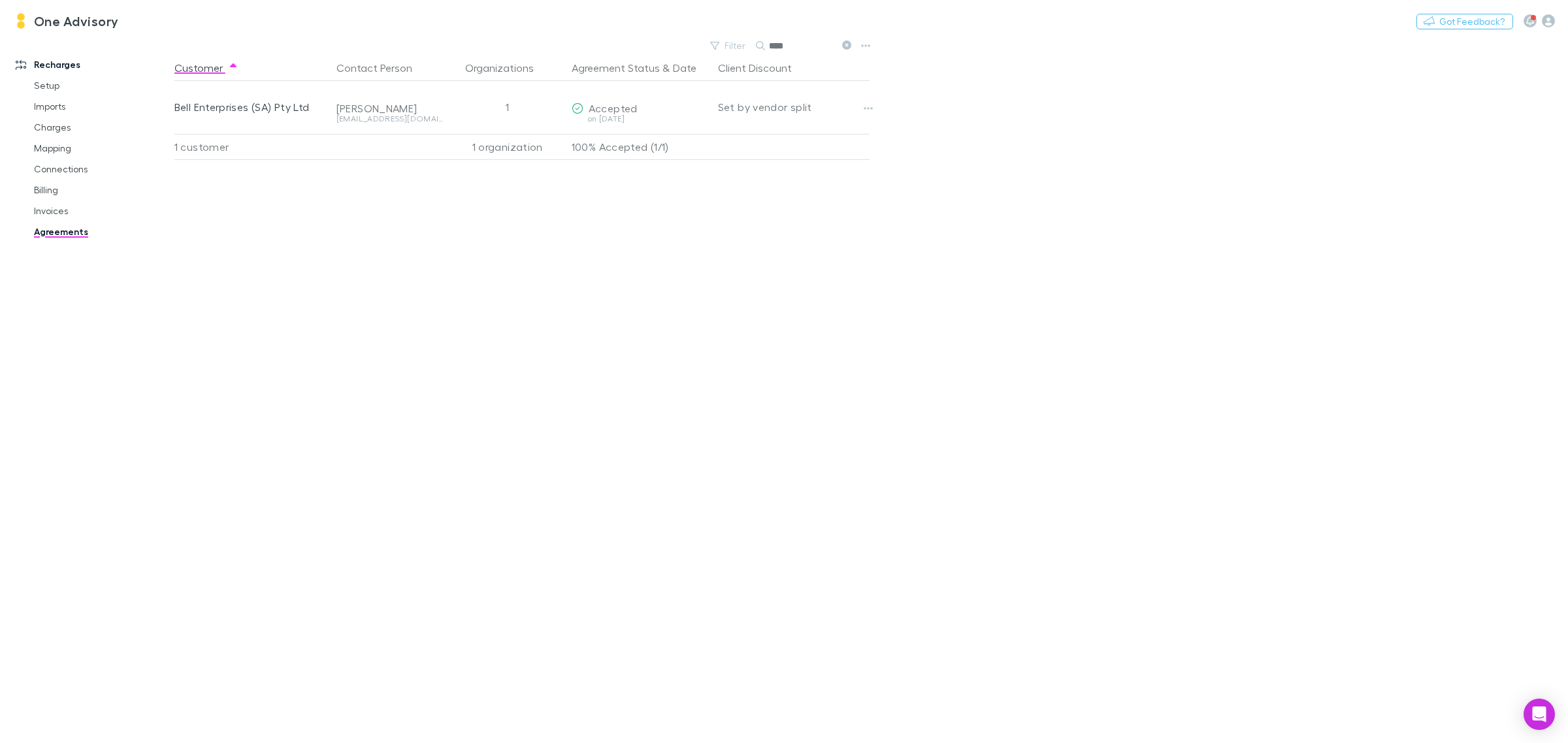
type input "****"
click at [850, 43] on icon at bounding box center [847, 45] width 9 height 9
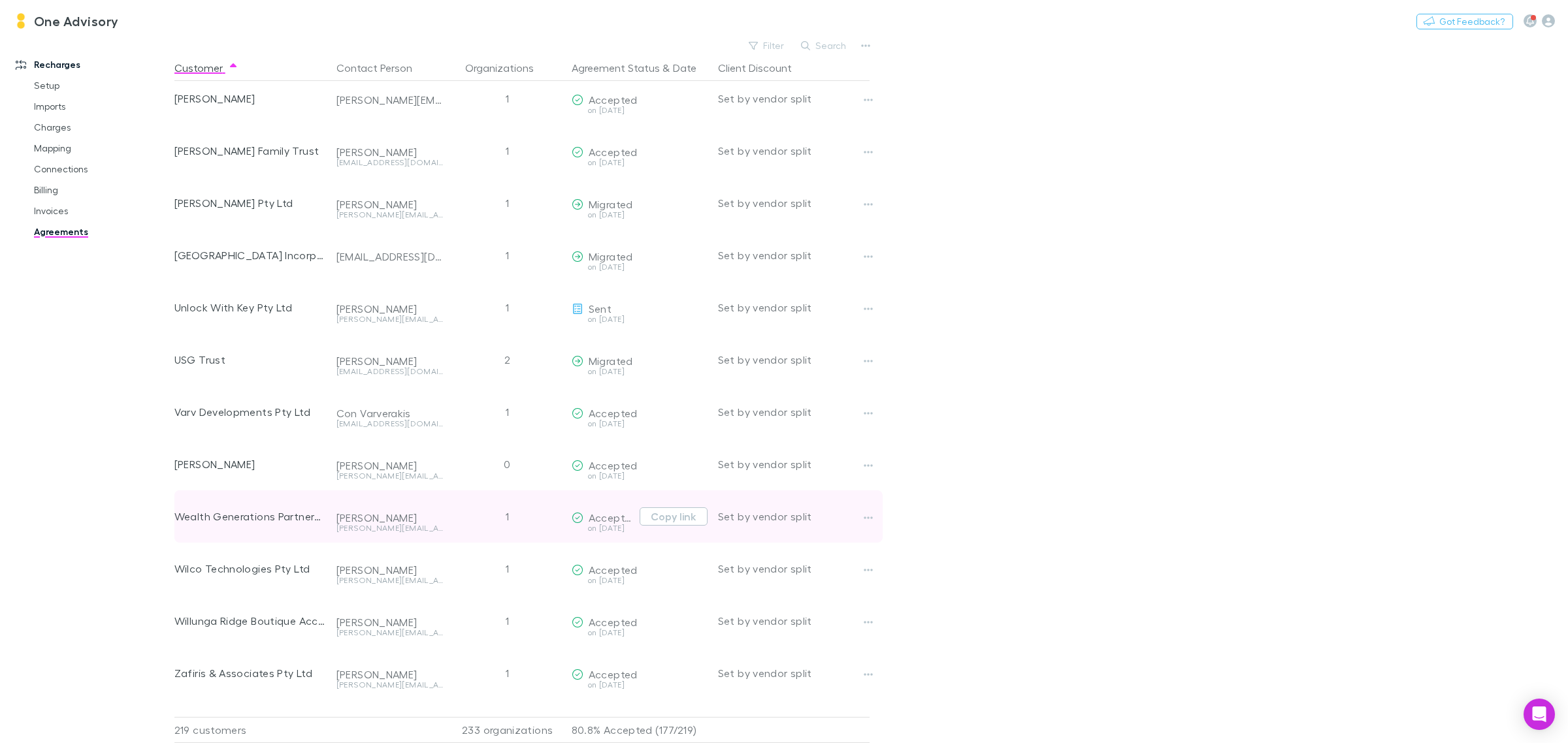
scroll to position [10574, 0]
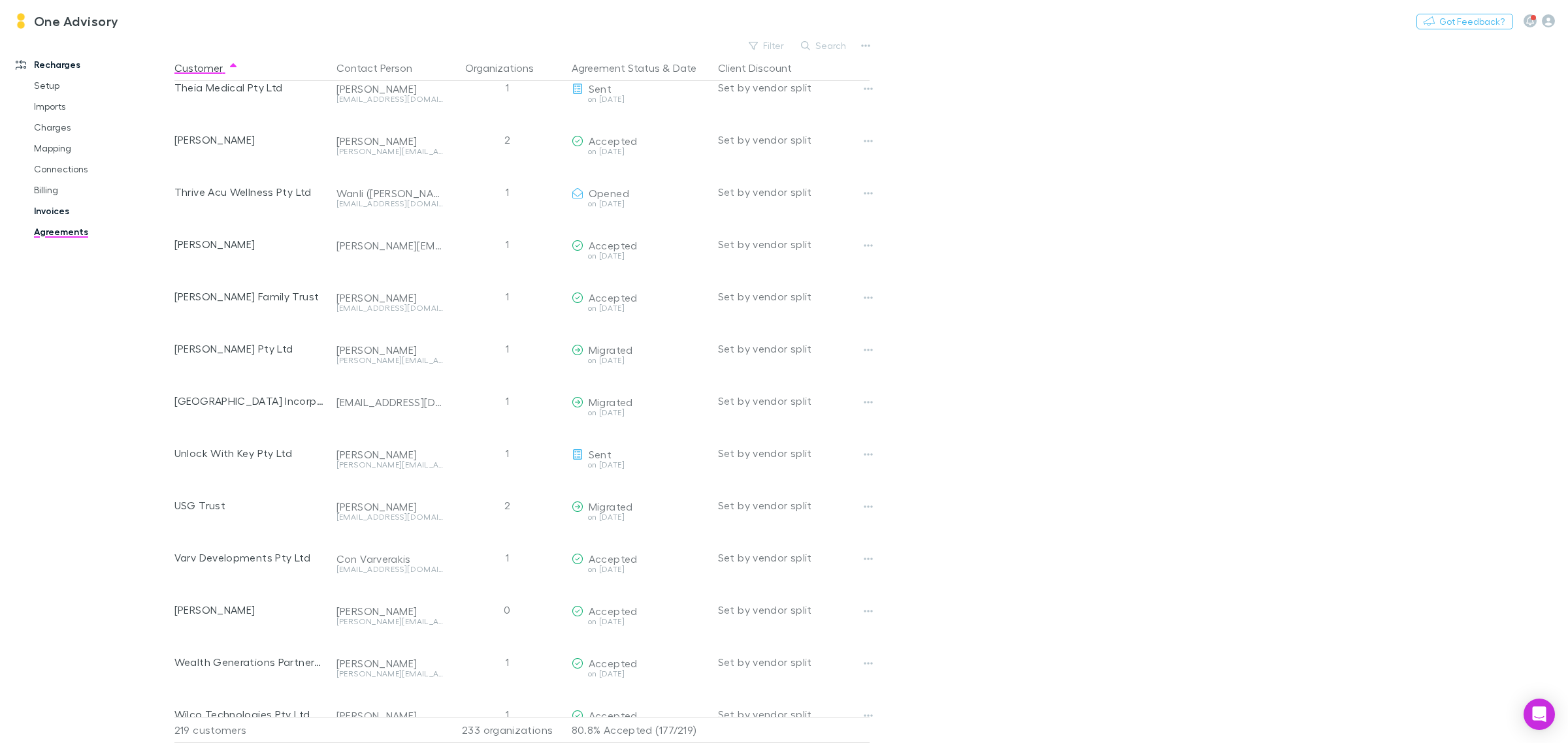
click at [55, 213] on link "Invoices" at bounding box center [102, 211] width 164 height 21
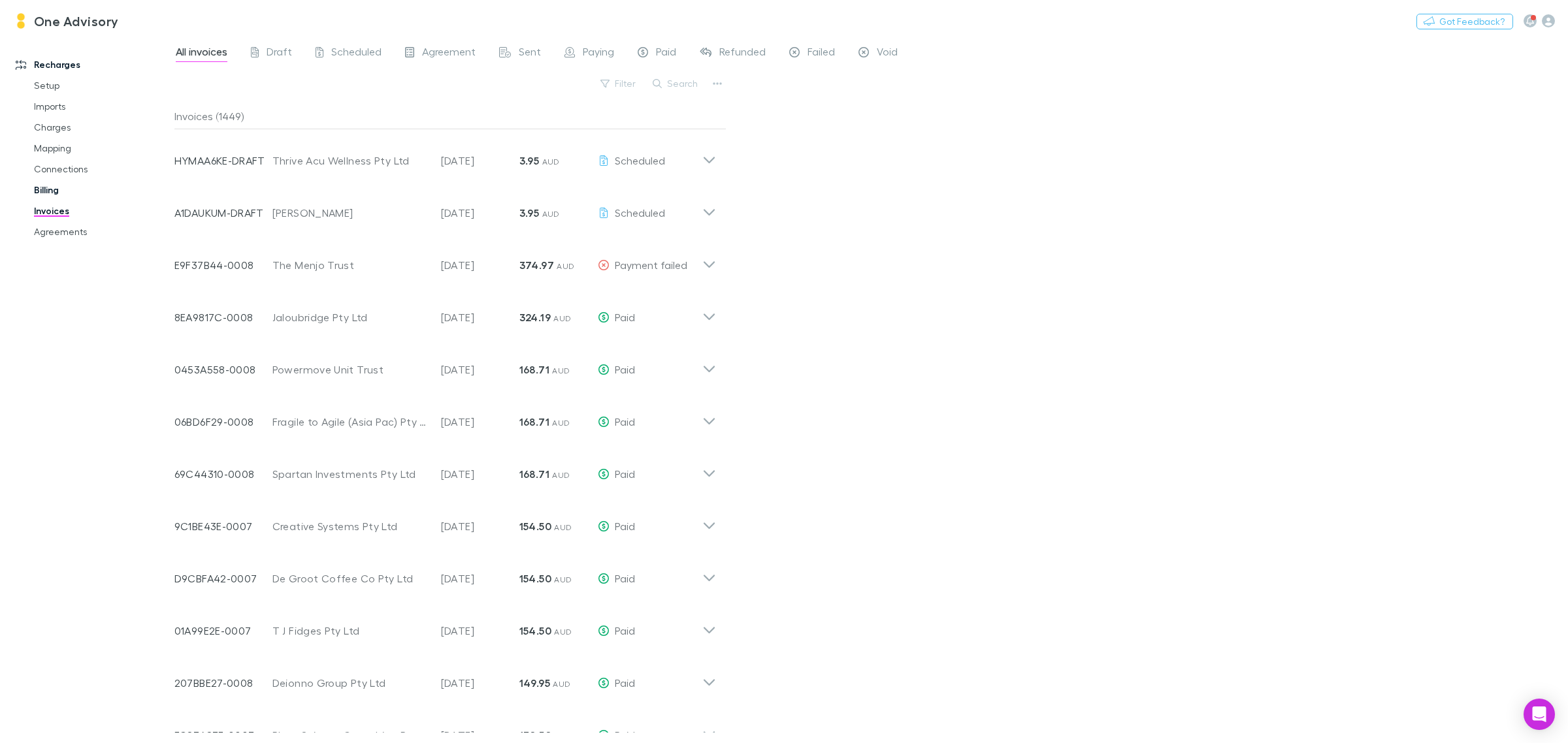
click at [50, 193] on link "Billing" at bounding box center [102, 189] width 164 height 21
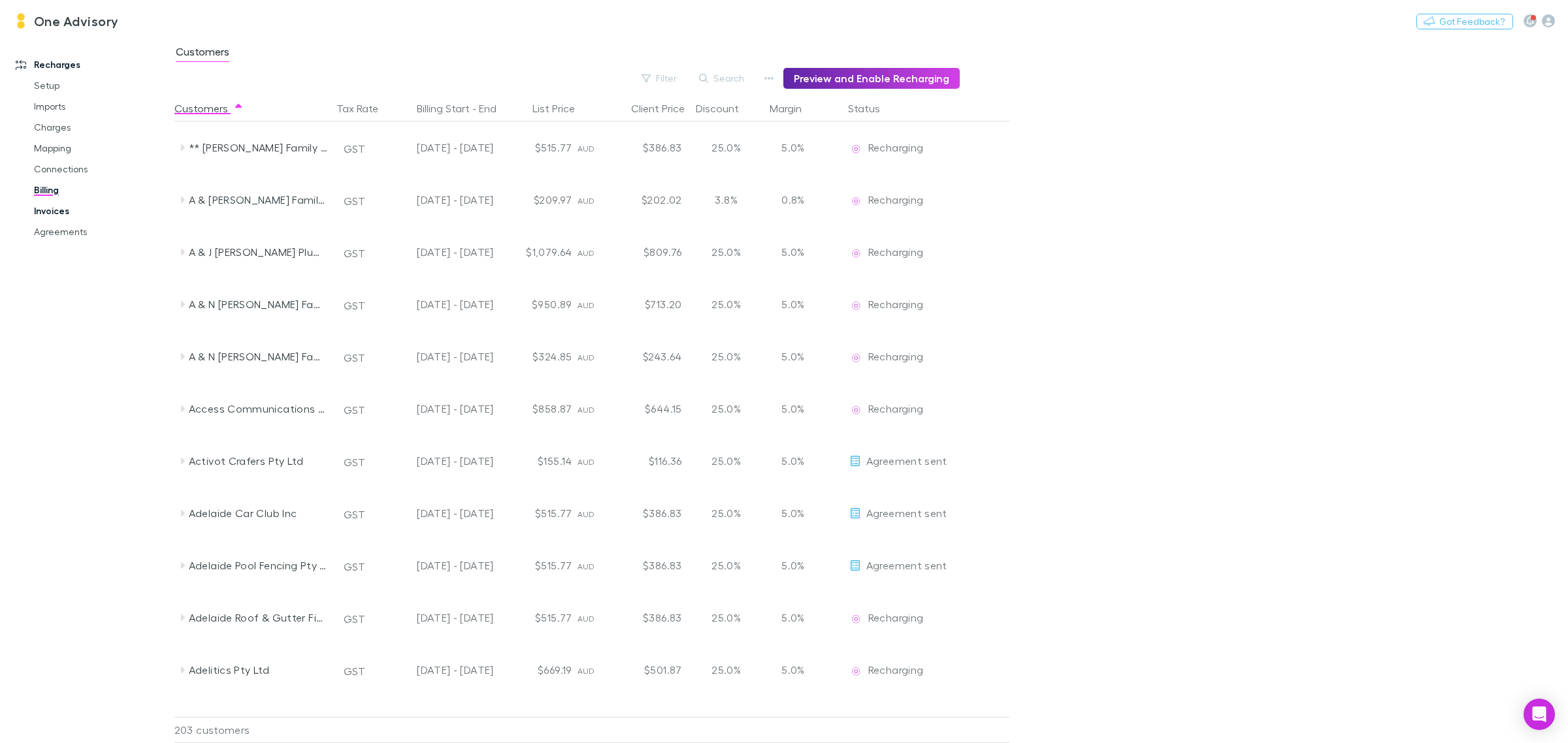
click at [47, 213] on link "Invoices" at bounding box center [102, 211] width 164 height 21
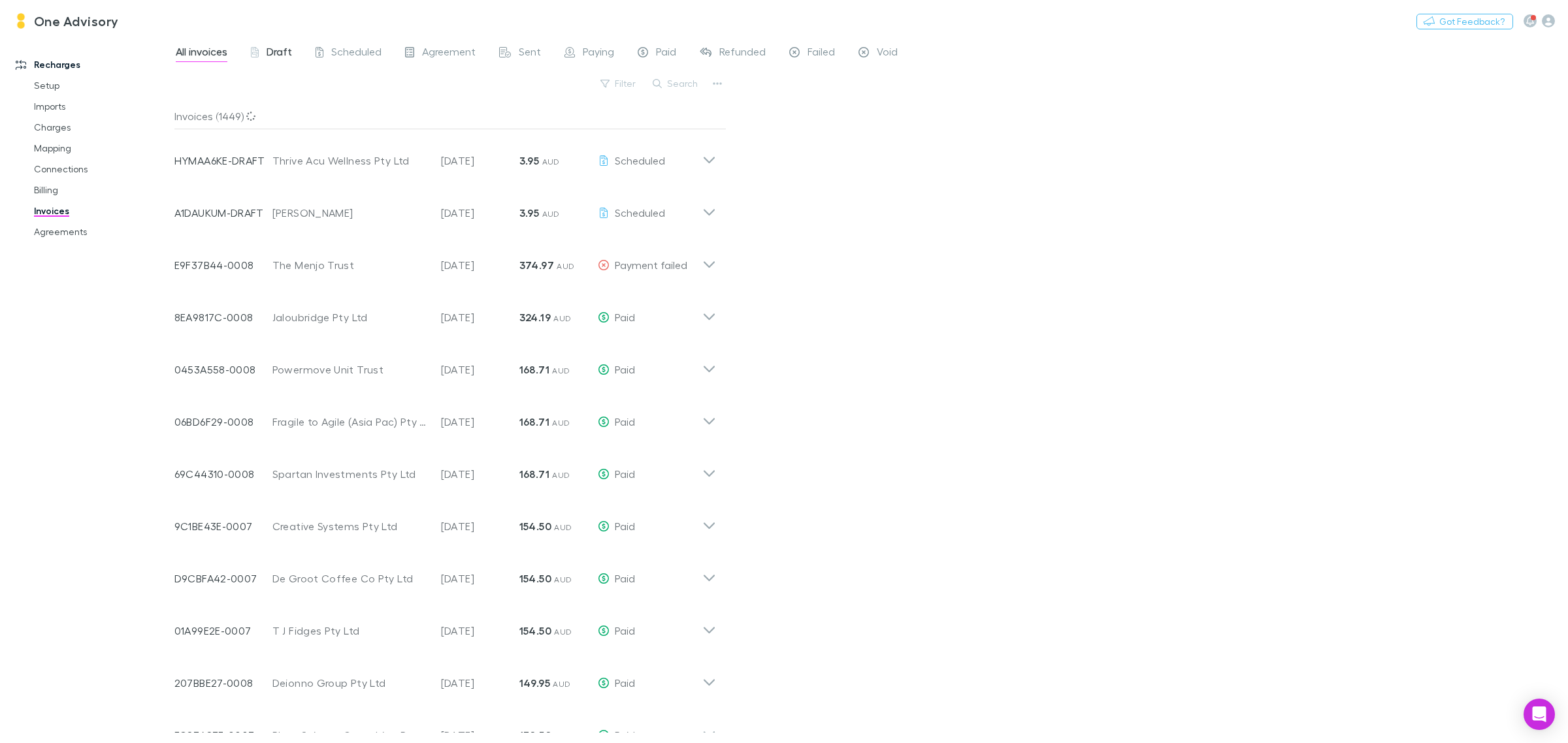
click at [280, 47] on span "Draft" at bounding box center [279, 53] width 26 height 17
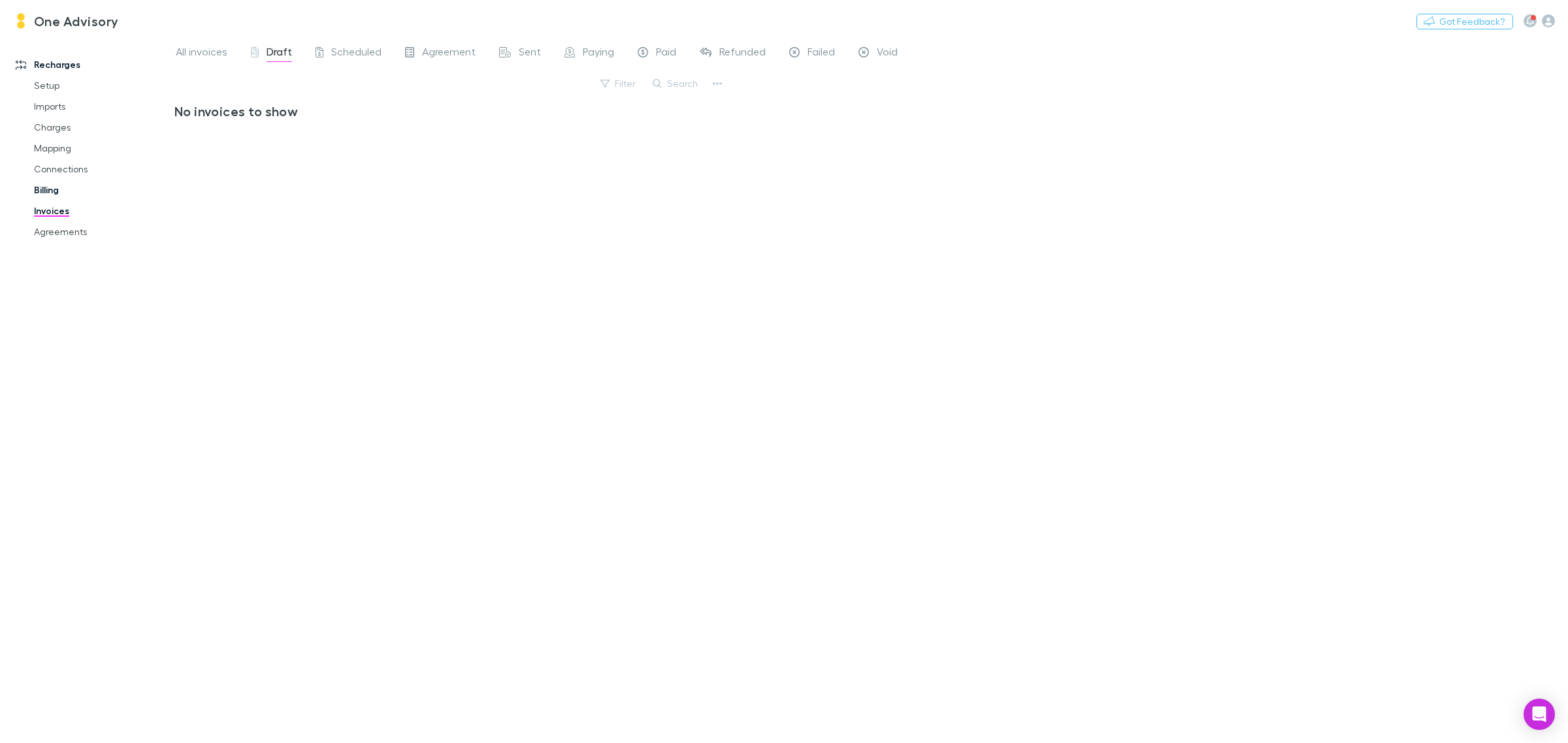
click at [40, 186] on link "Billing" at bounding box center [102, 189] width 164 height 21
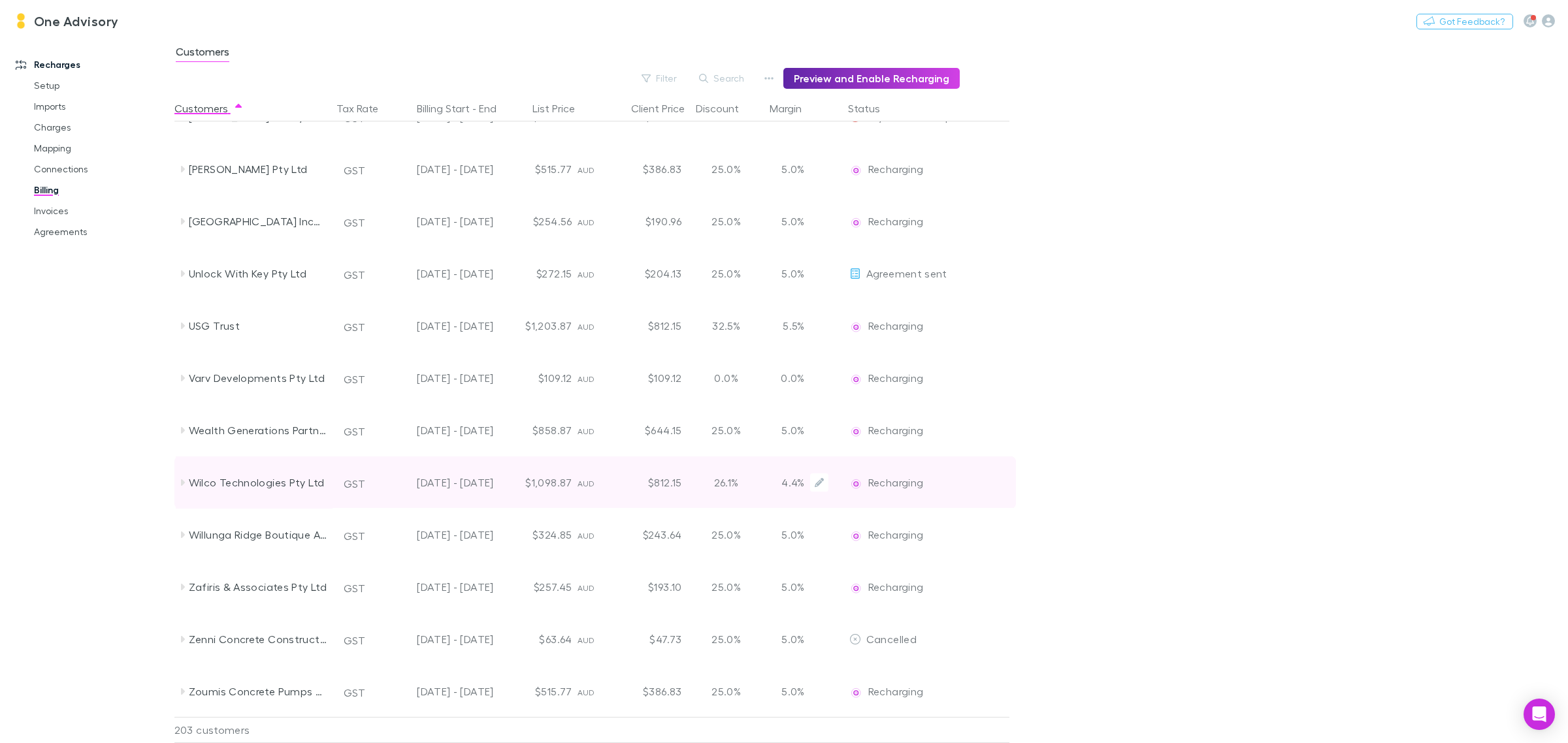
scroll to position [9766, 0]
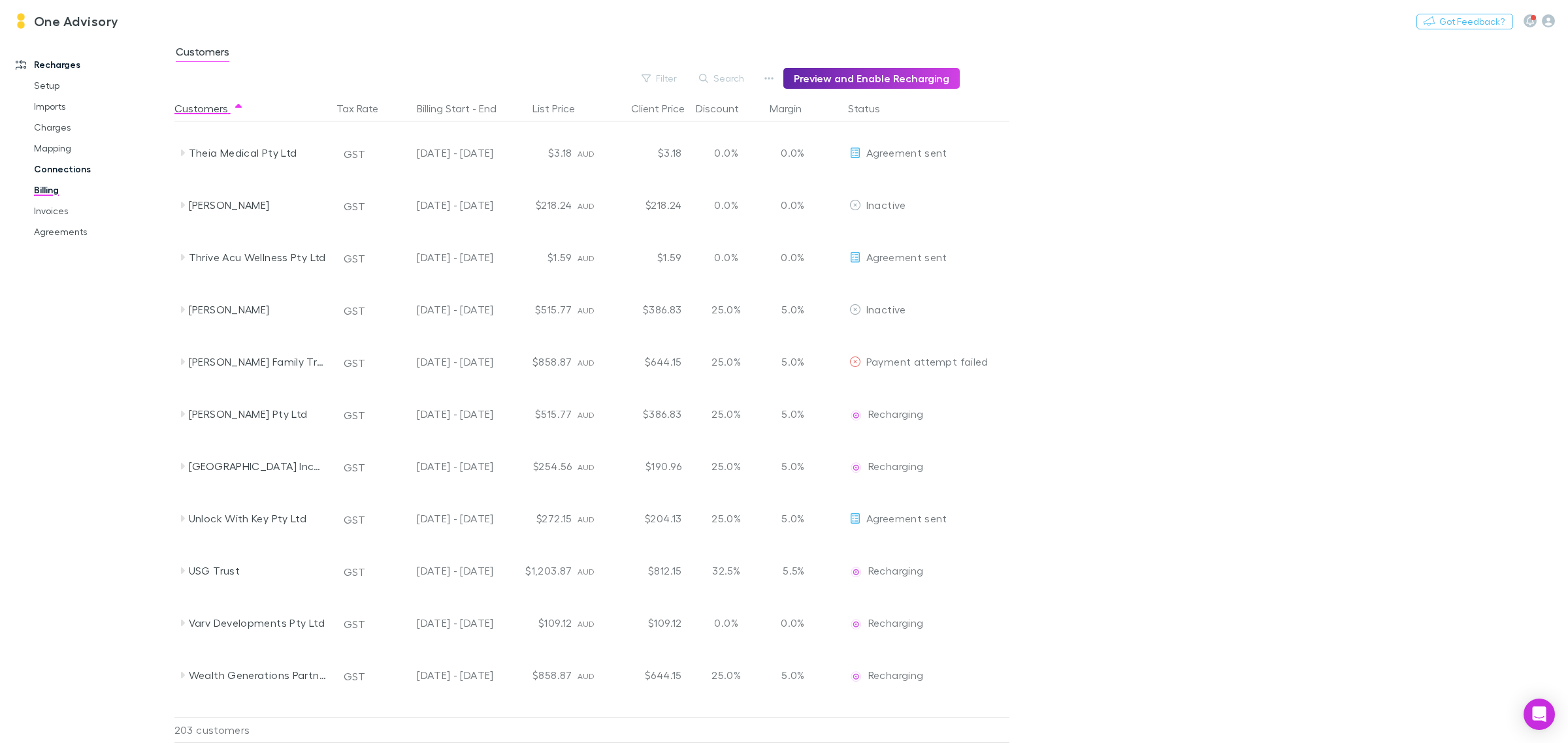
click at [50, 164] on link "Connections" at bounding box center [102, 169] width 164 height 21
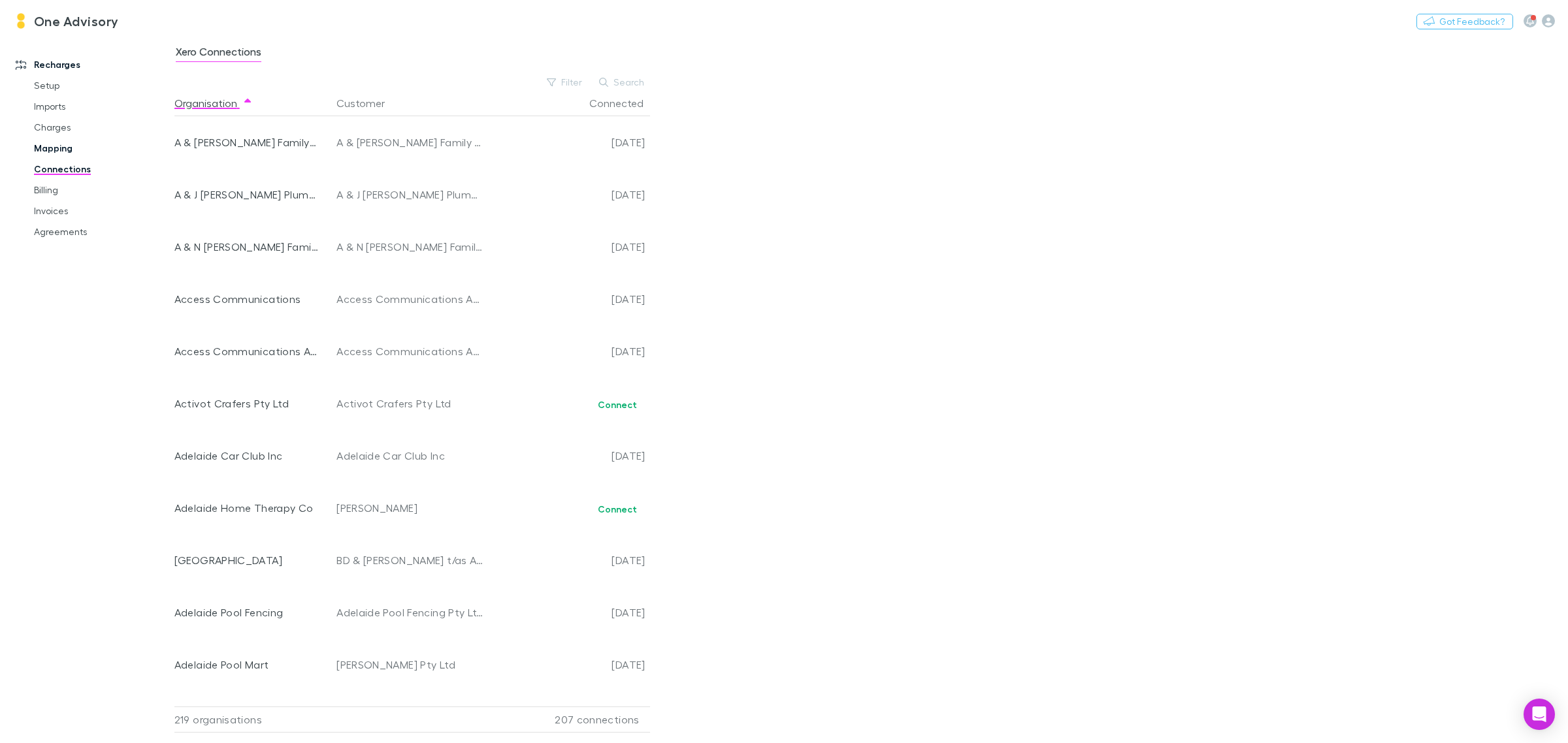
click at [53, 150] on link "Mapping" at bounding box center [102, 147] width 164 height 21
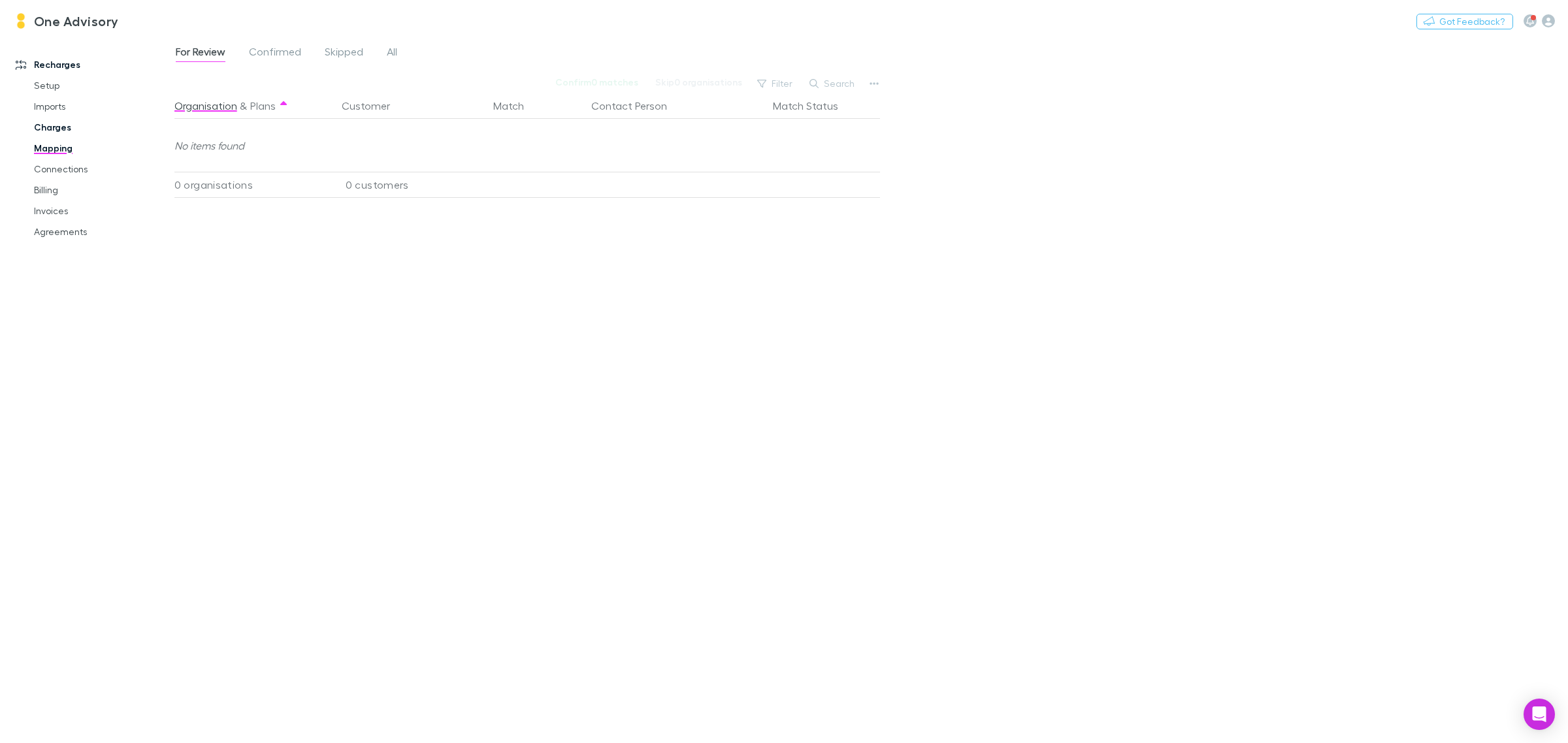
click at [49, 125] on link "Charges" at bounding box center [102, 127] width 164 height 21
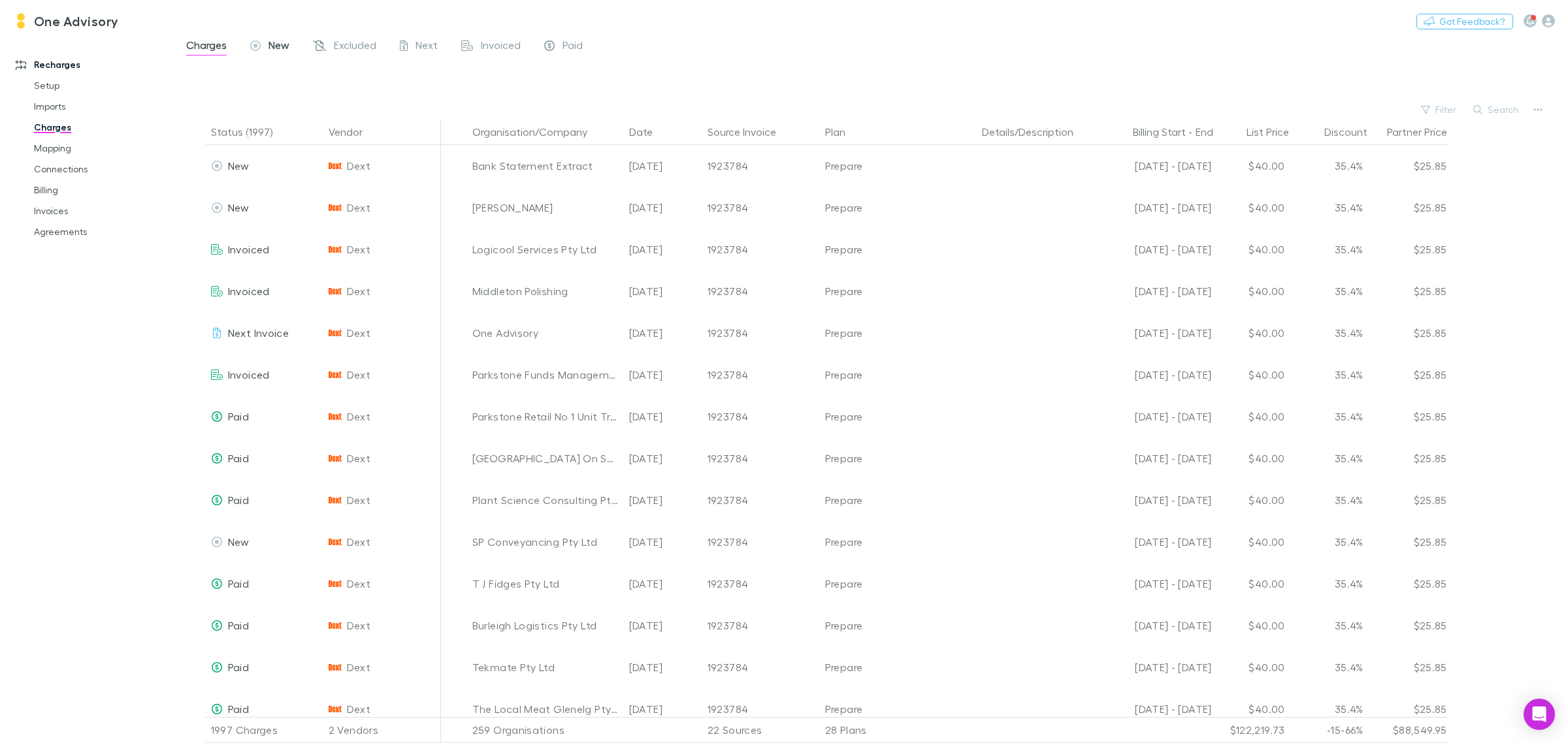
click at [269, 38] on span "New" at bounding box center [279, 46] width 21 height 17
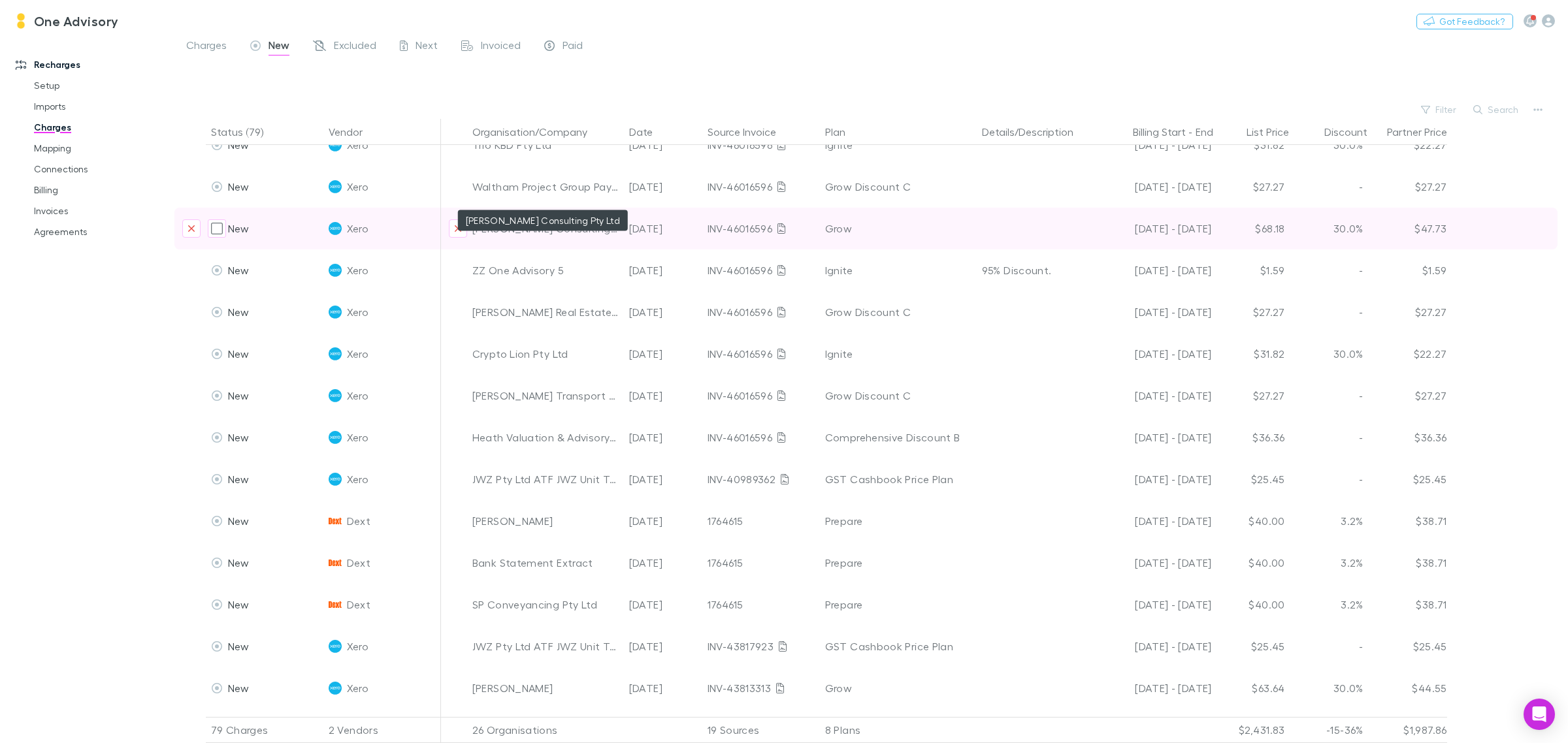
scroll to position [653, 0]
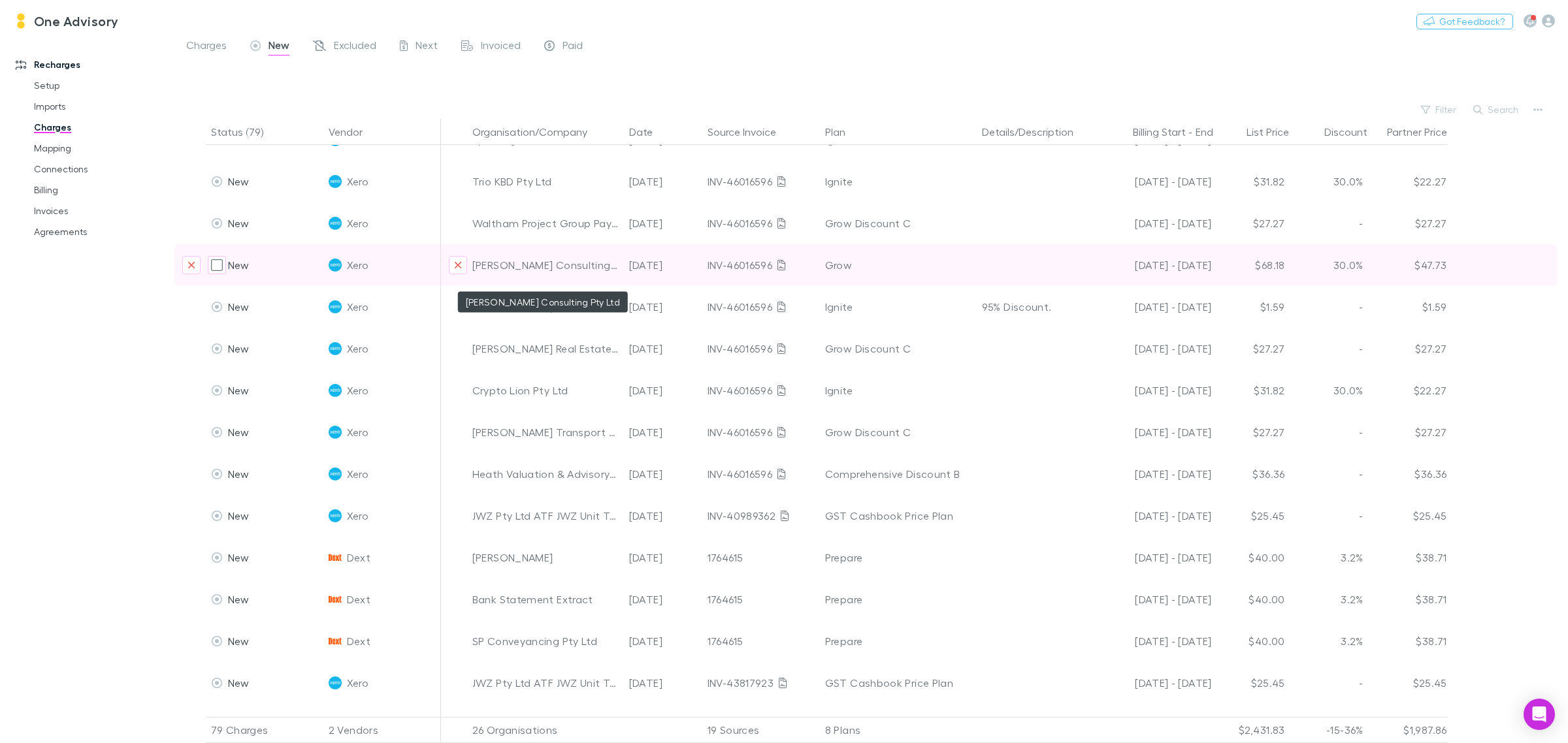
click at [531, 262] on div "[PERSON_NAME] Consulting Pty Ltd" at bounding box center [546, 265] width 147 height 42
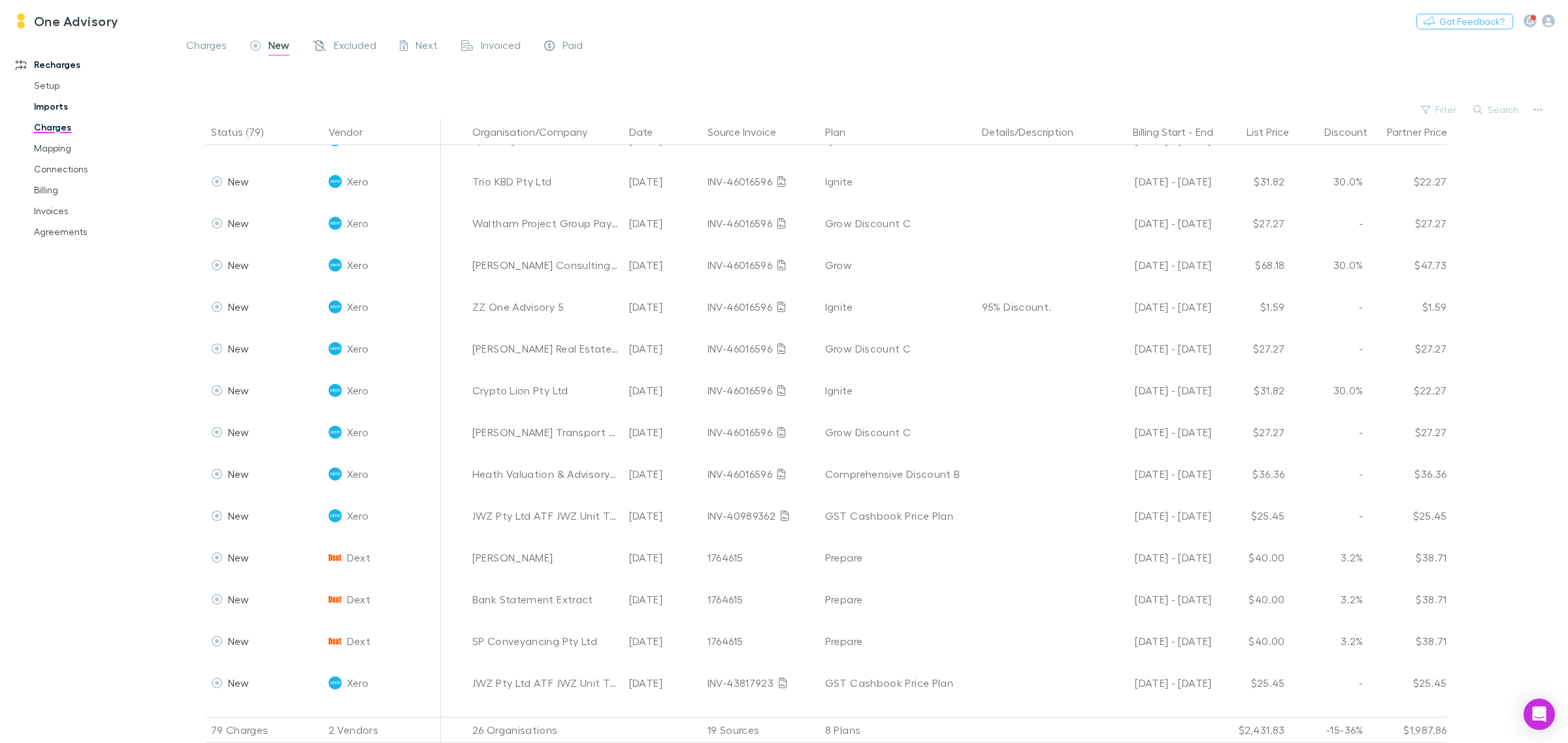
click at [50, 106] on link "Imports" at bounding box center [102, 106] width 164 height 21
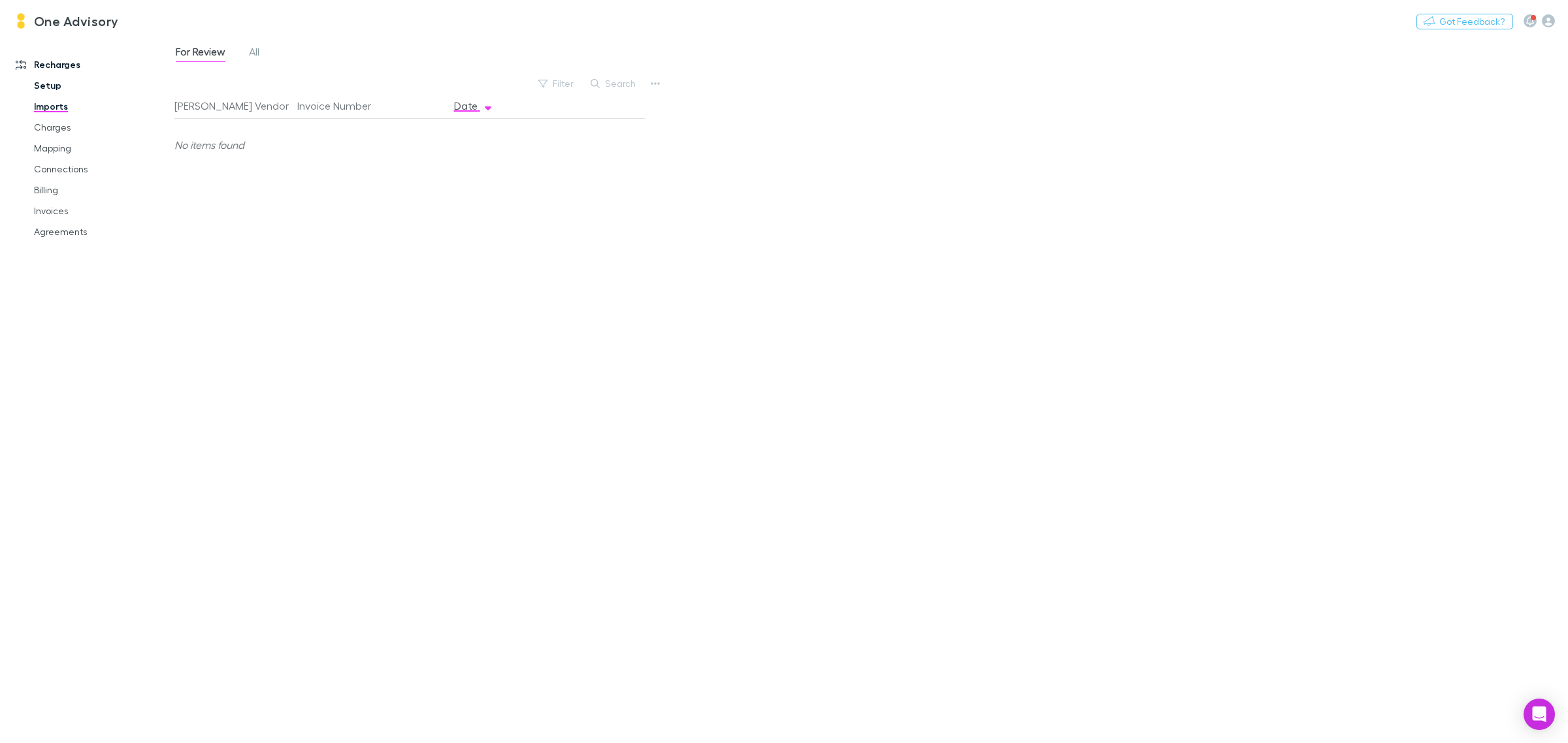
click at [40, 88] on link "Setup" at bounding box center [102, 85] width 164 height 21
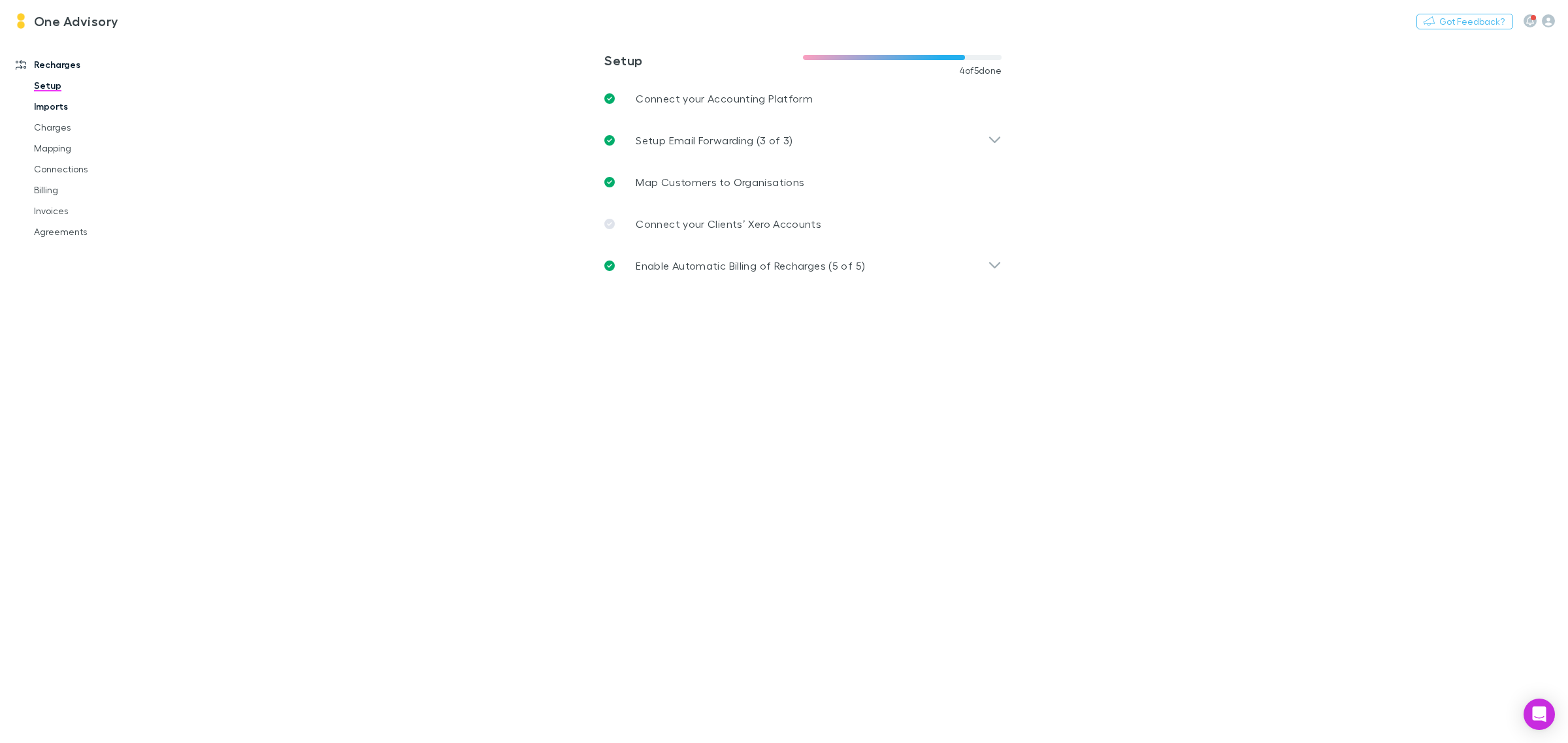
click at [47, 106] on link "Imports" at bounding box center [102, 106] width 164 height 21
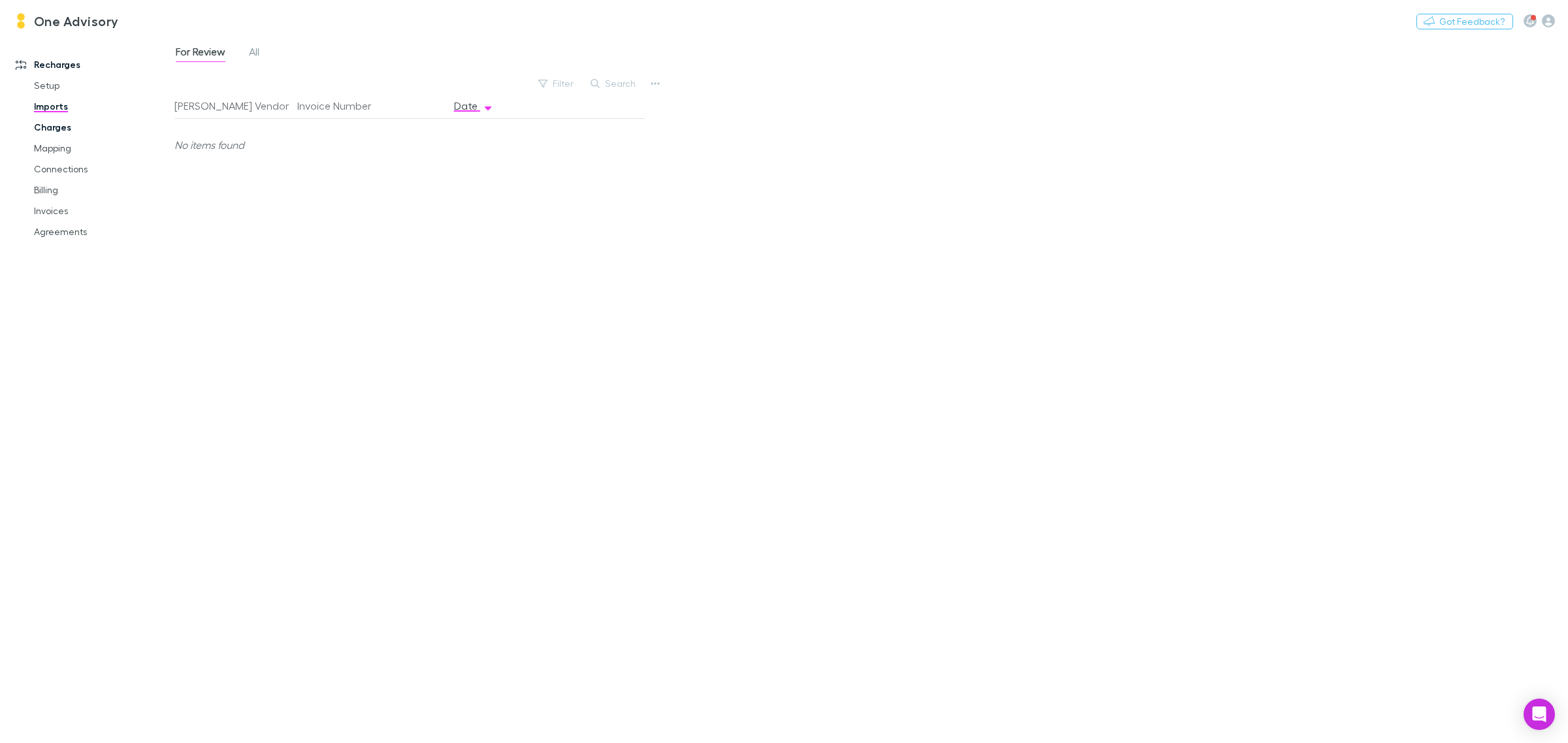
click at [53, 129] on link "Charges" at bounding box center [102, 127] width 164 height 21
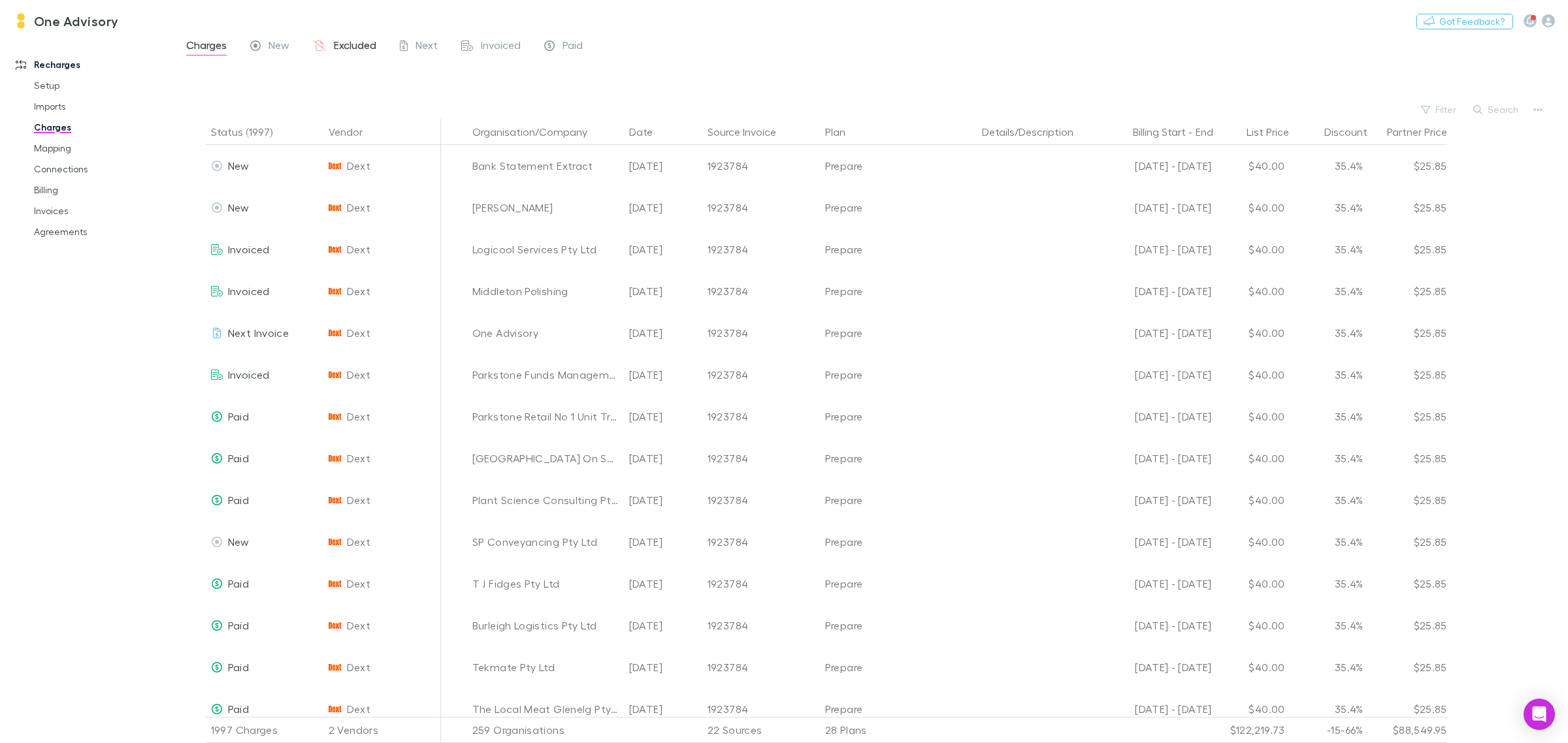
drag, startPoint x: 339, startPoint y: 41, endPoint x: 328, endPoint y: 45, distance: 11.7
click at [341, 39] on span "Excluded" at bounding box center [356, 46] width 43 height 17
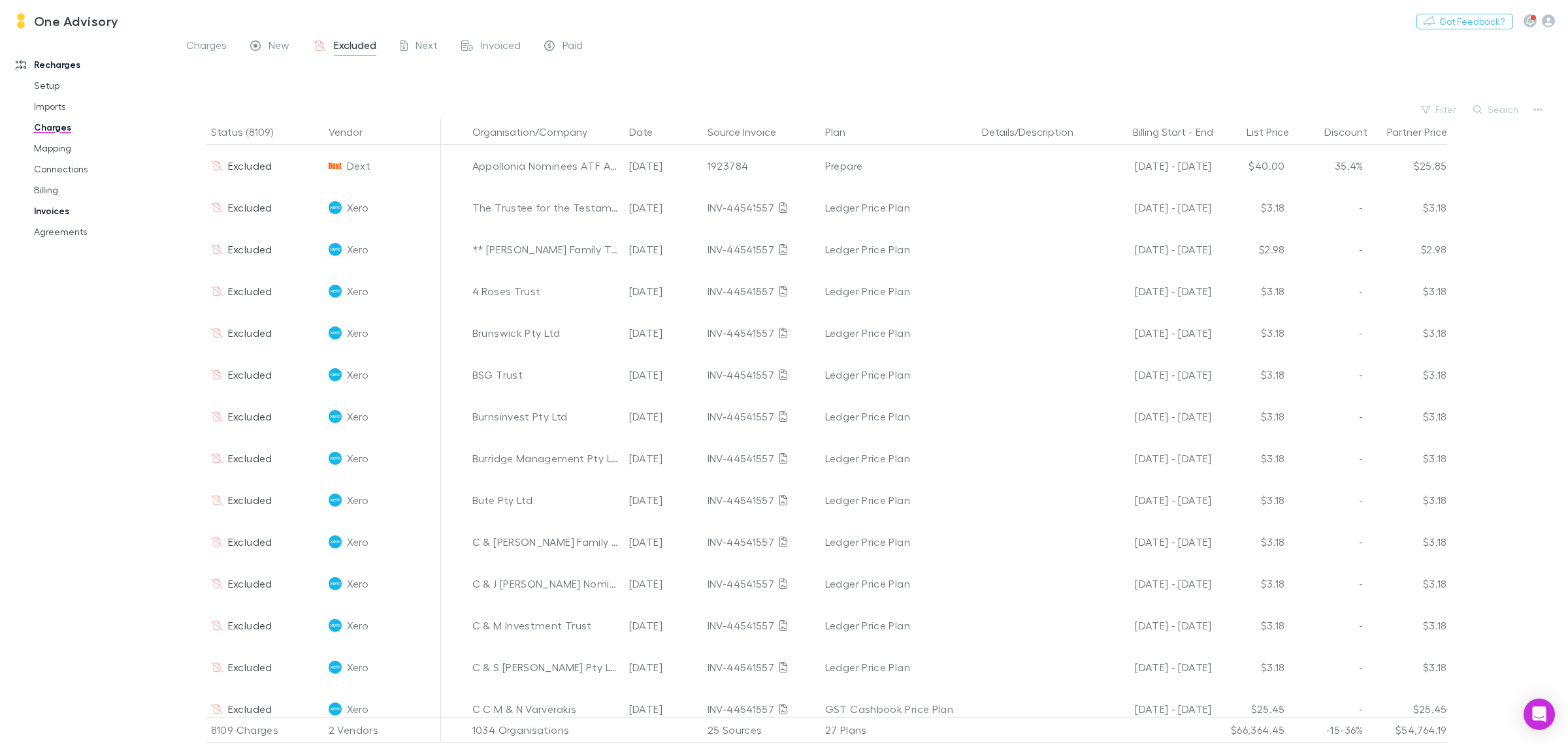
click at [50, 206] on link "Invoices" at bounding box center [102, 211] width 164 height 21
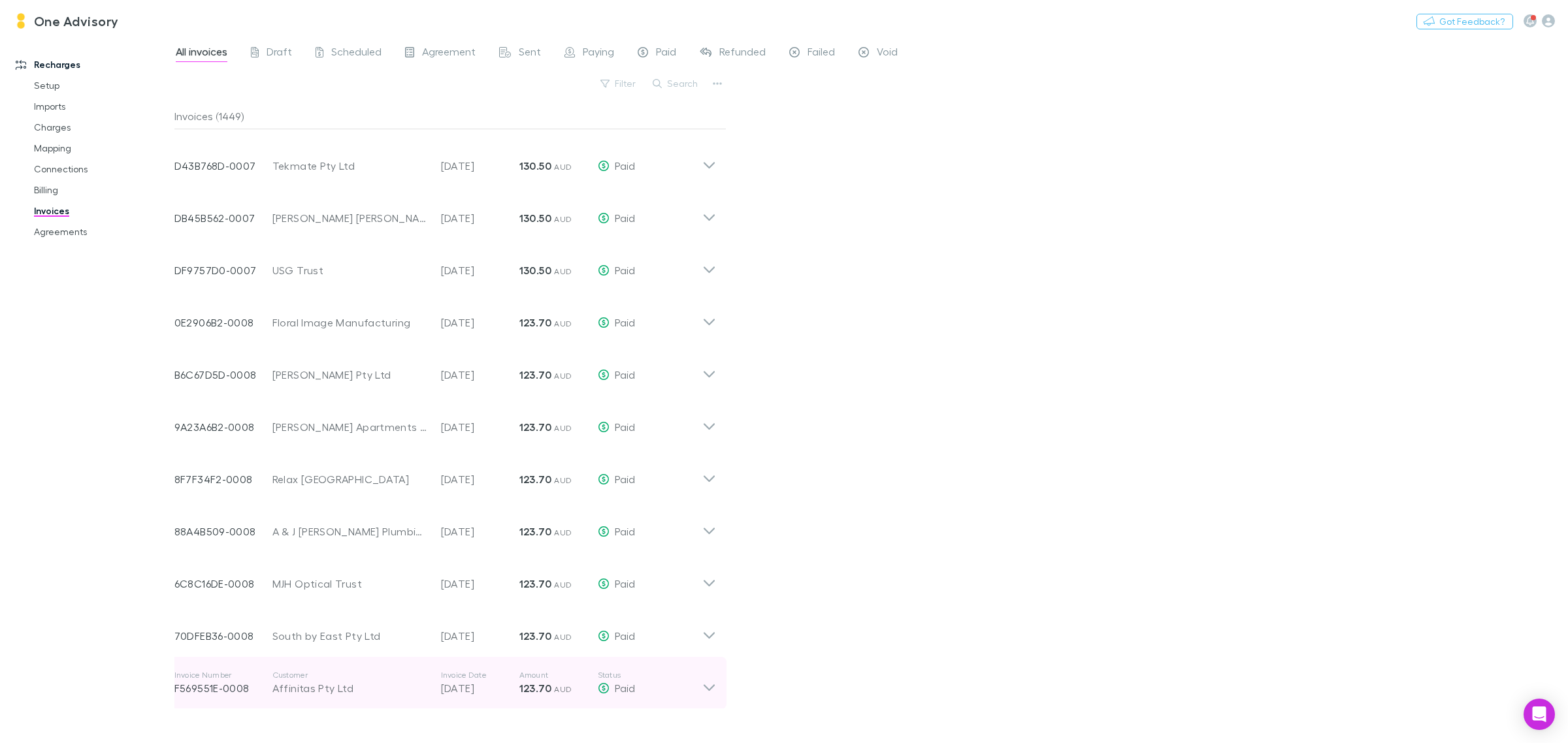
scroll to position [981, 0]
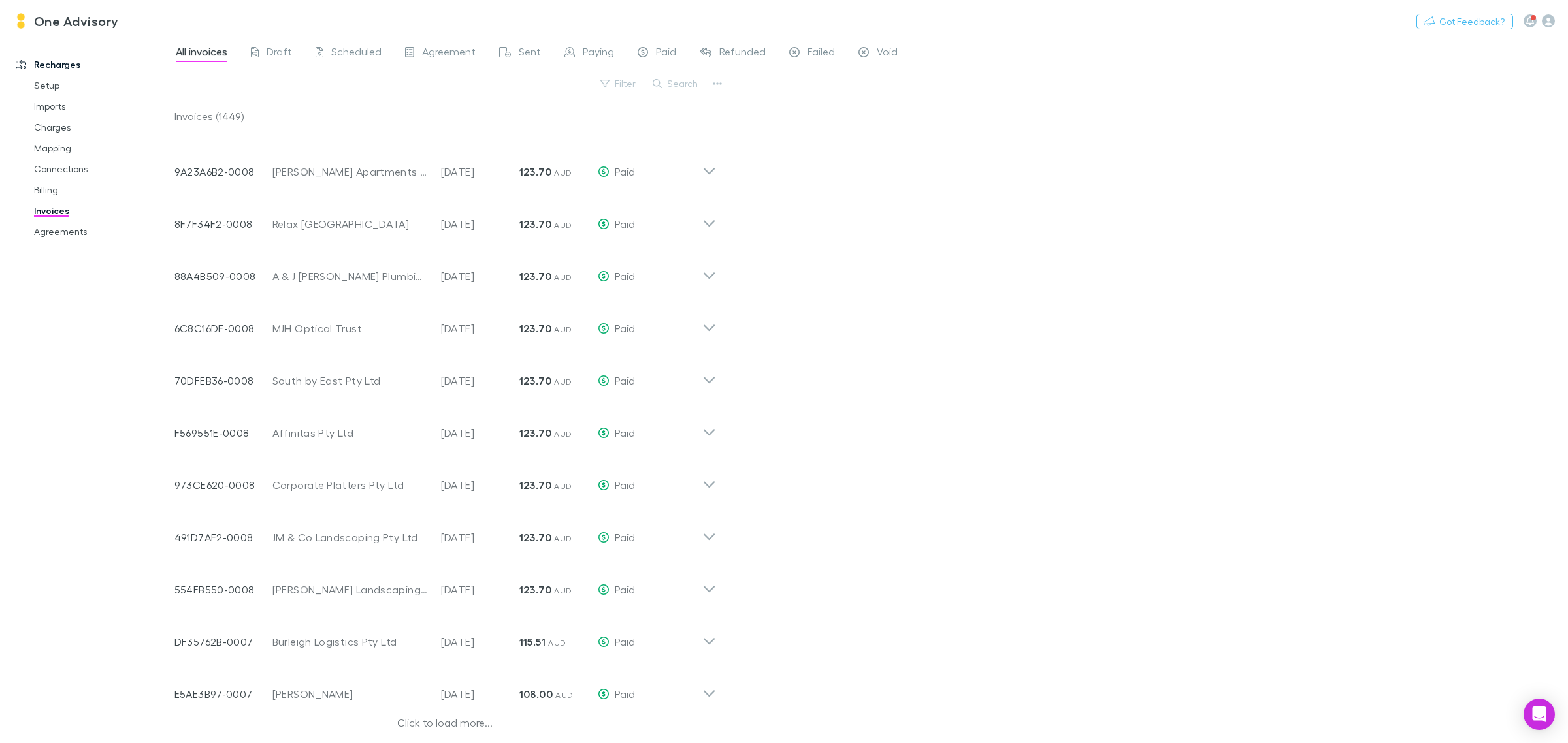
click at [454, 719] on div "Click to load more..." at bounding box center [445, 725] width 541 height 20
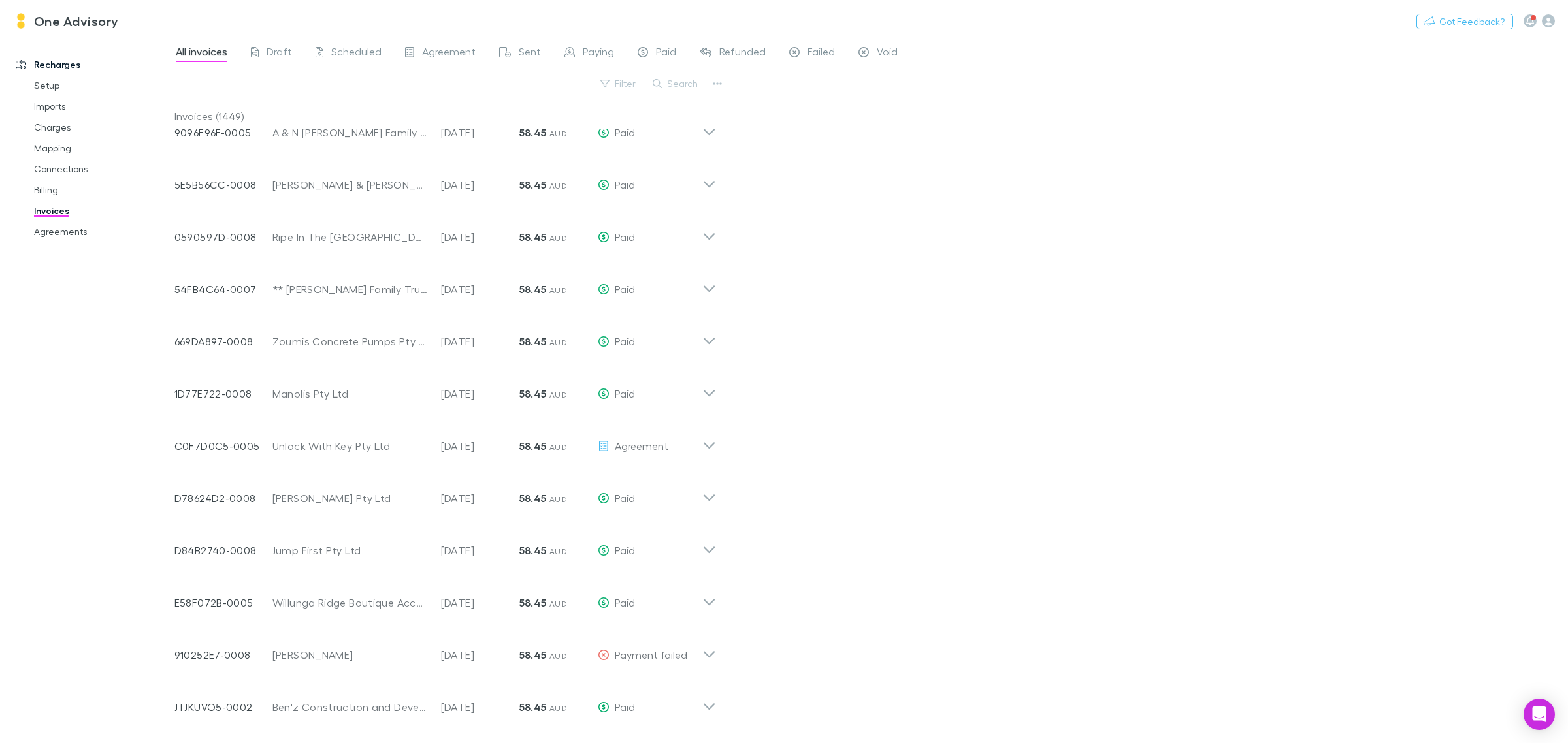
scroll to position [5681, 0]
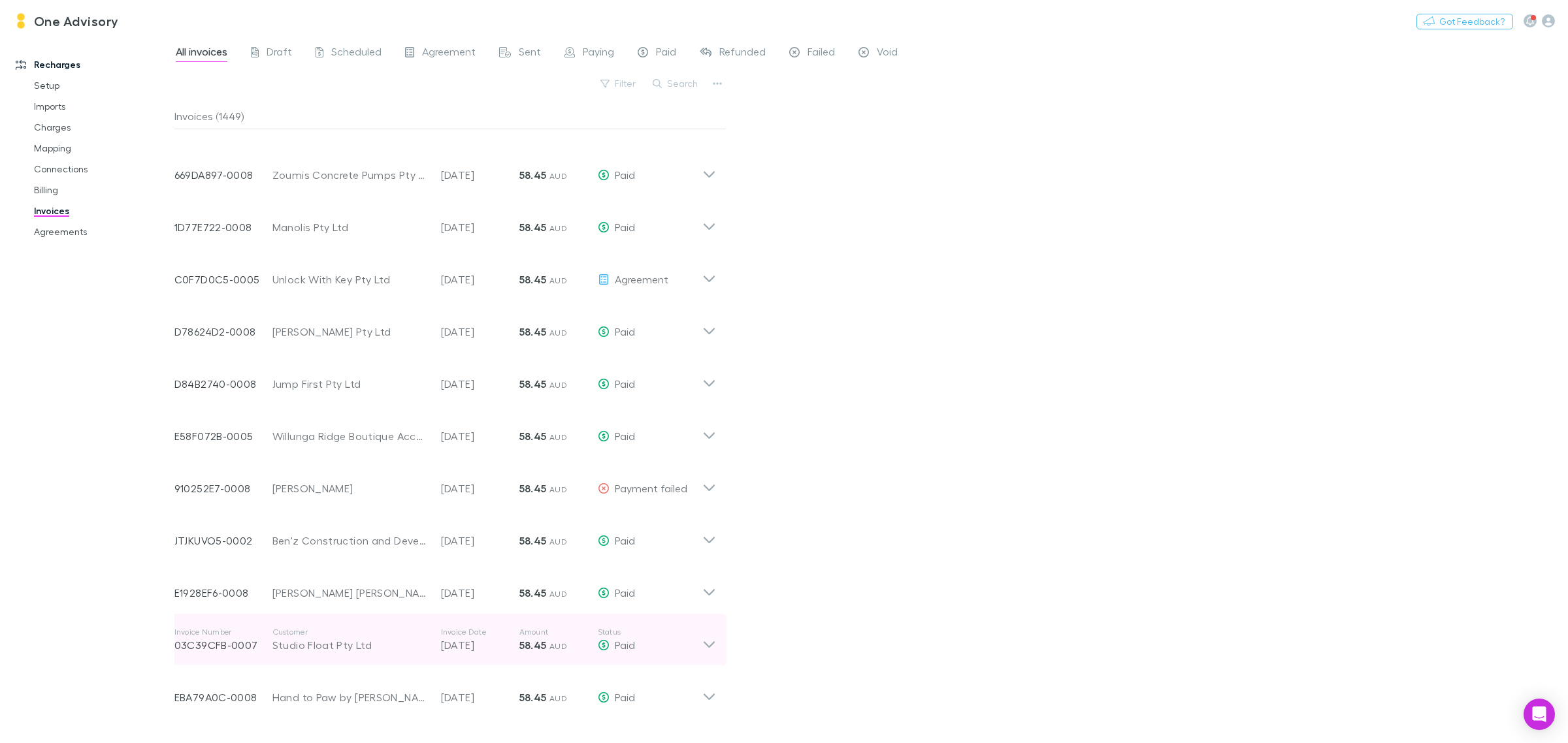
click at [707, 642] on icon at bounding box center [709, 639] width 13 height 26
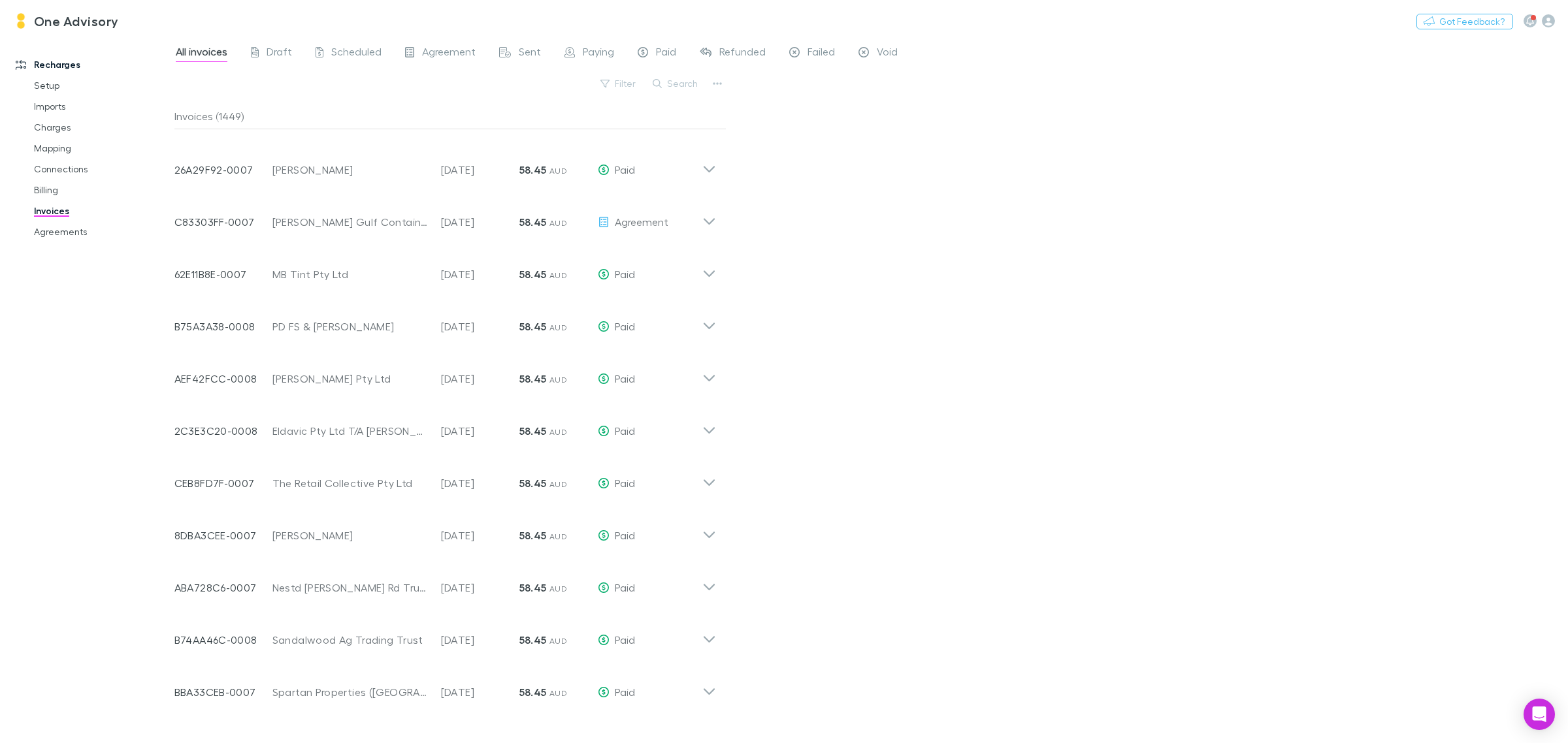
scroll to position [7441, 0]
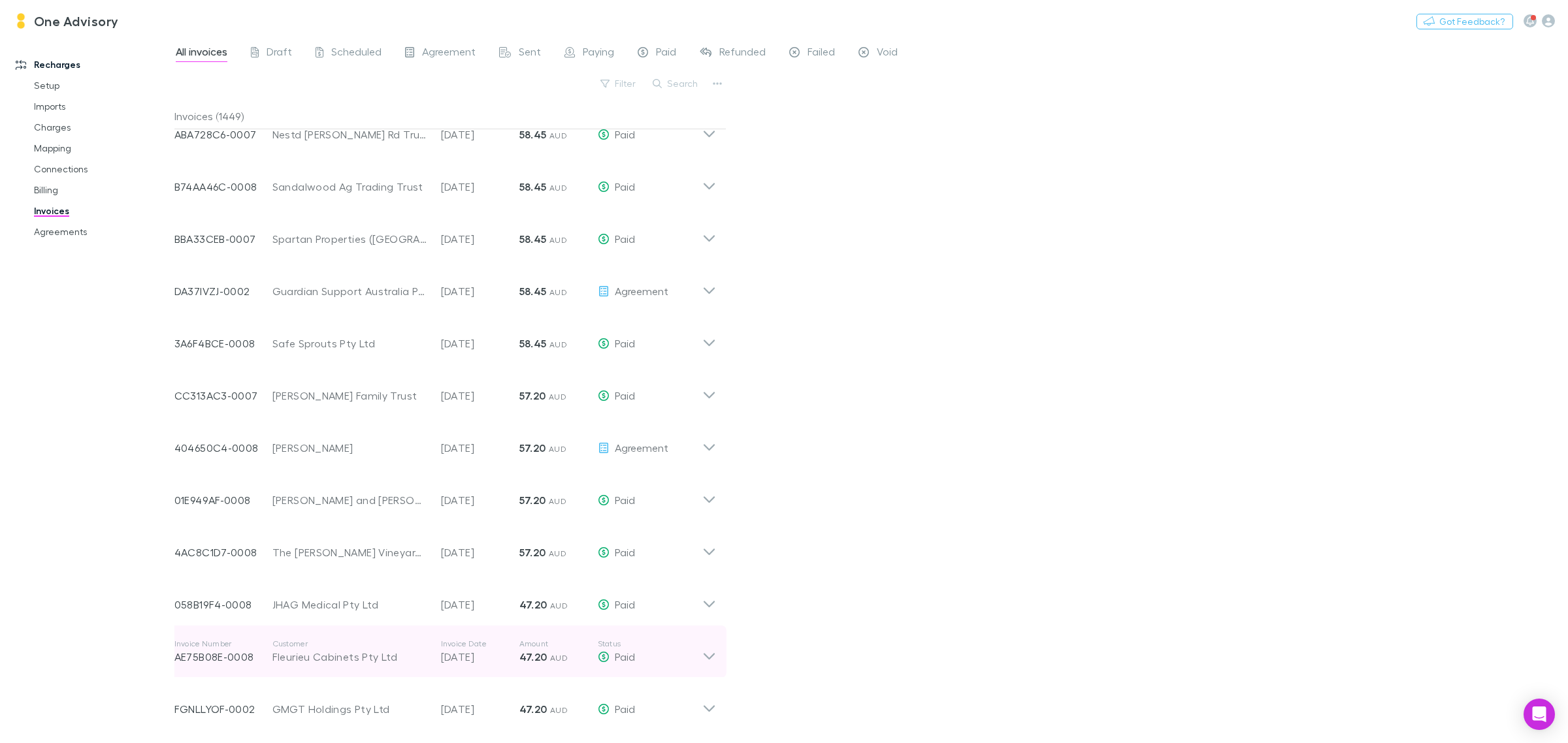
click at [716, 639] on icon at bounding box center [709, 651] width 13 height 26
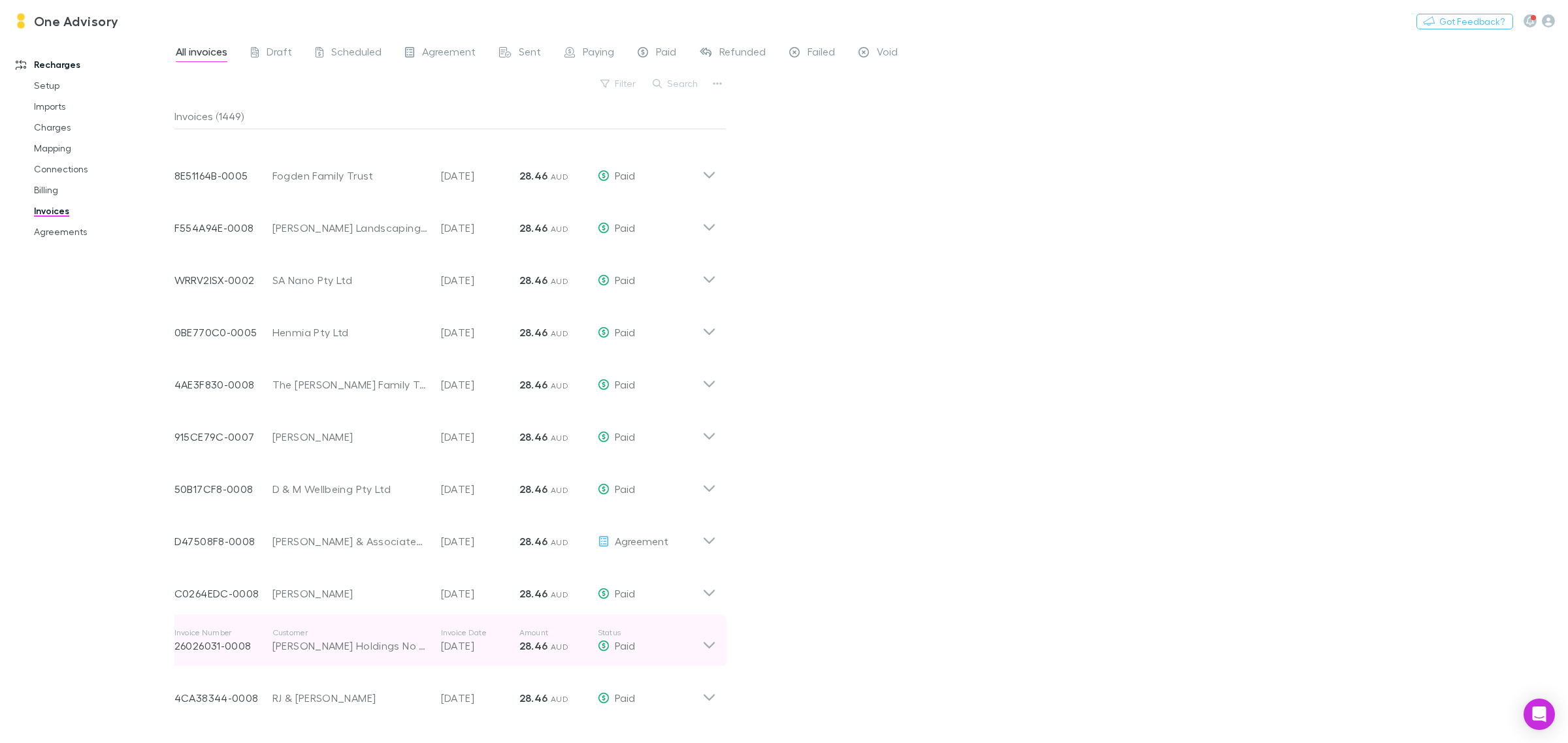
scroll to position [8910, 0]
click at [714, 627] on icon at bounding box center [709, 639] width 13 height 26
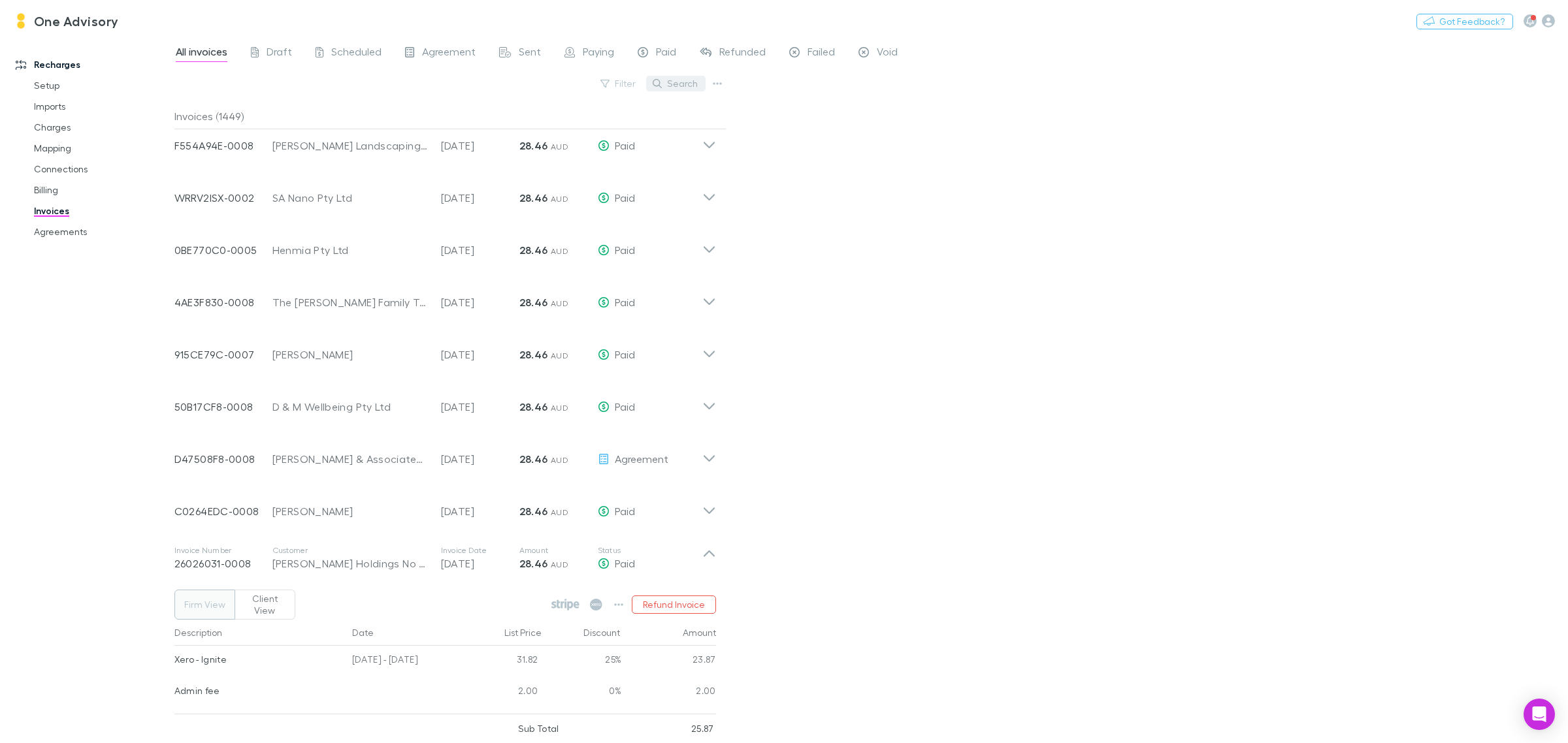
click at [675, 79] on button "Search" at bounding box center [675, 84] width 60 height 16
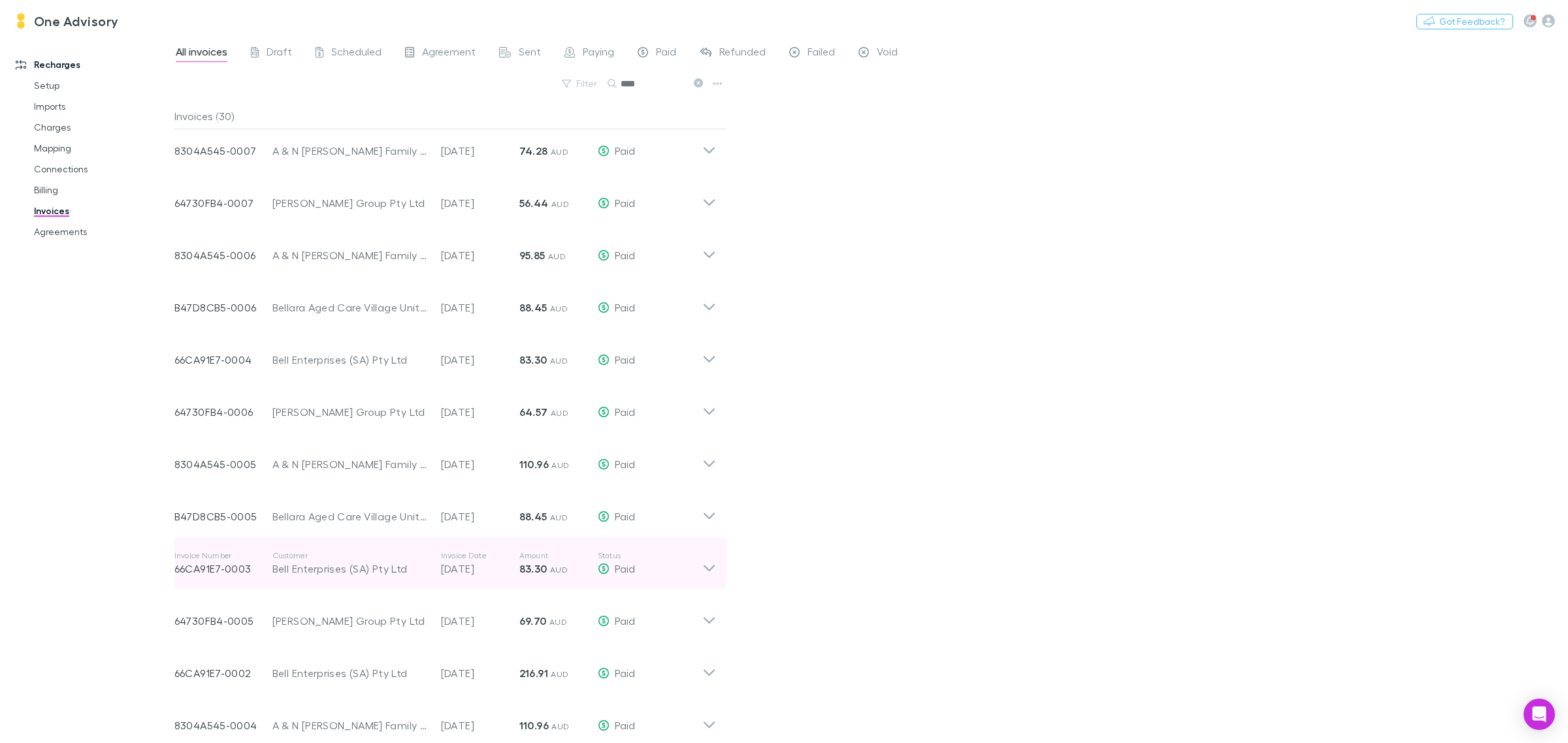
scroll to position [309, 0]
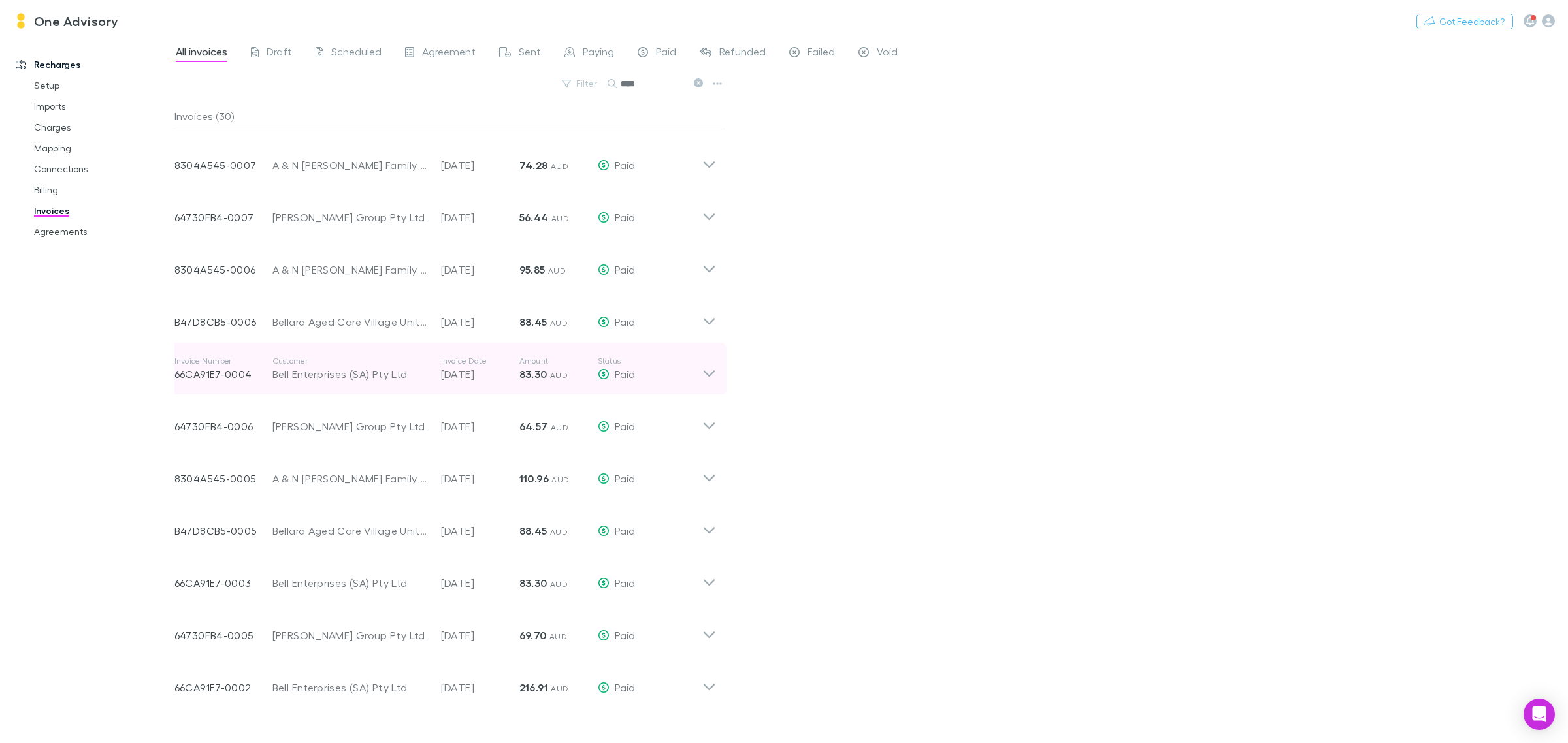
type input "****"
click at [707, 374] on icon at bounding box center [709, 369] width 13 height 26
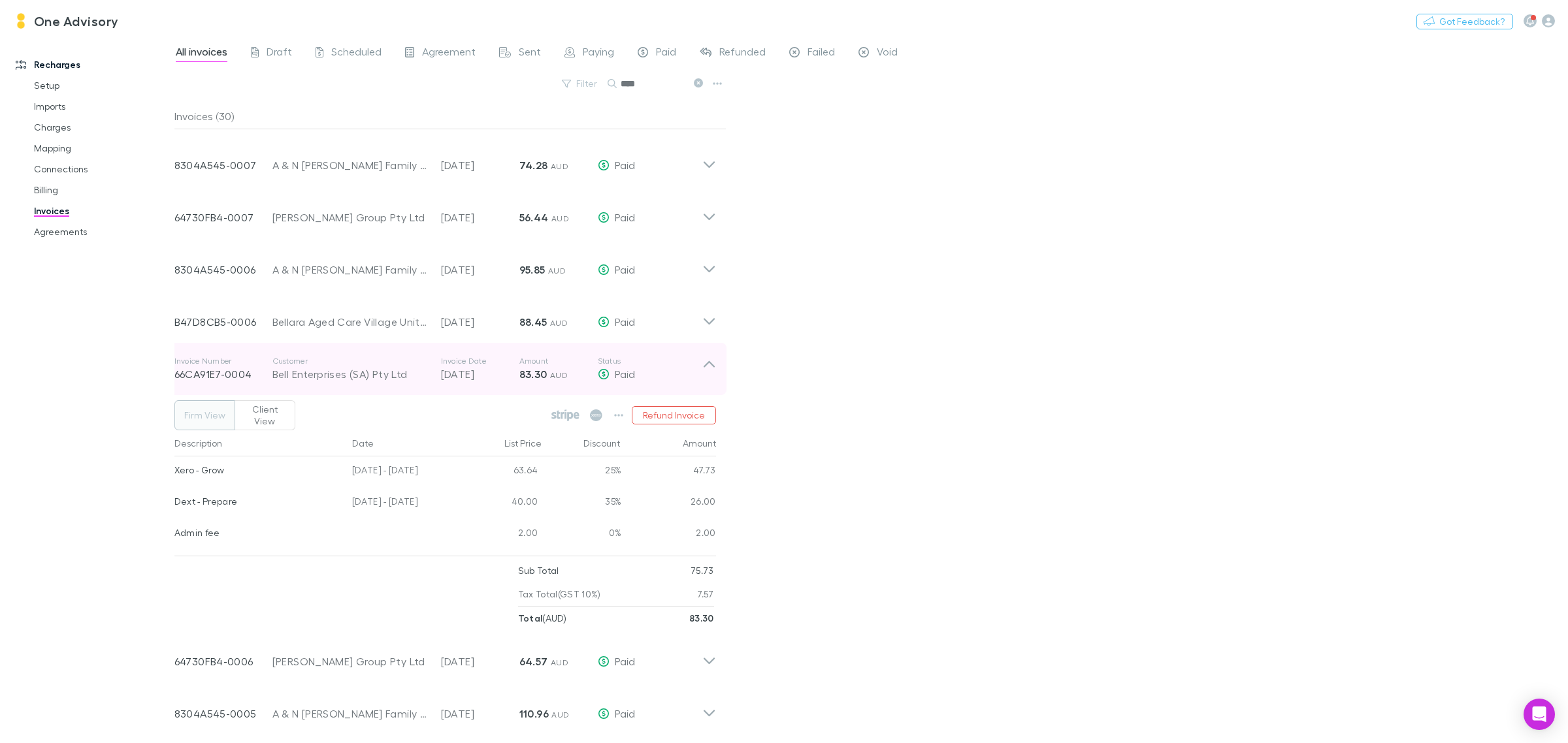
click at [708, 363] on icon at bounding box center [709, 369] width 13 height 26
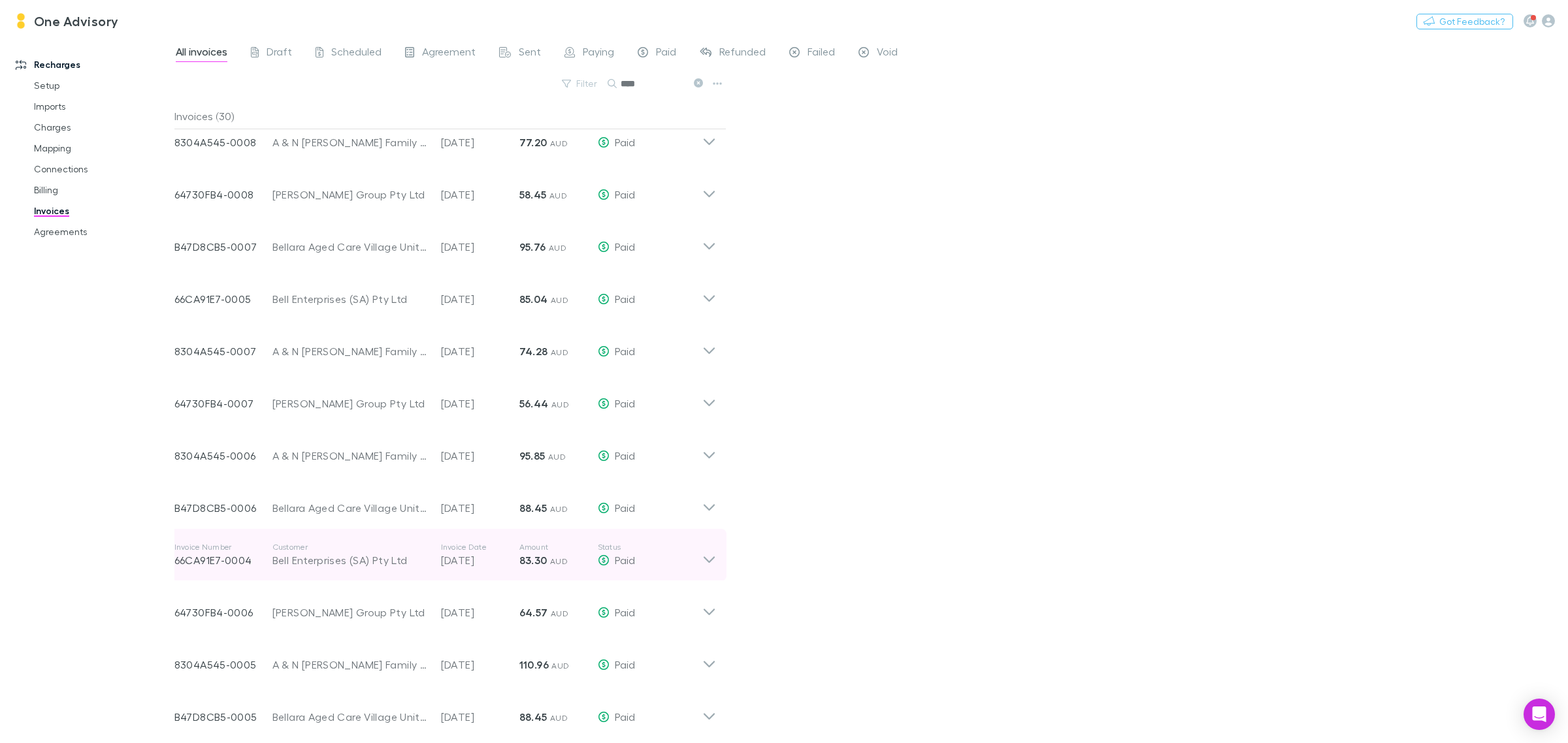
scroll to position [0, 0]
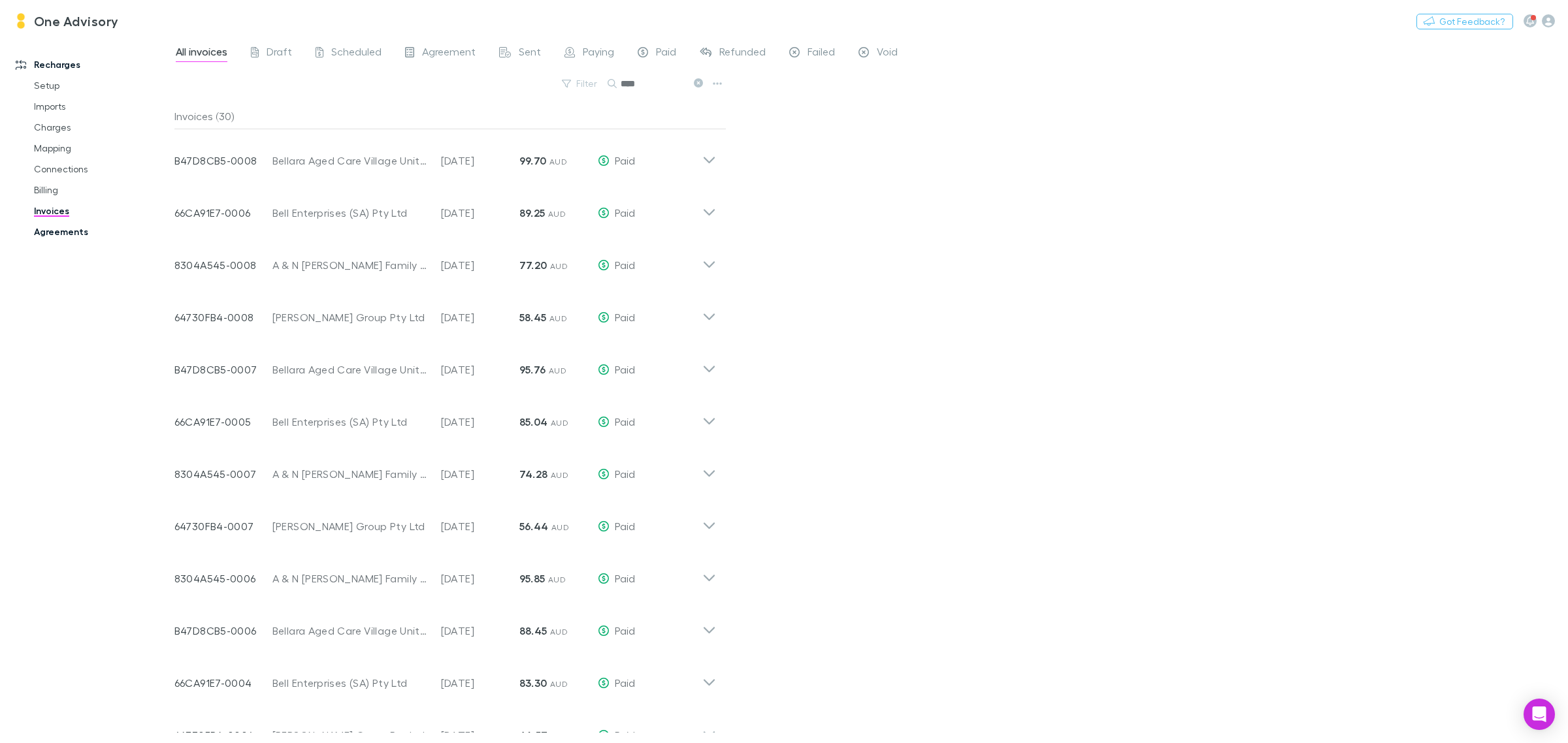
click at [86, 230] on link "Agreements" at bounding box center [102, 231] width 164 height 21
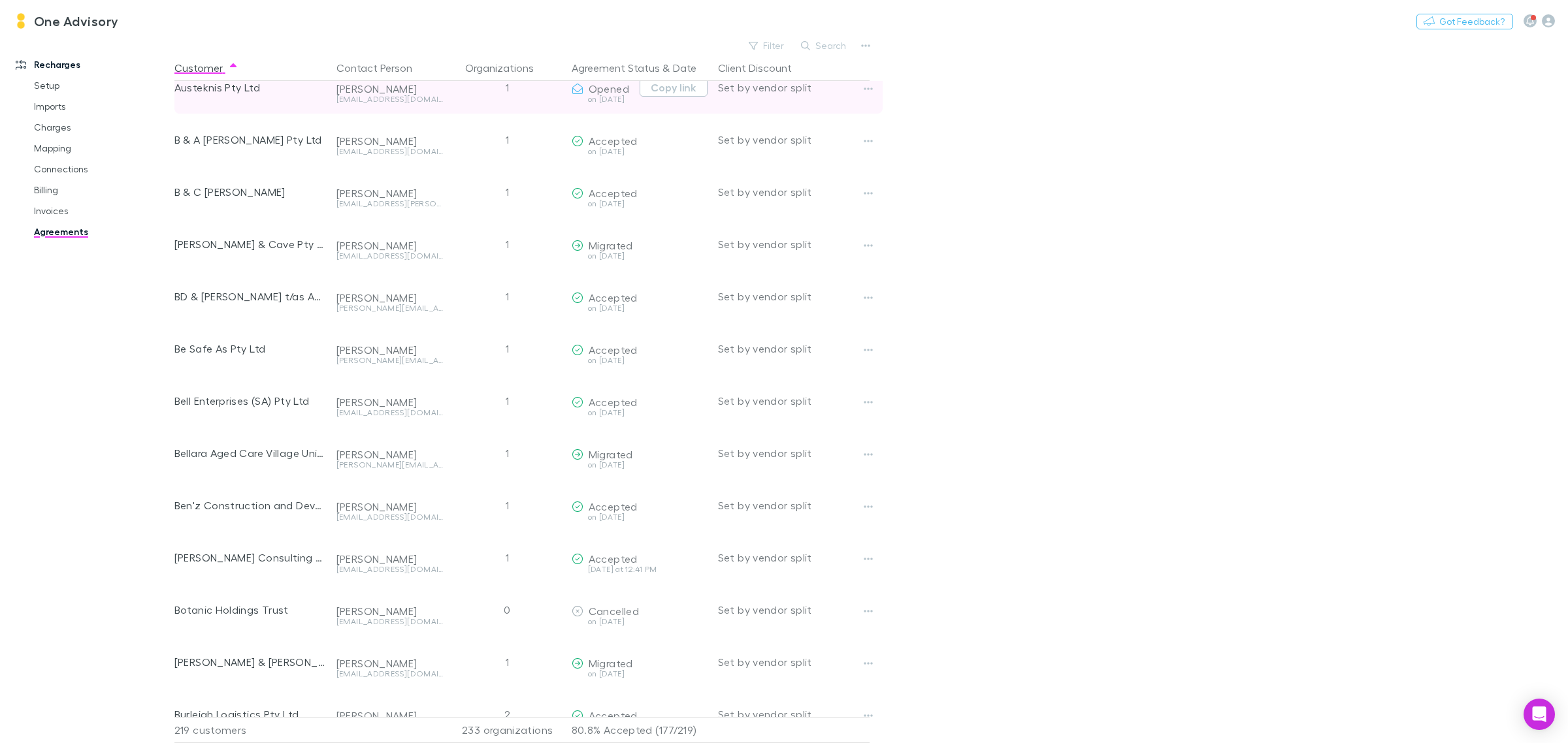
scroll to position [1143, 0]
